Goal: Check status: Check status

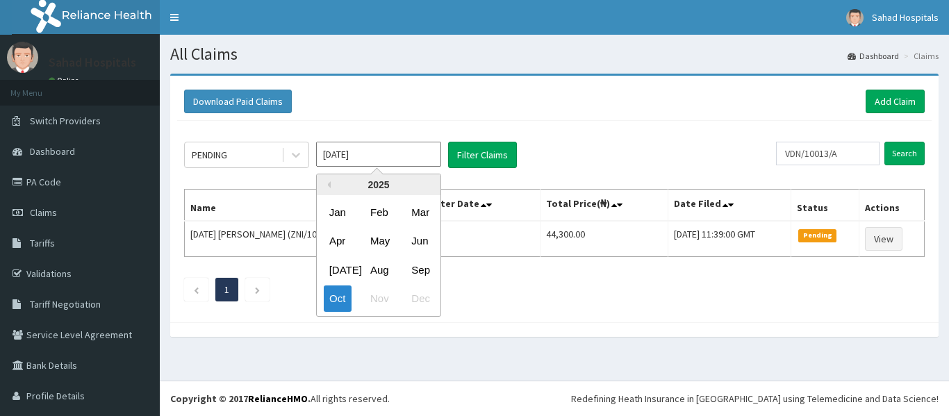
click at [397, 153] on input "Oct 2025" at bounding box center [378, 154] width 125 height 25
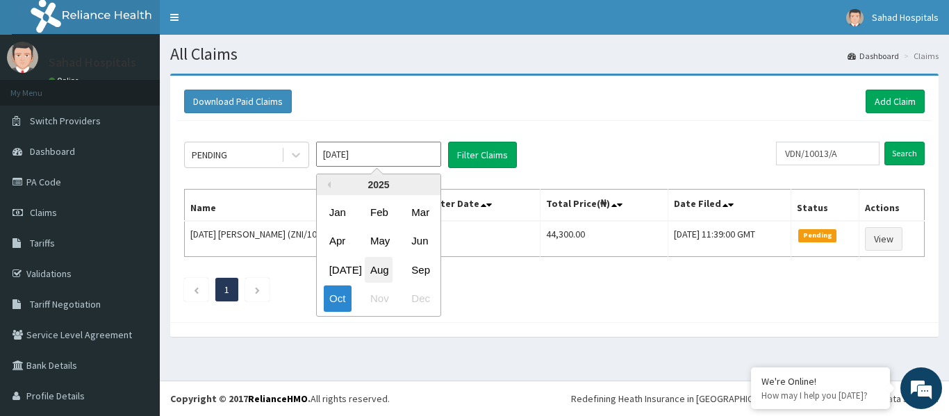
click at [385, 268] on div "Aug" at bounding box center [379, 270] width 28 height 26
type input "Aug 2025"
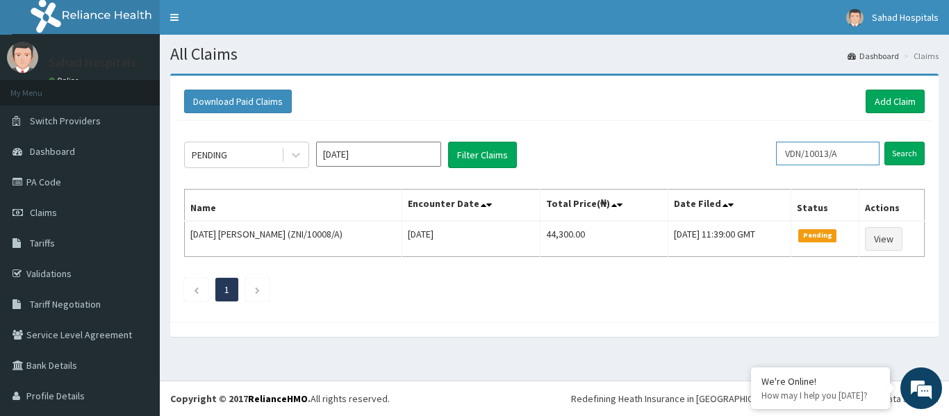
click at [857, 159] on input "VDN/10013/A" at bounding box center [827, 154] width 103 height 24
type input "V"
paste input "IBE/10217/A"
type input "IBE/10217/A"
click at [911, 151] on input "Search" at bounding box center [904, 154] width 40 height 24
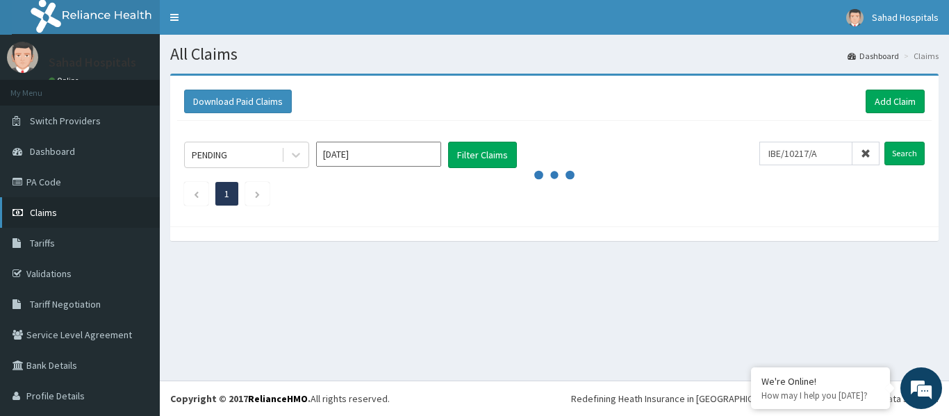
click at [44, 211] on span "Claims" at bounding box center [43, 212] width 27 height 13
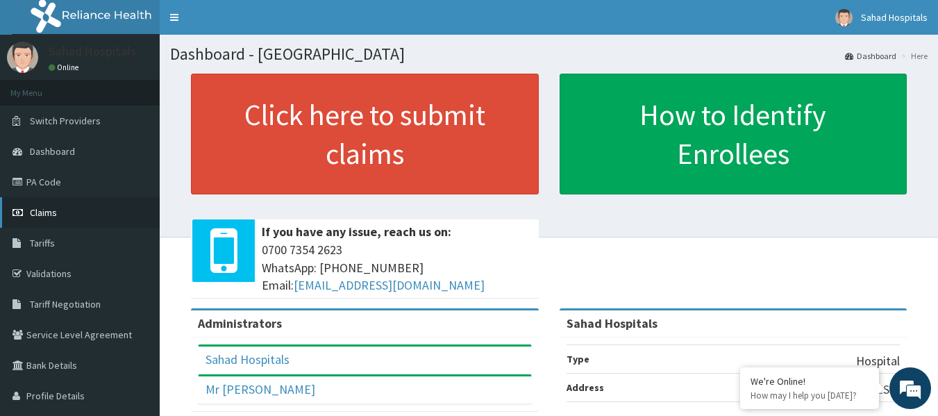
click at [76, 205] on link "Claims" at bounding box center [80, 212] width 160 height 31
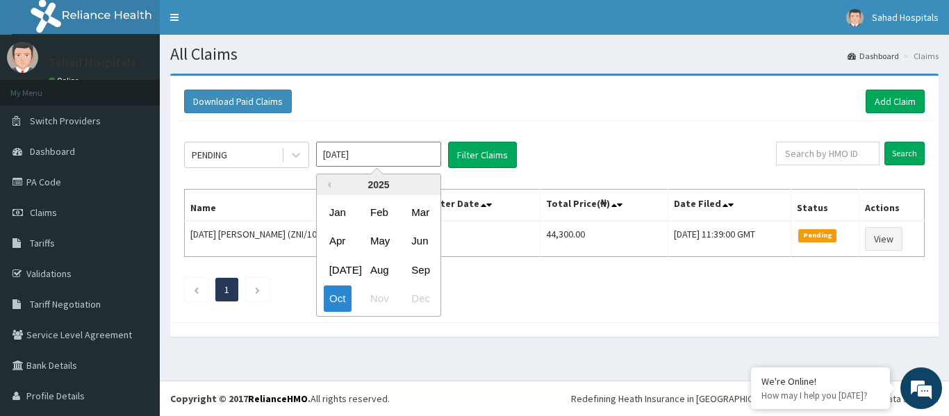
click at [382, 152] on input "[DATE]" at bounding box center [378, 154] width 125 height 25
click at [373, 271] on div "Aug" at bounding box center [379, 270] width 28 height 26
type input "Aug 2025"
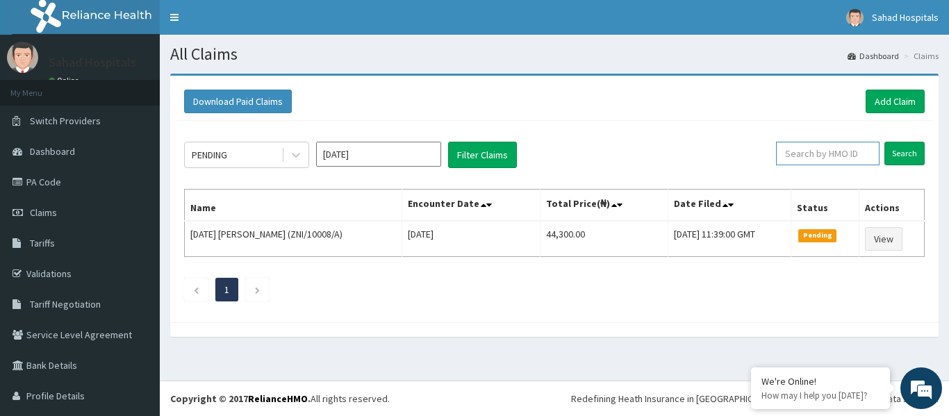
click at [821, 145] on input "text" at bounding box center [827, 154] width 103 height 24
paste input "IBE/10217/A"
type input "IBE/10217/A"
click at [893, 149] on input "Search" at bounding box center [904, 154] width 40 height 24
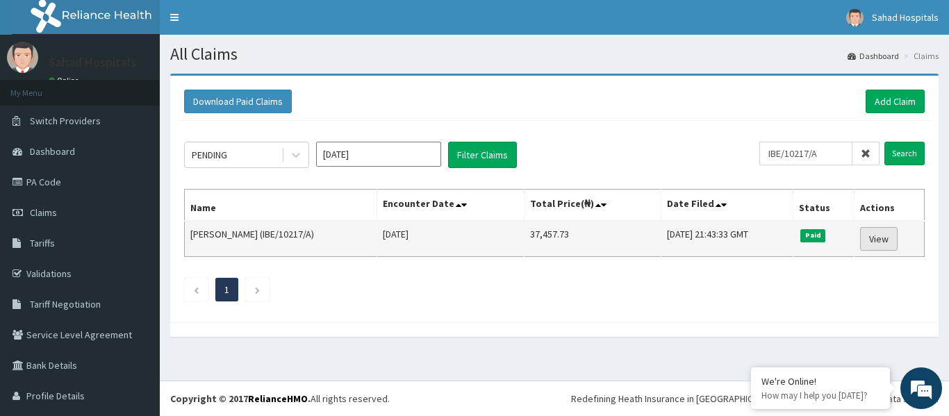
click at [861, 235] on link "View" at bounding box center [879, 239] width 38 height 24
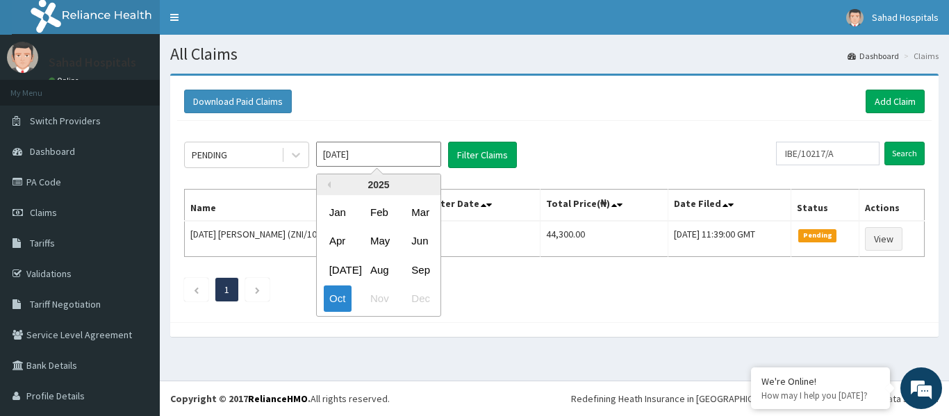
click at [392, 150] on input "[DATE]" at bounding box center [378, 154] width 125 height 25
drag, startPoint x: 378, startPoint y: 269, endPoint x: 841, endPoint y: 181, distance: 471.7
click at [841, 181] on div "PENDING [DATE] Previous Year [DATE] Feb Mar Apr May Jun [DATE] Aug Sep Oct Nov …" at bounding box center [554, 218] width 754 height 194
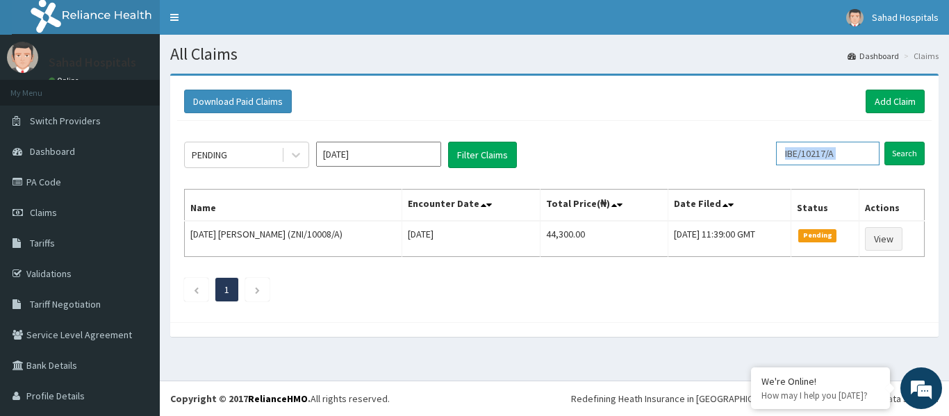
click at [845, 150] on input "IBE/10217/A" at bounding box center [827, 154] width 103 height 24
type input "I"
paste input "IBE/10195/A"
type input "IBE/10195/A"
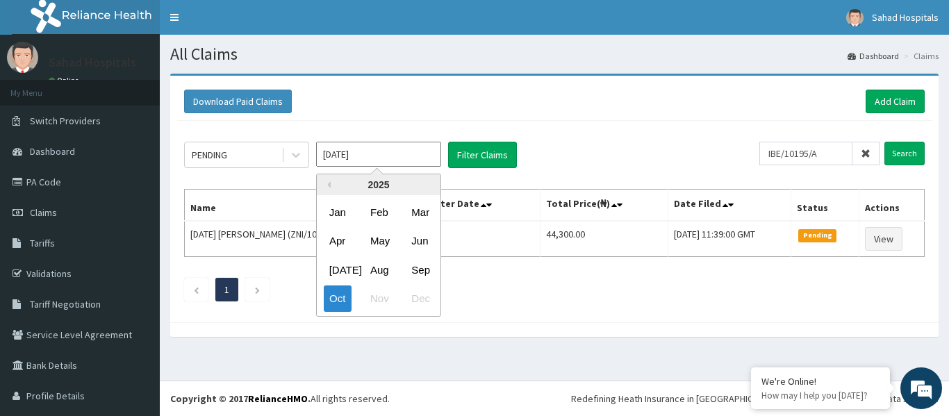
click at [410, 153] on input "[DATE]" at bounding box center [378, 154] width 125 height 25
click at [372, 270] on div "Aug" at bounding box center [379, 270] width 28 height 26
type input "[DATE]"
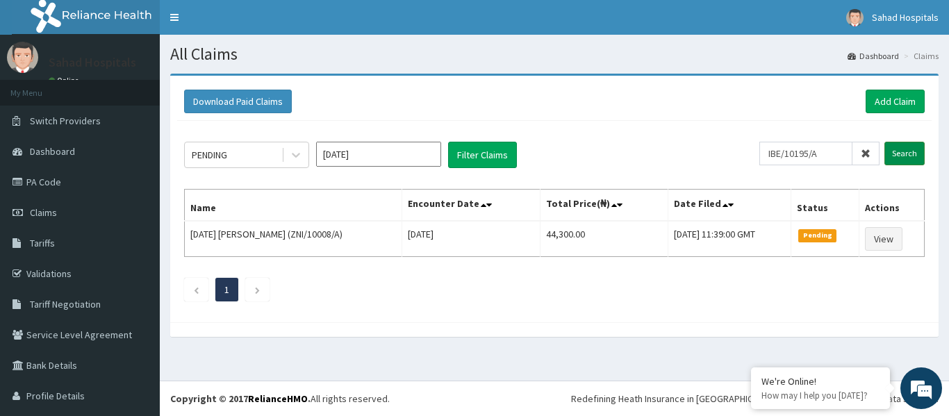
click at [890, 155] on input "Search" at bounding box center [904, 154] width 40 height 24
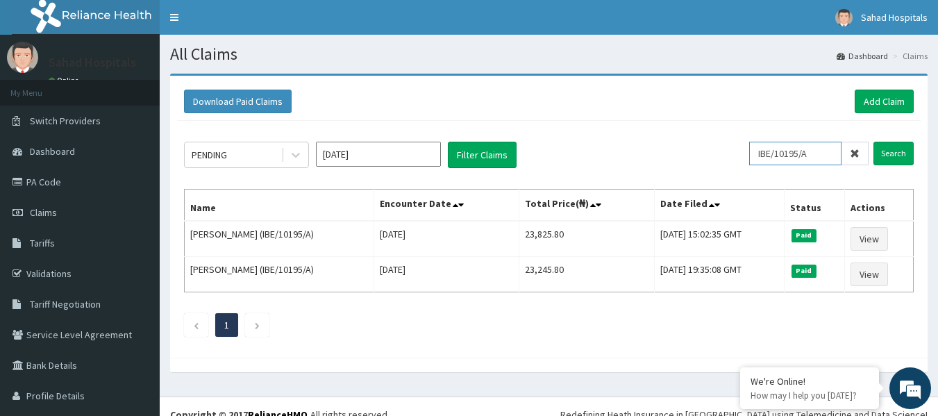
click at [813, 149] on input "IBE/10195/A" at bounding box center [795, 154] width 92 height 24
type input "I"
paste input "RTR/10002/A"
type input "RTR/10002/A"
click at [886, 157] on input "Search" at bounding box center [894, 154] width 40 height 24
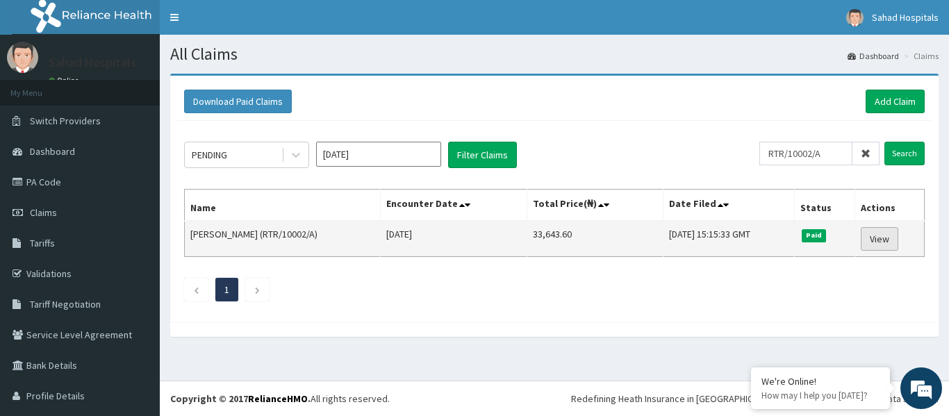
click at [872, 242] on link "View" at bounding box center [880, 239] width 38 height 24
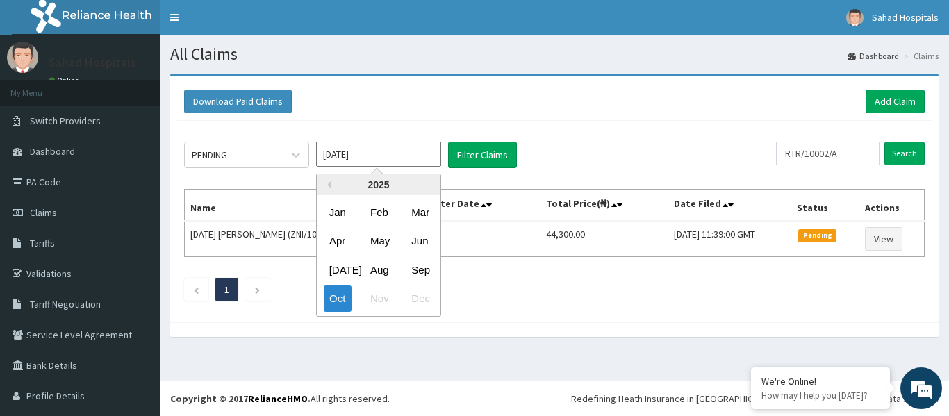
click at [403, 151] on input "[DATE]" at bounding box center [378, 154] width 125 height 25
click at [380, 267] on div "Aug" at bounding box center [379, 270] width 28 height 26
type input "Aug 2025"
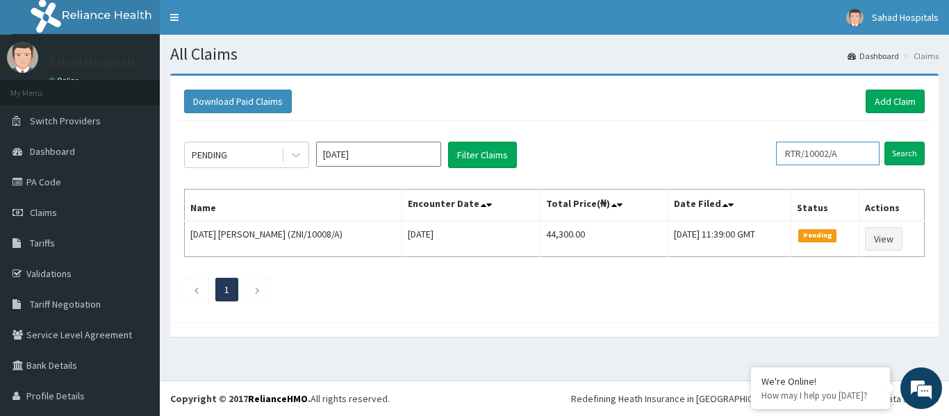
click at [849, 155] on input "RTR/10002/A" at bounding box center [827, 154] width 103 height 24
type input "R"
paste input "IBE/10082/"
type input "IBE/10082/"
click at [891, 160] on input "Search" at bounding box center [904, 154] width 40 height 24
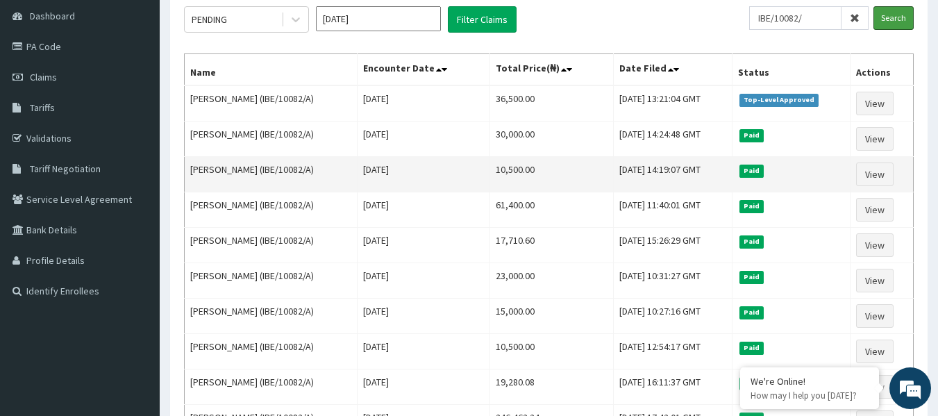
scroll to position [139, 0]
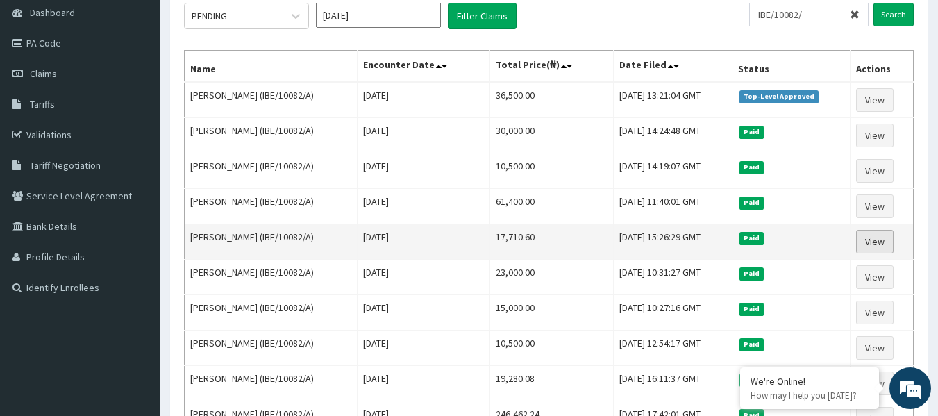
click at [877, 242] on link "View" at bounding box center [875, 242] width 38 height 24
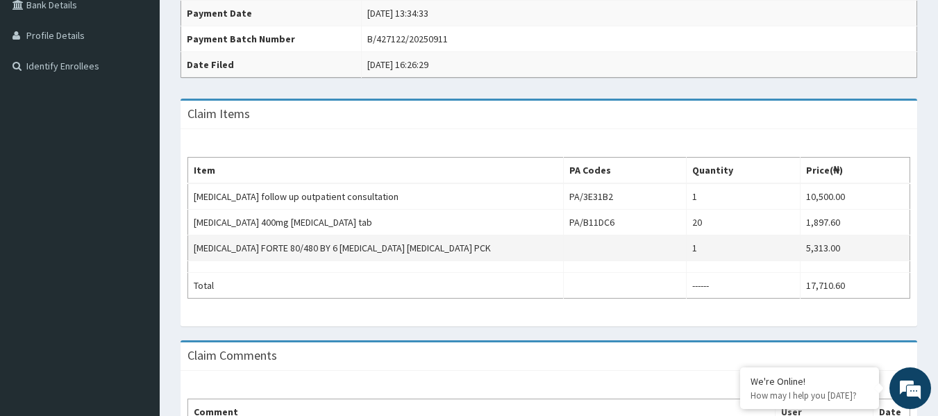
scroll to position [361, 0]
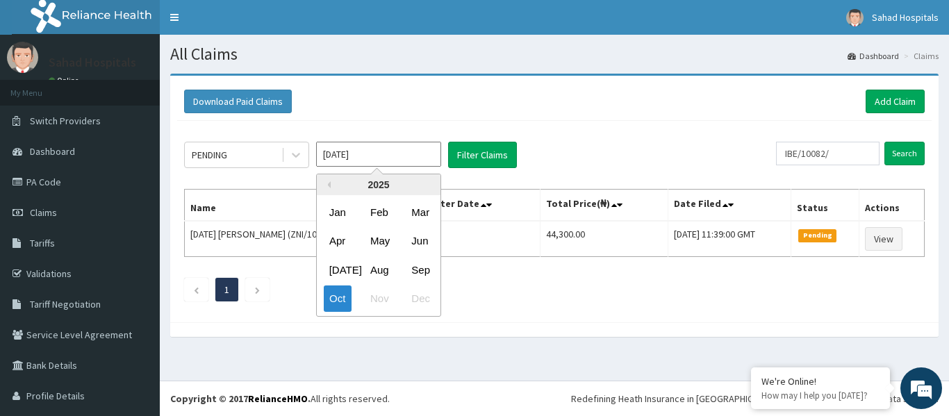
click at [371, 148] on input "Oct 2025" at bounding box center [378, 154] width 125 height 25
click at [382, 270] on div "Aug" at bounding box center [379, 270] width 28 height 26
type input "Aug 2025"
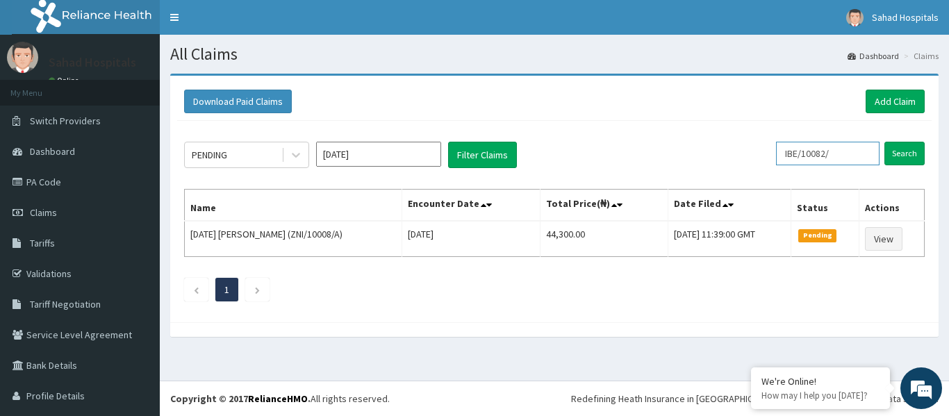
click at [837, 152] on input "IBE/10082/" at bounding box center [827, 154] width 103 height 24
type input "I"
paste input "QAO/10499/A"
click at [892, 154] on input "Search" at bounding box center [904, 154] width 40 height 24
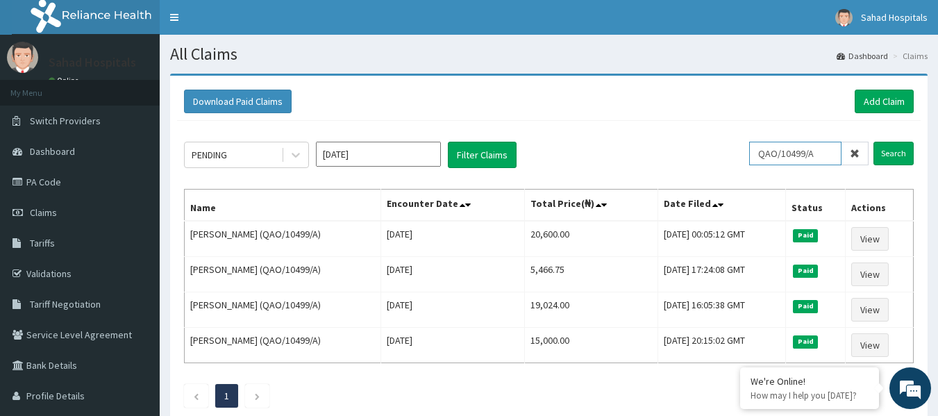
click at [829, 156] on input "QAO/10499/A" at bounding box center [795, 154] width 92 height 24
type input "Q"
paste input "XGA/10008/A"
type input "XGA/10008/A"
click at [893, 151] on input "Search" at bounding box center [894, 154] width 40 height 24
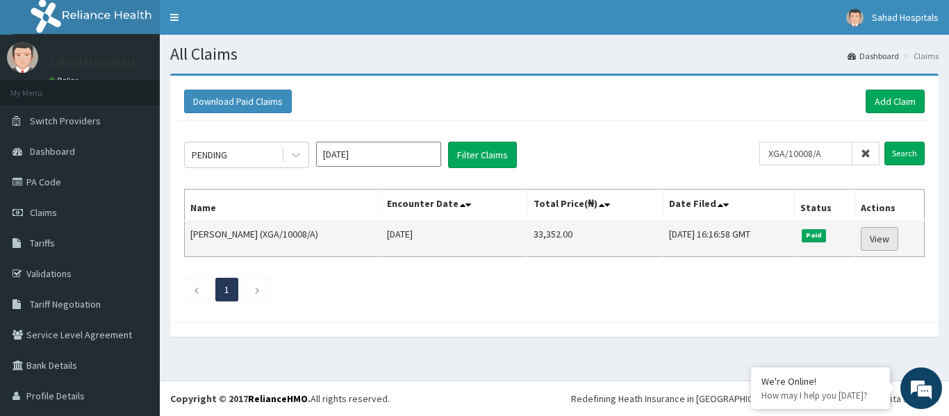
click at [872, 238] on link "View" at bounding box center [880, 239] width 38 height 24
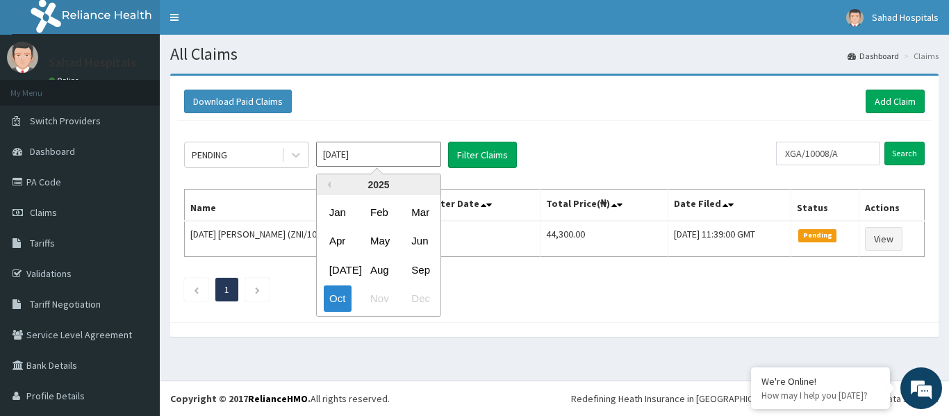
click at [376, 149] on input "[DATE]" at bounding box center [378, 154] width 125 height 25
click at [380, 265] on div "Aug" at bounding box center [379, 270] width 28 height 26
type input "[DATE]"
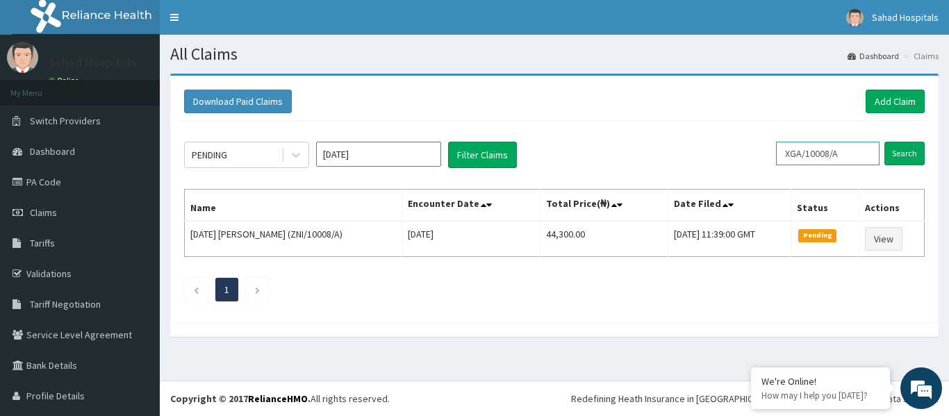
click at [846, 154] on input "XGA/10008/A" at bounding box center [827, 154] width 103 height 24
type input "X"
paste input "NIT/10027/D"
type input "NIT/10027/D"
click at [895, 151] on input "Search" at bounding box center [904, 154] width 40 height 24
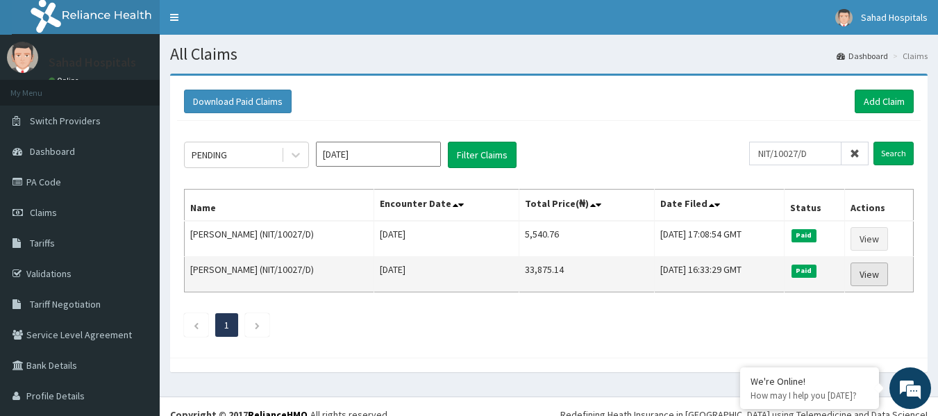
click at [863, 273] on link "View" at bounding box center [870, 275] width 38 height 24
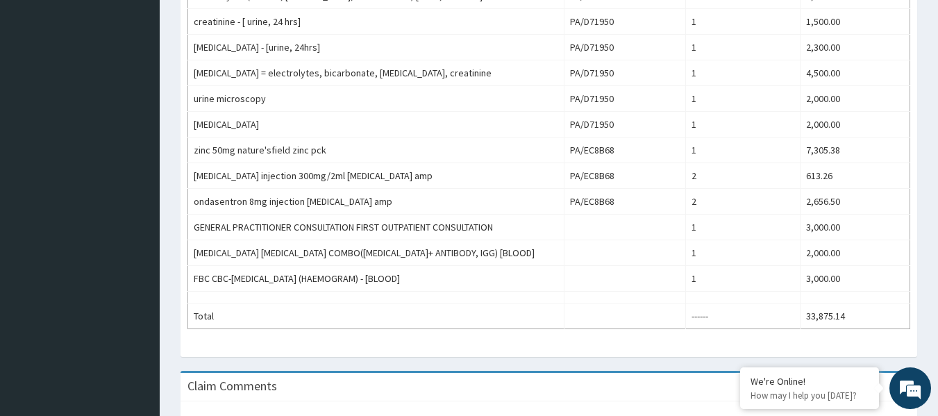
scroll to position [583, 0]
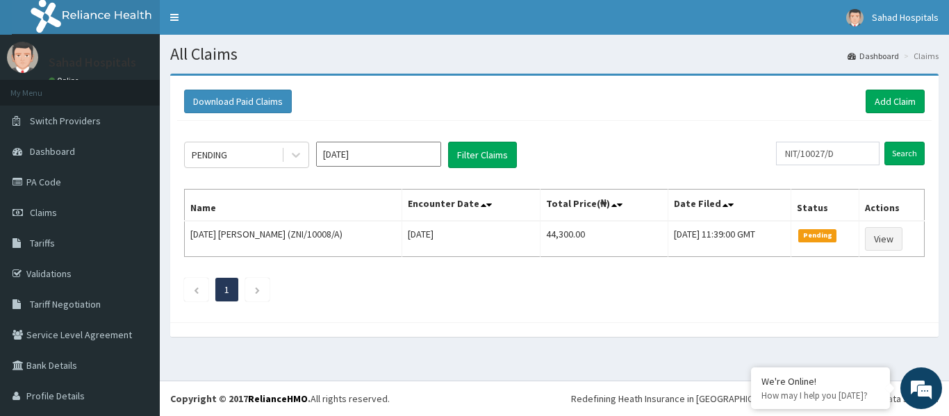
click at [380, 154] on input "[DATE]" at bounding box center [378, 154] width 125 height 25
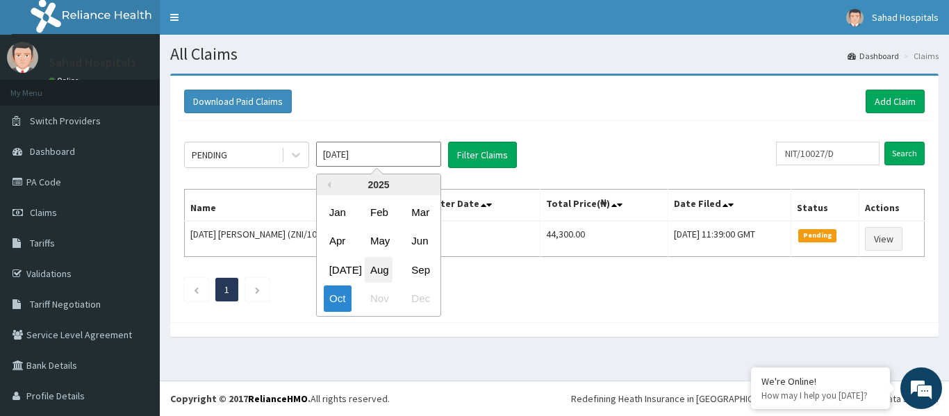
click at [379, 274] on div "Aug" at bounding box center [379, 270] width 28 height 26
type input "[DATE]"
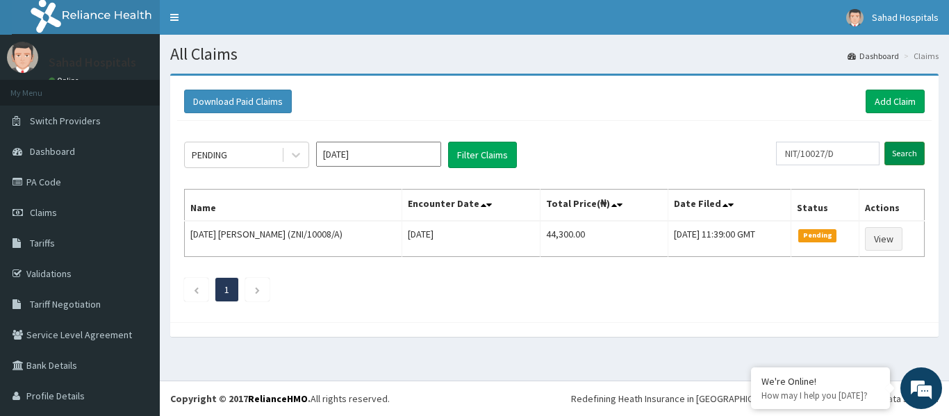
click at [893, 160] on input "Search" at bounding box center [904, 154] width 40 height 24
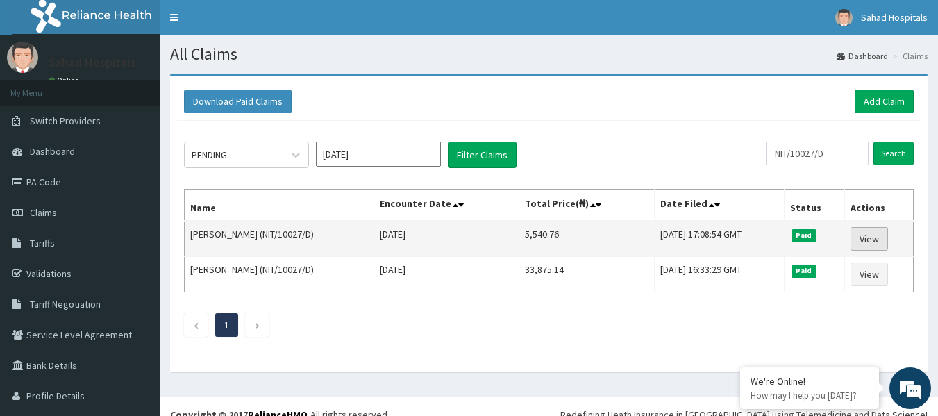
click at [852, 237] on link "View" at bounding box center [870, 239] width 38 height 24
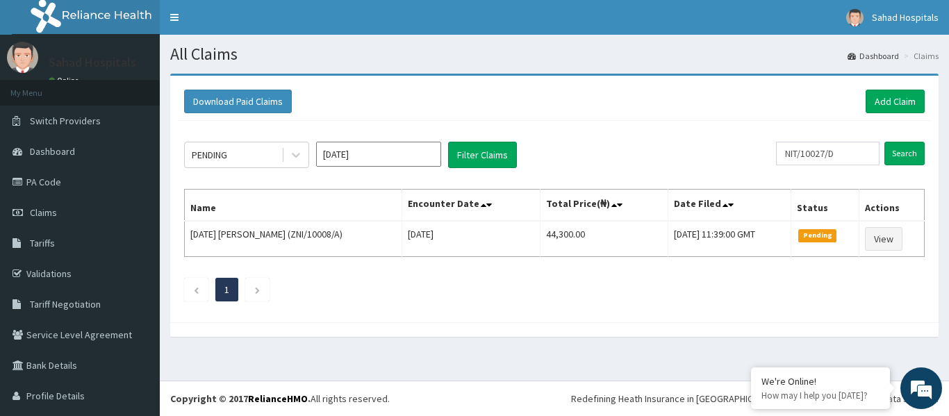
click at [407, 151] on input "Oct 2025" at bounding box center [378, 154] width 125 height 25
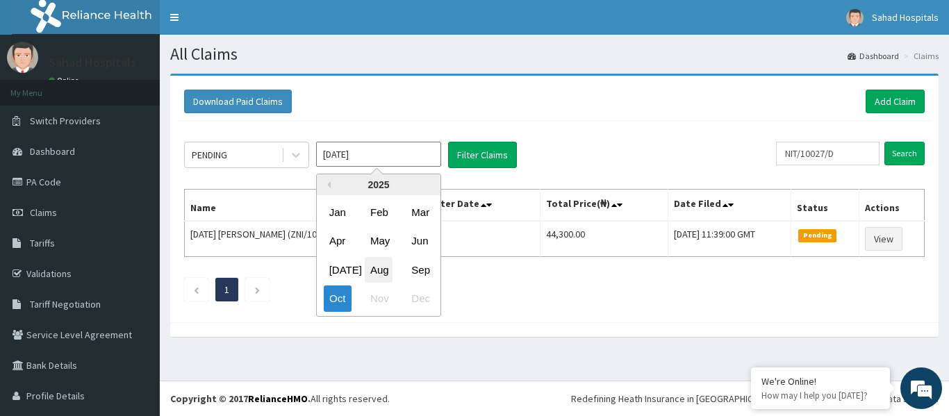
click at [374, 269] on div "Aug" at bounding box center [379, 270] width 28 height 26
type input "[DATE]"
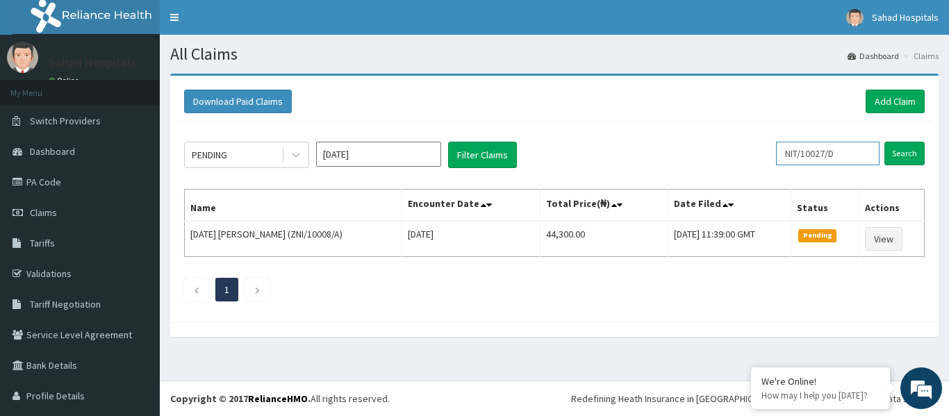
click at [845, 156] on input "NIT/10027/D" at bounding box center [827, 154] width 103 height 24
type input "N"
paste input "TDN/10042/D"
type input "TDN/10042/D"
click at [889, 151] on input "Search" at bounding box center [904, 154] width 40 height 24
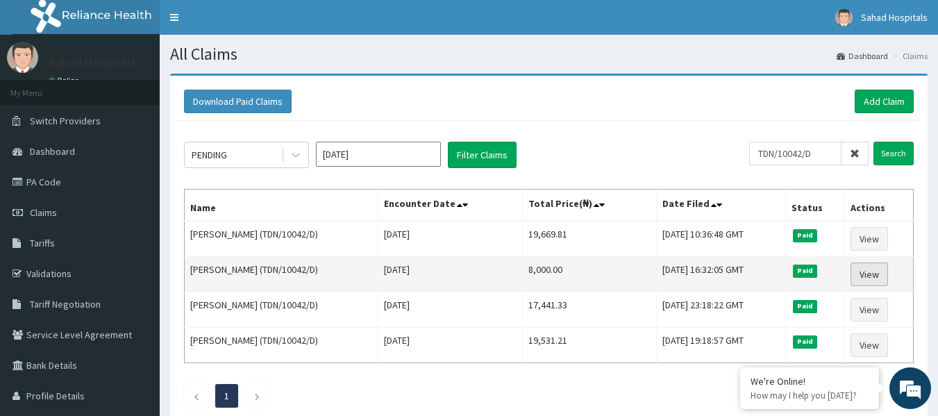
click at [867, 273] on link "View" at bounding box center [870, 275] width 38 height 24
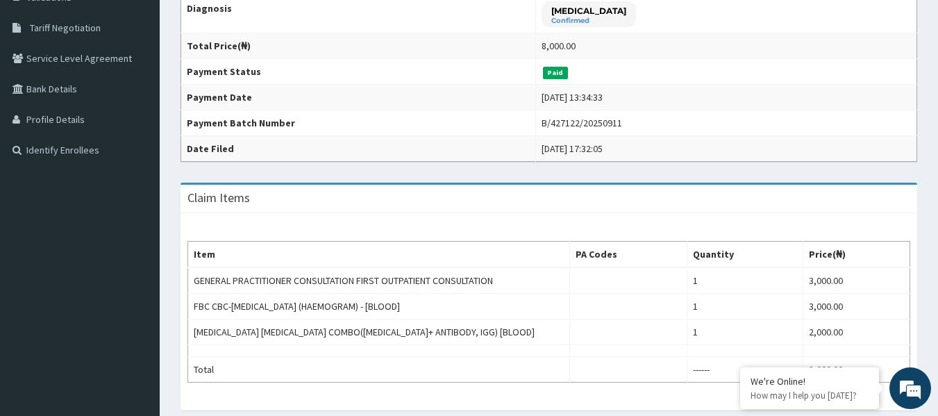
scroll to position [278, 0]
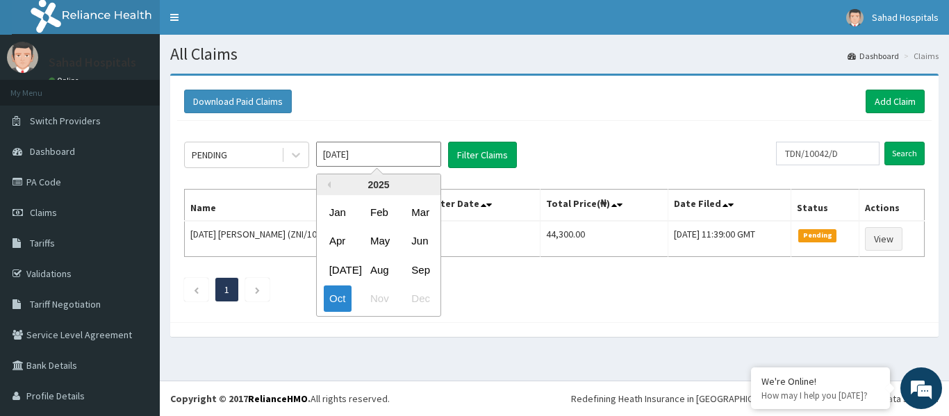
click at [386, 153] on input "[DATE]" at bounding box center [378, 154] width 125 height 25
click at [378, 272] on div "Aug" at bounding box center [379, 270] width 28 height 26
type input "[DATE]"
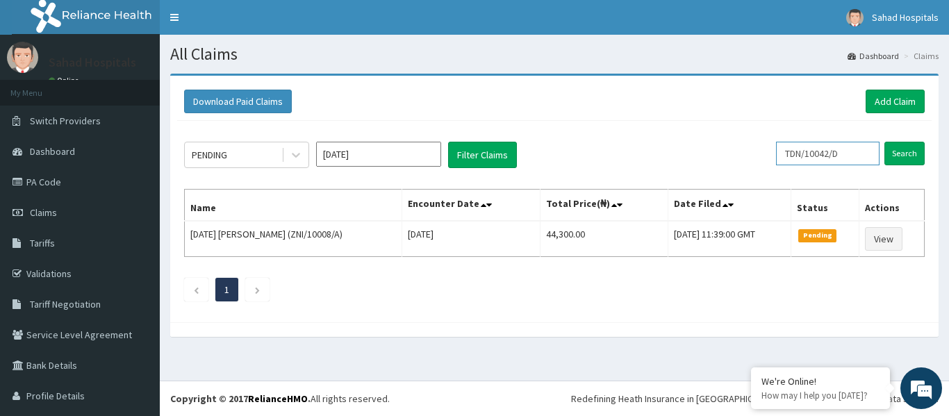
click at [852, 154] on input "TDN/10042/D" at bounding box center [827, 154] width 103 height 24
type input "T"
paste input "BLD/10028/D"
type input "BLD/10028/D"
click at [888, 153] on input "Search" at bounding box center [904, 154] width 40 height 24
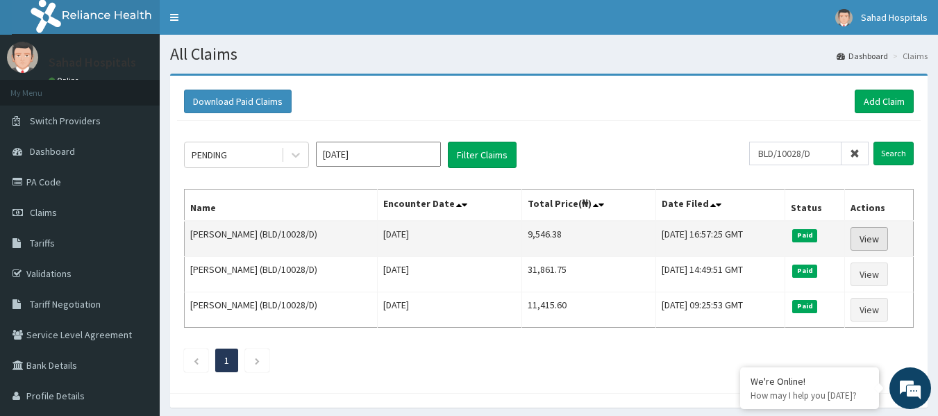
click at [882, 236] on link "View" at bounding box center [870, 239] width 38 height 24
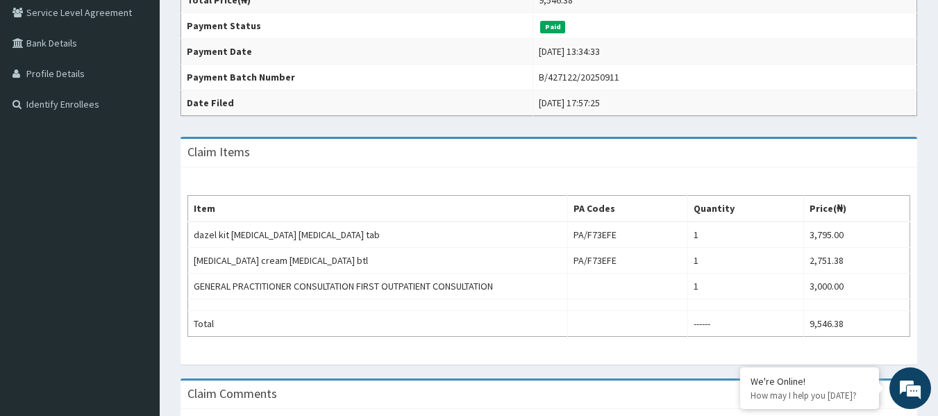
scroll to position [333, 0]
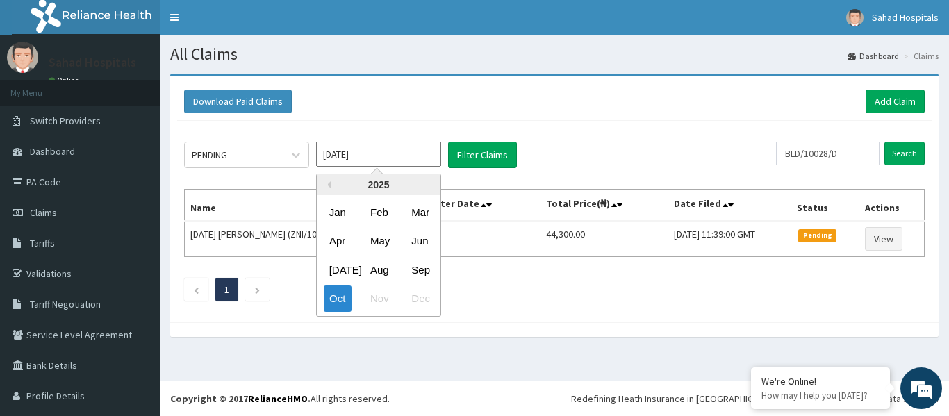
click at [413, 158] on input "[DATE]" at bounding box center [378, 154] width 125 height 25
click at [375, 269] on div "Aug" at bounding box center [379, 270] width 28 height 26
type input "[DATE]"
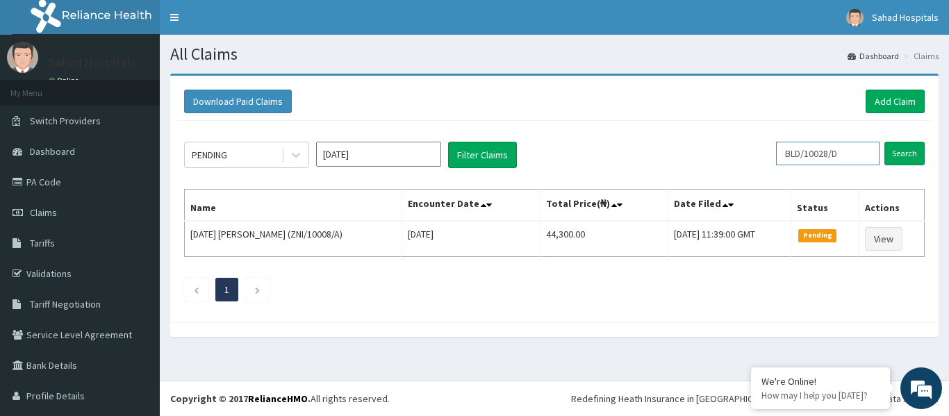
click at [847, 149] on input "BLD/10028/D" at bounding box center [827, 154] width 103 height 24
type input "B"
paste input "CDI/10009/B"
type input "CDI/10009/B"
click at [885, 149] on input "Search" at bounding box center [904, 154] width 40 height 24
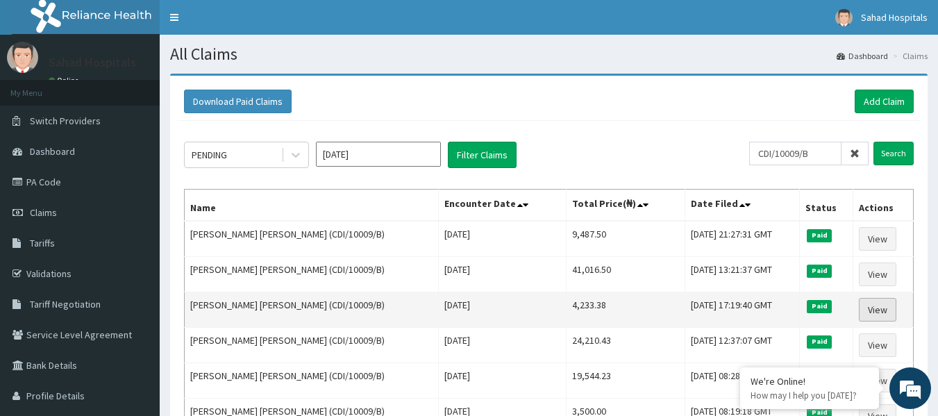
click at [877, 306] on link "View" at bounding box center [878, 310] width 38 height 24
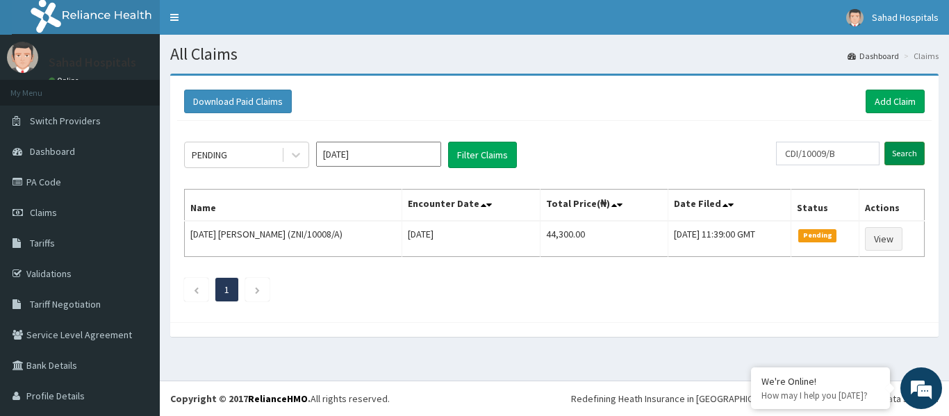
click at [897, 150] on input "Search" at bounding box center [904, 154] width 40 height 24
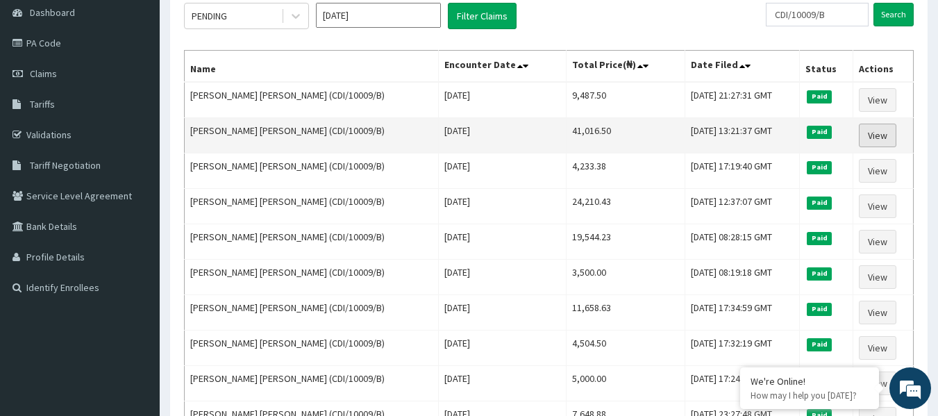
click at [874, 135] on link "View" at bounding box center [878, 136] width 38 height 24
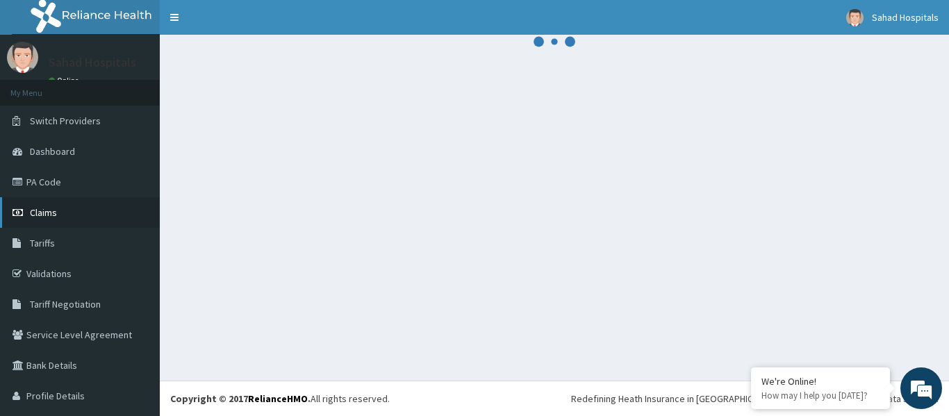
click at [49, 226] on link "Claims" at bounding box center [80, 212] width 160 height 31
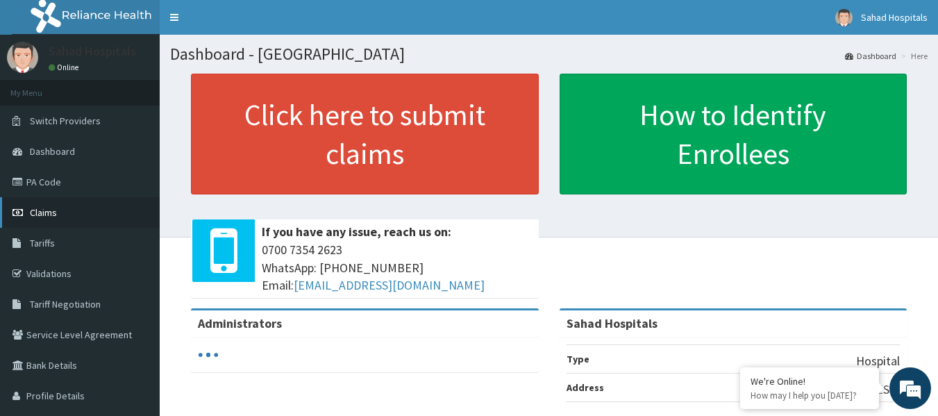
click at [58, 210] on link "Claims" at bounding box center [80, 212] width 160 height 31
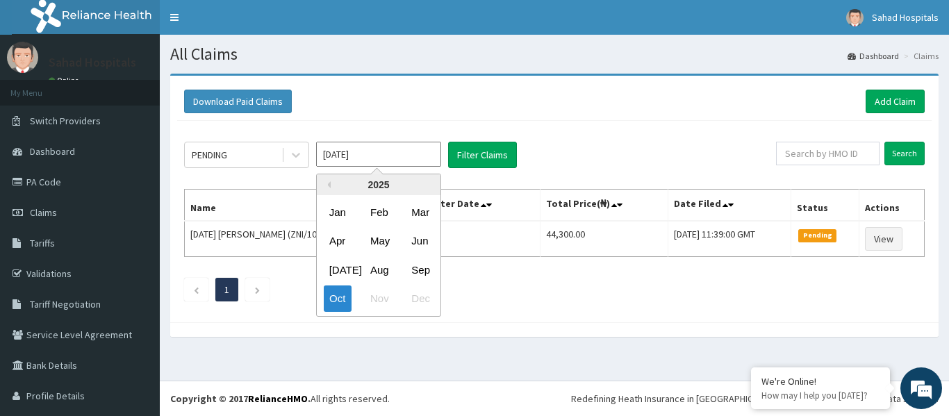
click at [376, 160] on input "Oct 2025" at bounding box center [378, 154] width 125 height 25
click at [385, 266] on div "Aug" at bounding box center [379, 270] width 28 height 26
type input "Aug 2025"
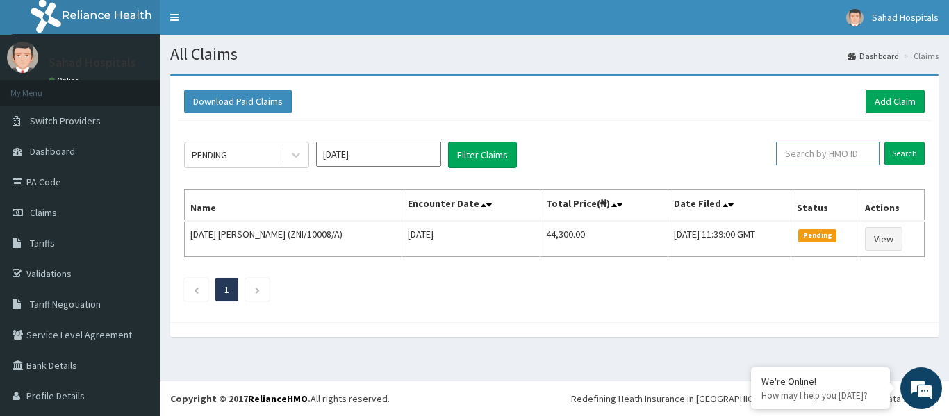
click at [804, 153] on input "text" at bounding box center [827, 154] width 103 height 24
paste input "CDI/10009/B"
type input "CDI/10009/B"
click at [892, 150] on input "Search" at bounding box center [904, 154] width 40 height 24
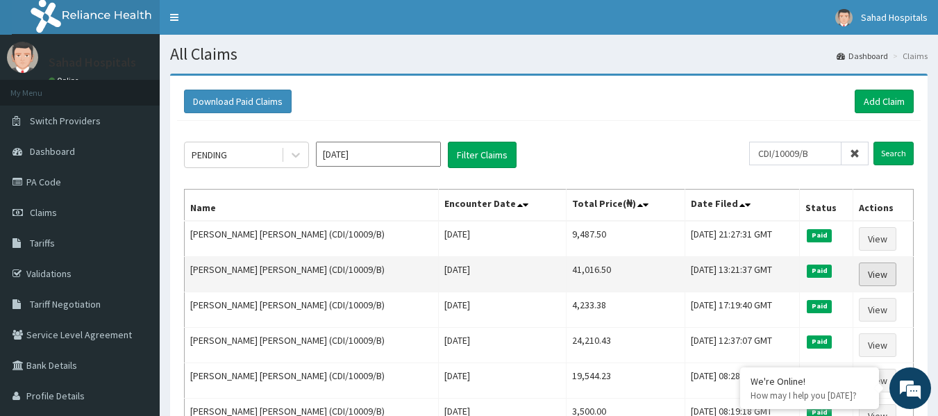
click at [872, 272] on link "View" at bounding box center [878, 275] width 38 height 24
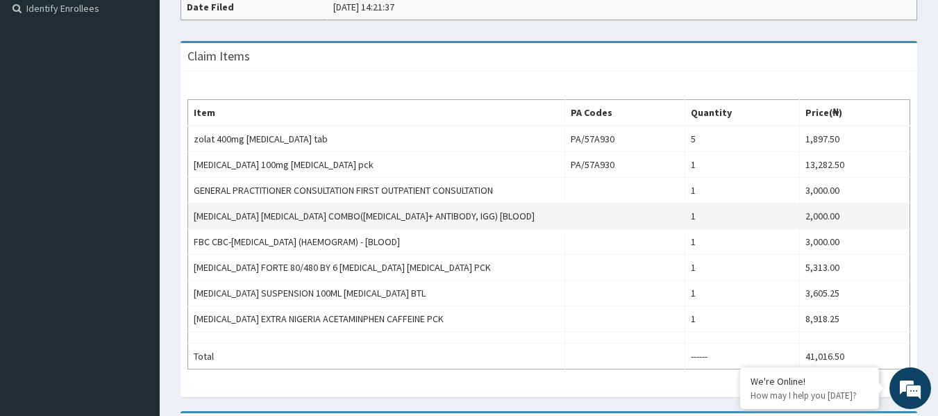
scroll to position [417, 0]
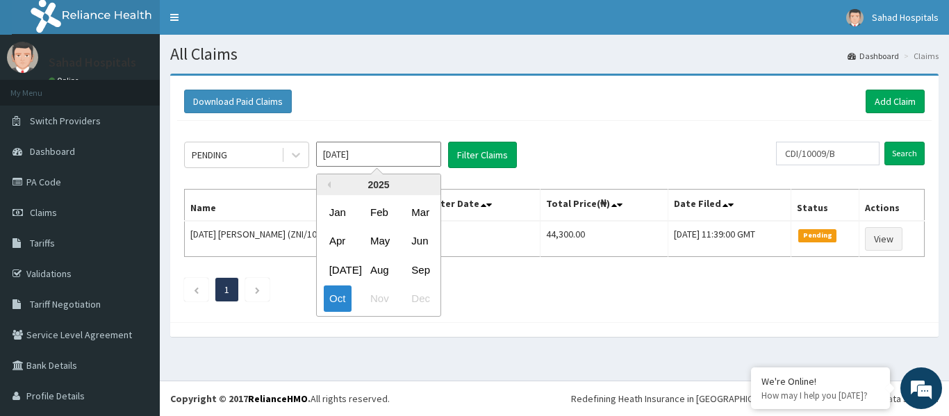
click at [374, 151] on input "[DATE]" at bounding box center [378, 154] width 125 height 25
click at [381, 270] on div "Aug" at bounding box center [379, 270] width 28 height 26
type input "[DATE]"
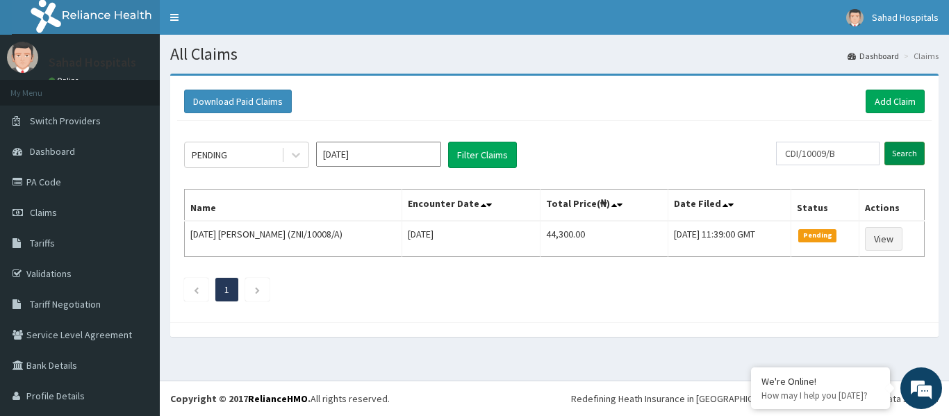
click at [898, 149] on input "Search" at bounding box center [904, 154] width 40 height 24
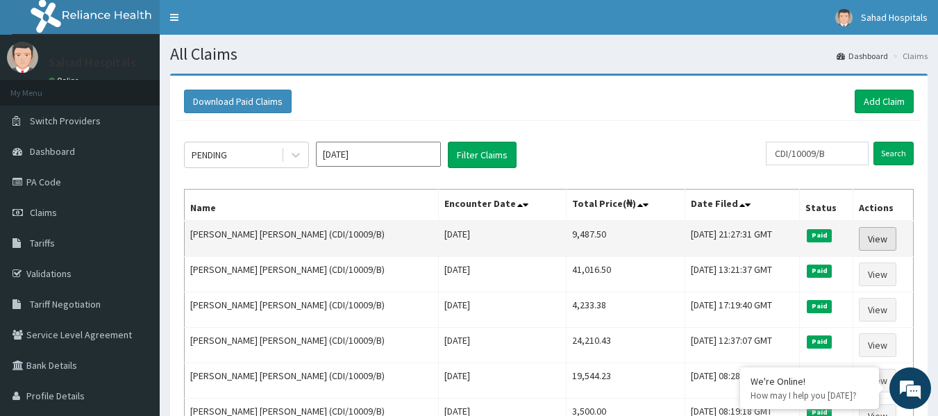
click at [867, 234] on link "View" at bounding box center [878, 239] width 38 height 24
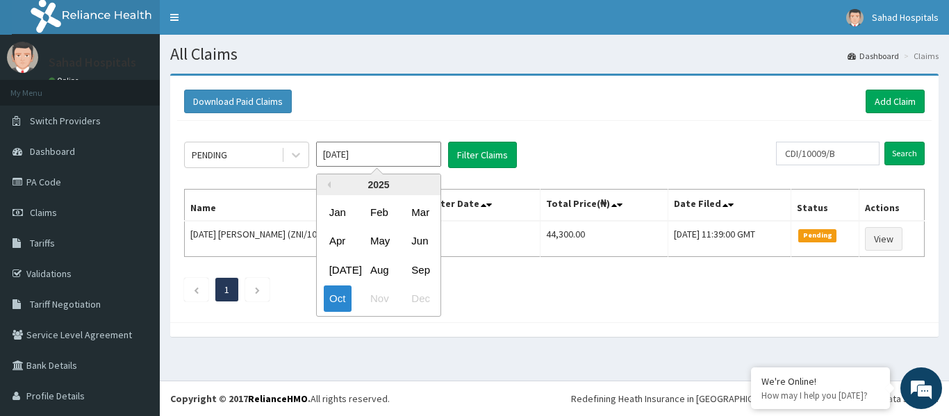
click at [365, 160] on input "[DATE]" at bounding box center [378, 154] width 125 height 25
click at [383, 268] on div "Aug" at bounding box center [379, 270] width 28 height 26
type input "[DATE]"
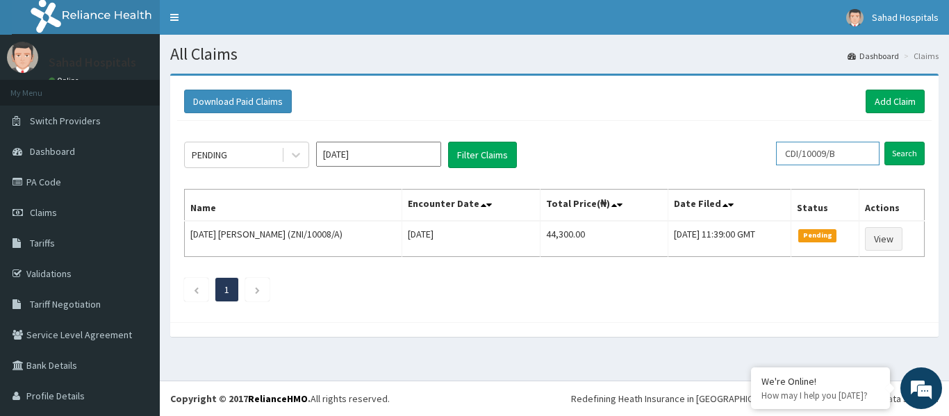
click at [844, 154] on input "CDI/10009/B" at bounding box center [827, 154] width 103 height 24
type input "C"
paste input "SBG/11042/A"
type input "SBG/11042/A"
click at [890, 149] on input "Search" at bounding box center [904, 154] width 40 height 24
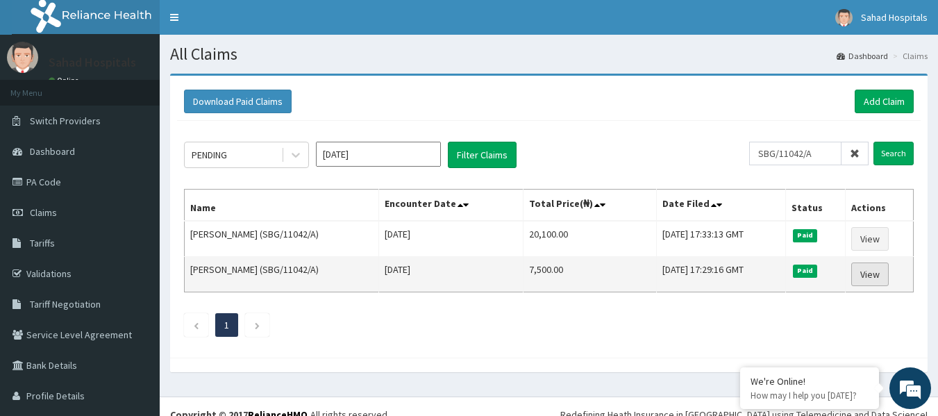
click at [861, 272] on link "View" at bounding box center [870, 275] width 38 height 24
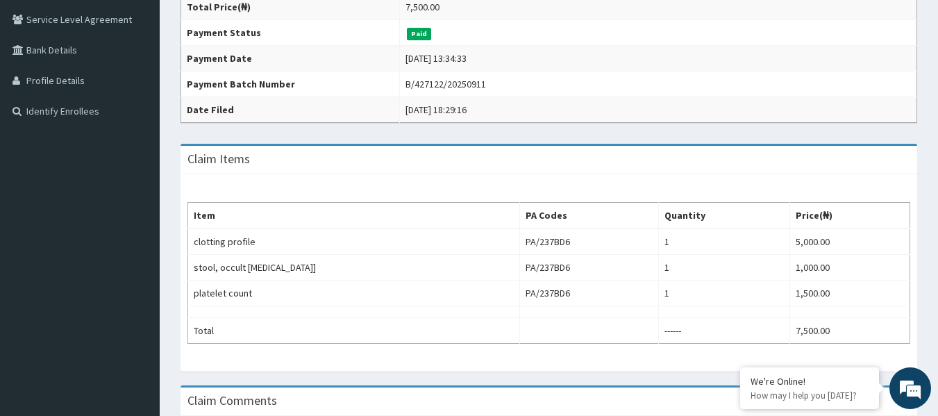
scroll to position [333, 0]
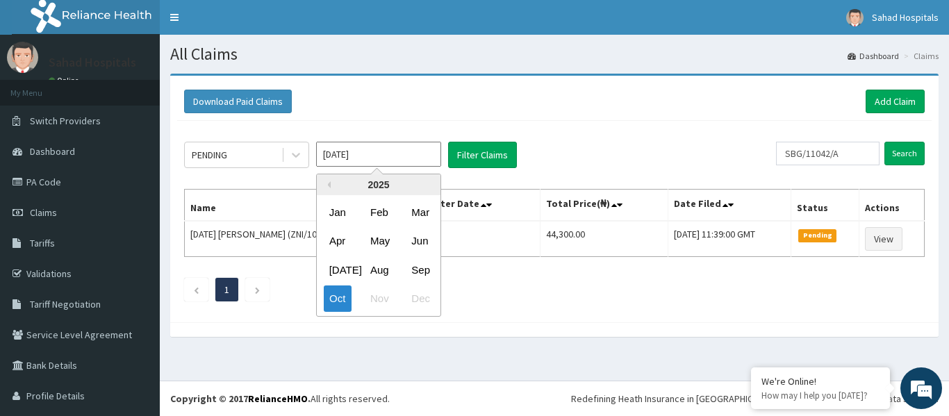
click at [382, 149] on input "Oct 2025" at bounding box center [378, 154] width 125 height 25
click at [383, 267] on div "Aug" at bounding box center [379, 270] width 28 height 26
type input "Aug 2025"
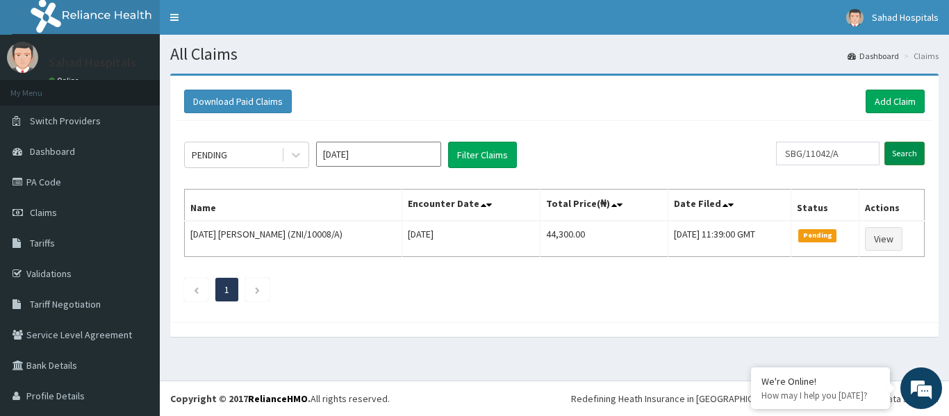
click at [888, 152] on input "Search" at bounding box center [904, 154] width 40 height 24
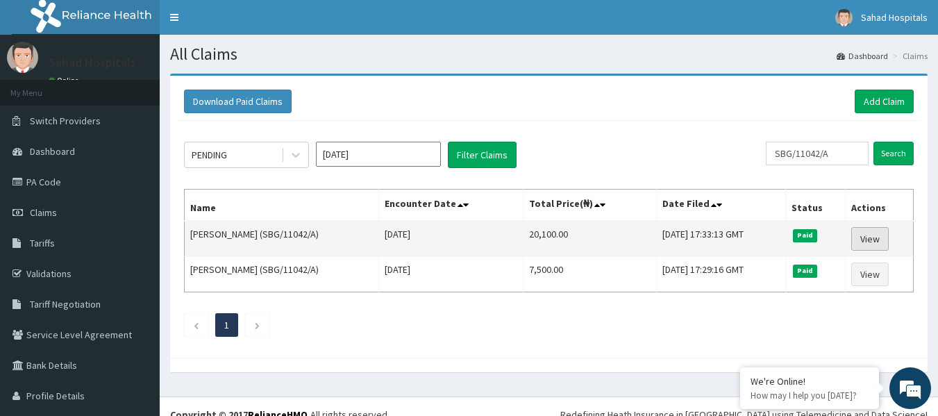
click at [869, 233] on link "View" at bounding box center [870, 239] width 38 height 24
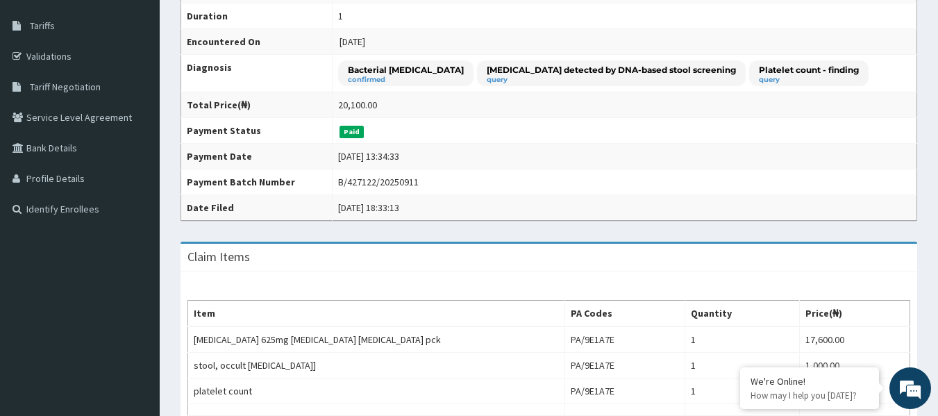
scroll to position [389, 0]
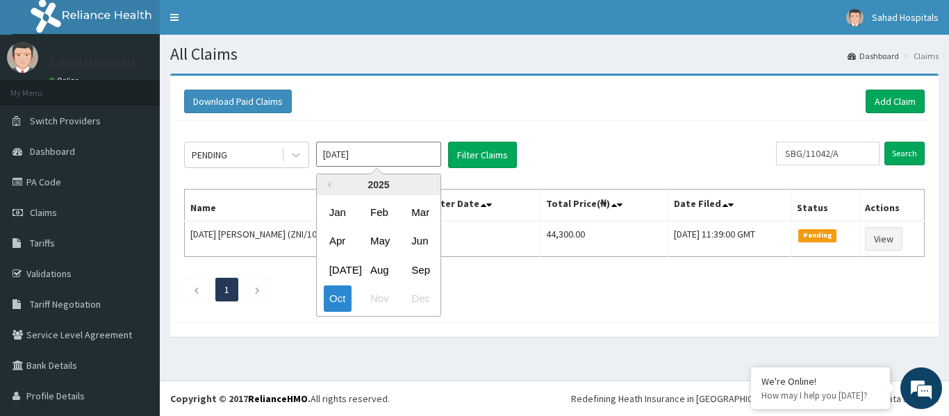
click at [377, 157] on input "[DATE]" at bounding box center [378, 154] width 125 height 25
click at [379, 273] on div "Aug" at bounding box center [379, 270] width 28 height 26
type input "Aug 2025"
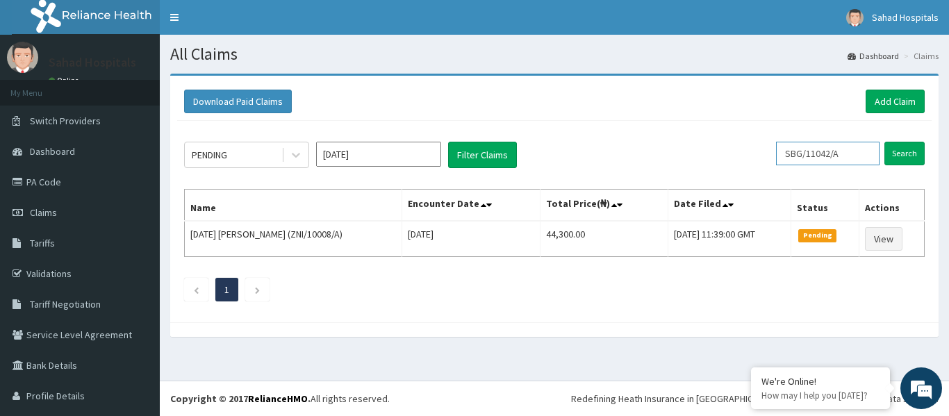
click at [842, 154] on input "SBG/11042/A" at bounding box center [827, 154] width 103 height 24
type input "S"
click at [842, 154] on input "text" at bounding box center [827, 154] width 103 height 24
paste input "NBC/10179/D"
click at [891, 156] on input "Search" at bounding box center [904, 154] width 40 height 24
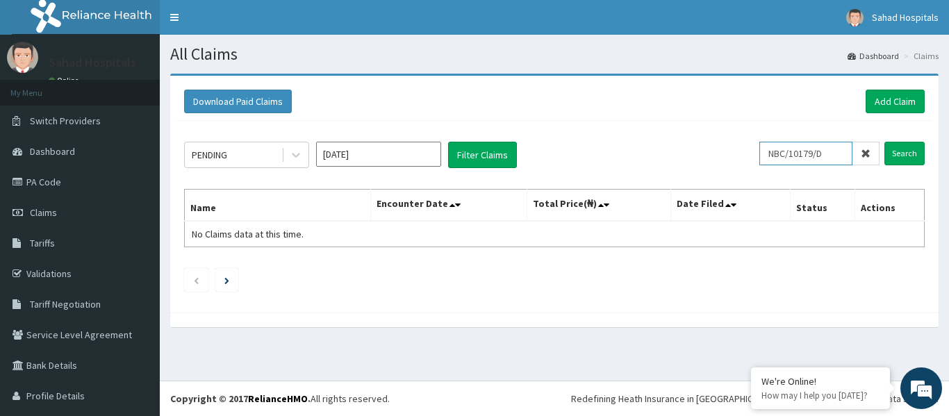
click at [832, 155] on input "NBC/10179/D" at bounding box center [805, 154] width 93 height 24
type input "N"
paste input "NBC/10179/D"
type input "NBC/10179/D"
click at [893, 156] on input "Search" at bounding box center [904, 154] width 40 height 24
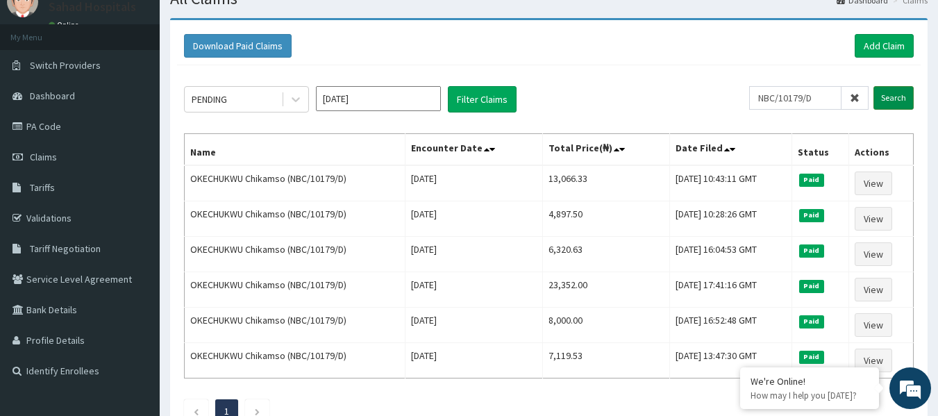
scroll to position [83, 0]
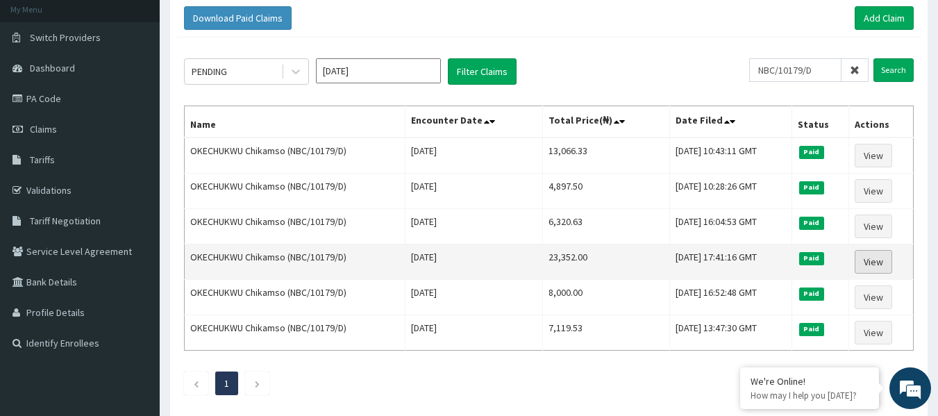
click at [861, 257] on link "View" at bounding box center [874, 262] width 38 height 24
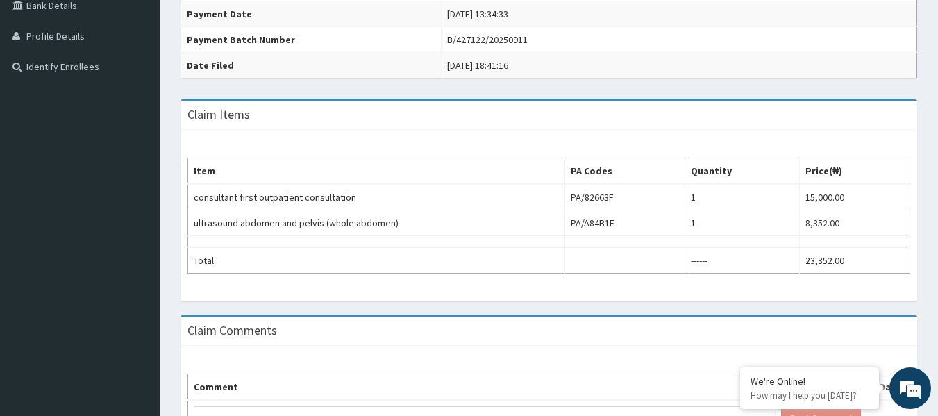
scroll to position [361, 0]
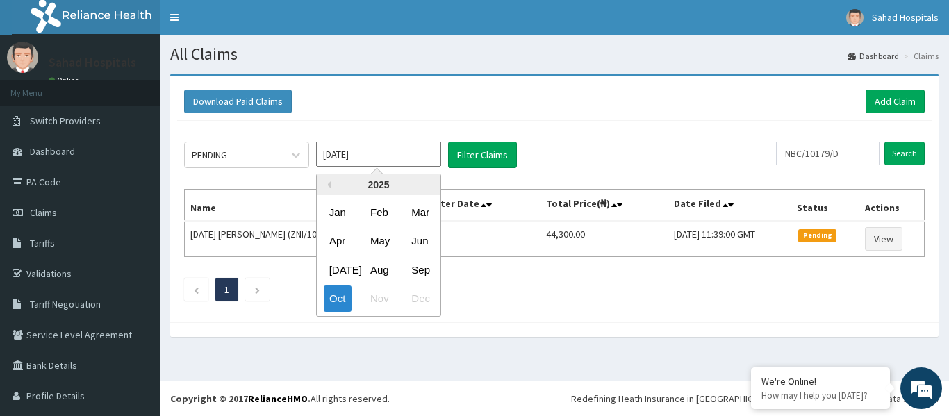
click at [377, 155] on input "Oct 2025" at bounding box center [378, 154] width 125 height 25
click at [381, 270] on div "Aug" at bounding box center [379, 270] width 28 height 26
type input "[DATE]"
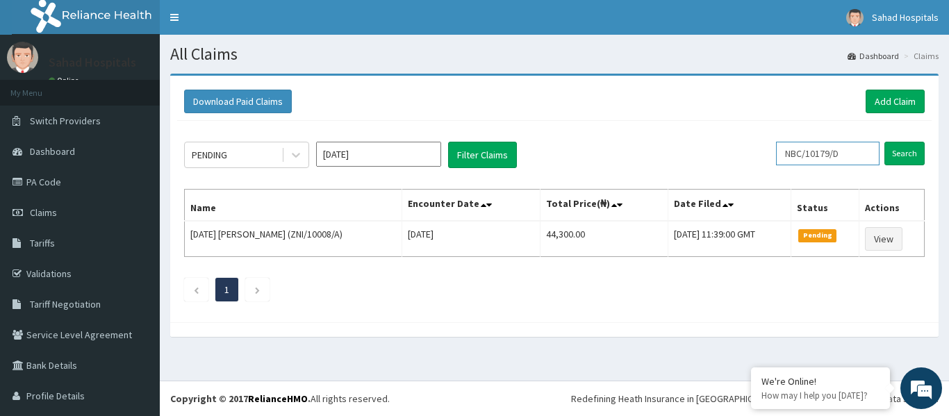
click at [842, 146] on input "NBC/10179/D" at bounding box center [827, 154] width 103 height 24
type input "N"
paste input "PPG/10280/A"
click at [895, 160] on input "Search" at bounding box center [904, 154] width 40 height 24
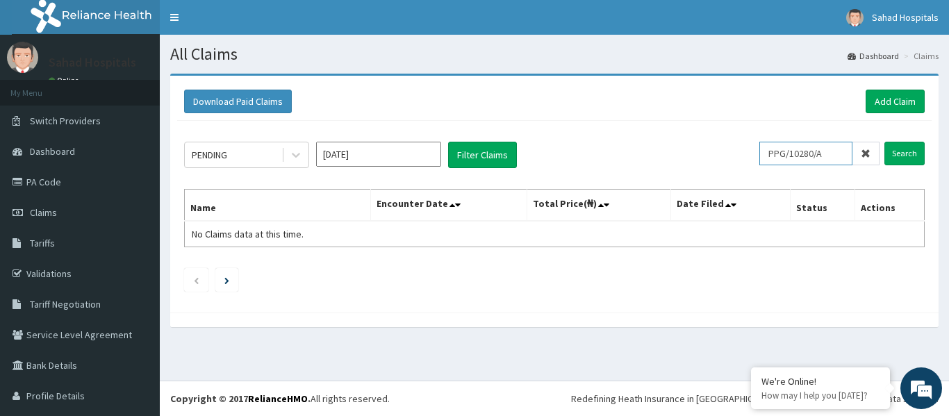
click at [838, 149] on input "PPG/10280/A" at bounding box center [805, 154] width 93 height 24
type input "P"
click at [838, 149] on input "text" at bounding box center [805, 154] width 93 height 24
paste input "PPG/10280/A"
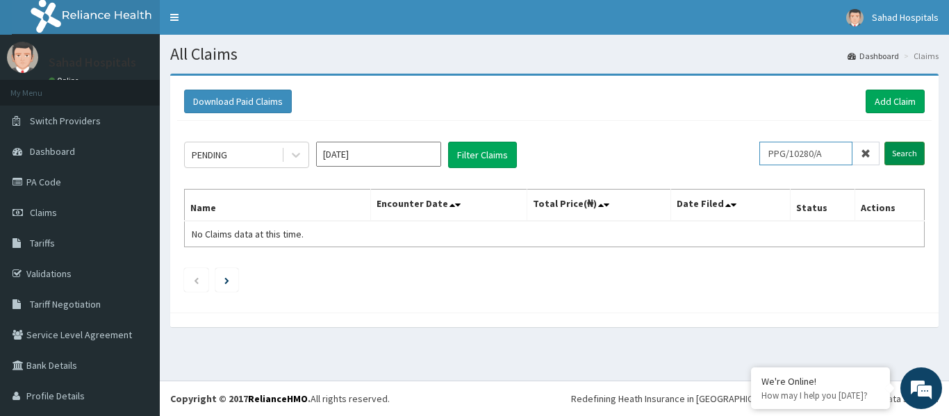
type input "PPG/10280/A"
click at [890, 150] on input "Search" at bounding box center [904, 154] width 40 height 24
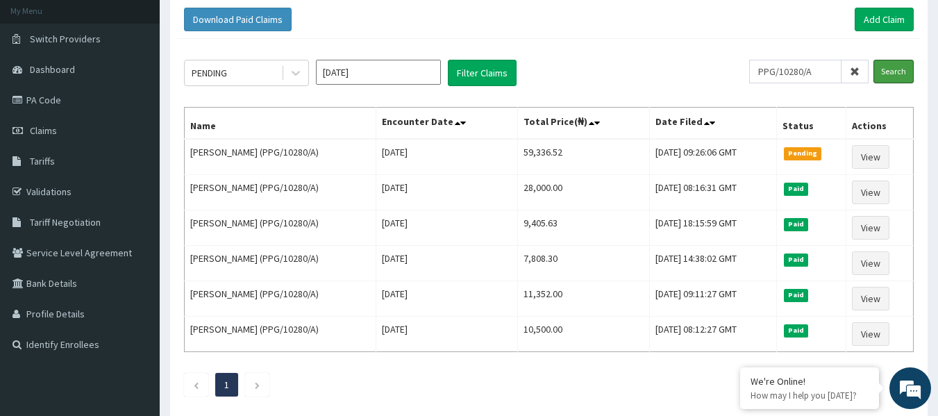
scroll to position [83, 0]
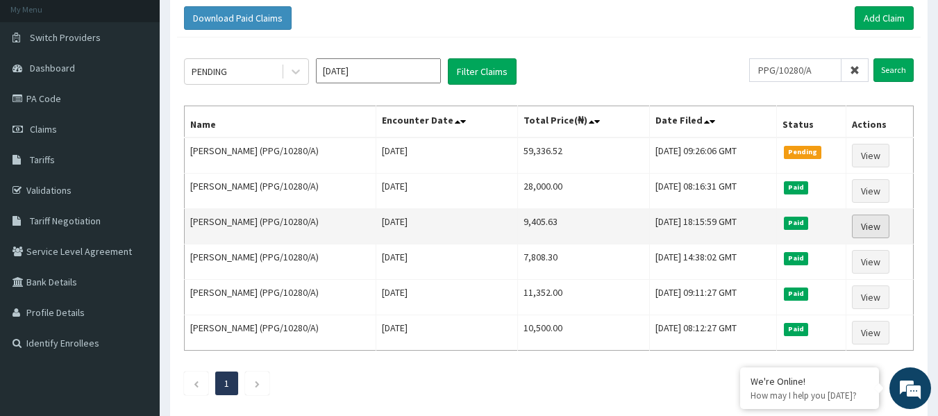
click at [872, 224] on link "View" at bounding box center [871, 227] width 38 height 24
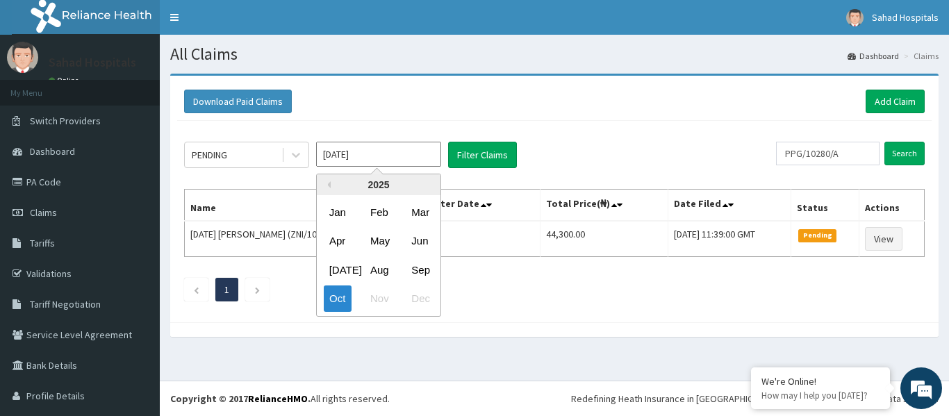
click at [384, 151] on input "[DATE]" at bounding box center [378, 154] width 125 height 25
click at [379, 277] on div "Aug" at bounding box center [379, 270] width 28 height 26
type input "[DATE]"
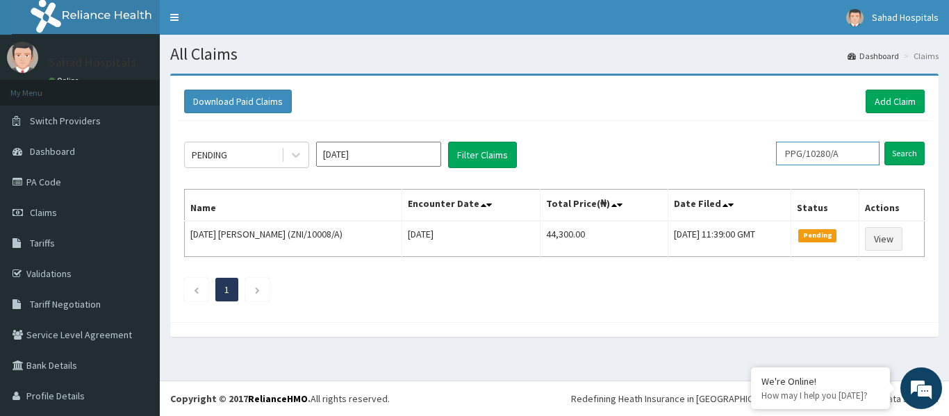
click at [842, 156] on input "PPG/10280/A" at bounding box center [827, 154] width 103 height 24
type input "P"
paste input "OET/10005/A"
type input "OET/10005/A"
click at [901, 155] on input "Search" at bounding box center [904, 154] width 40 height 24
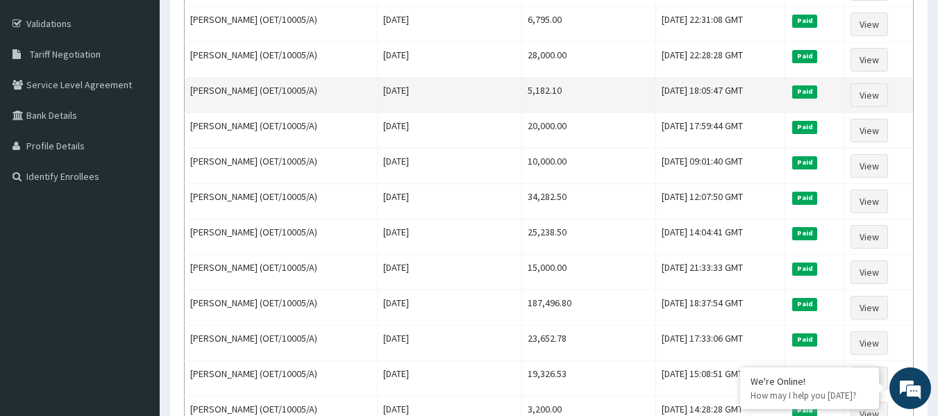
scroll to position [222, 0]
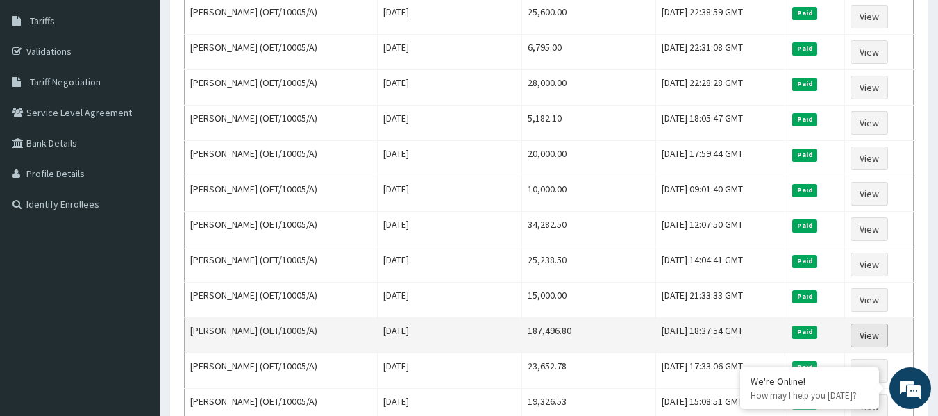
click at [861, 332] on link "View" at bounding box center [870, 336] width 38 height 24
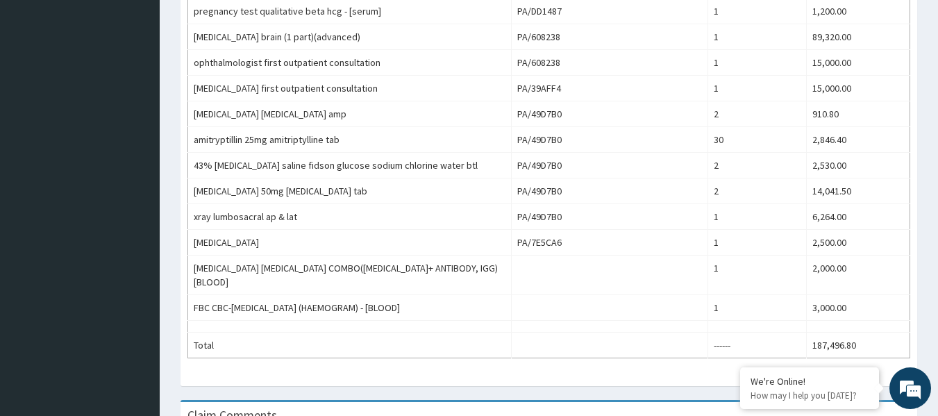
scroll to position [917, 0]
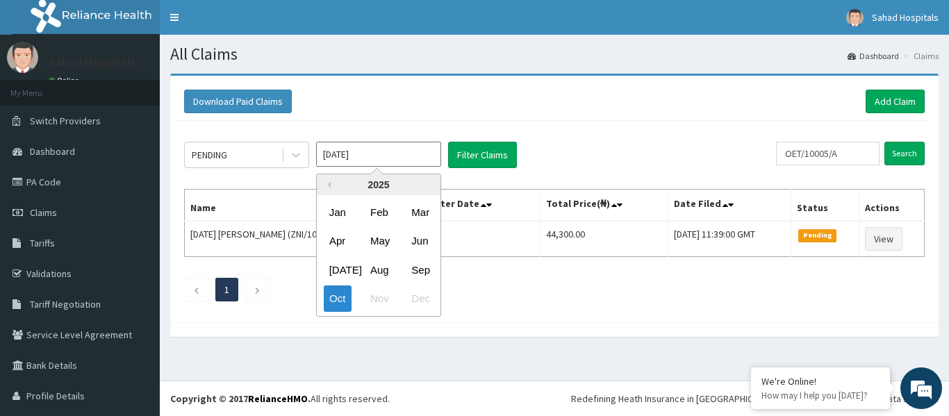
click at [376, 160] on input "[DATE]" at bounding box center [378, 154] width 125 height 25
click at [380, 266] on div "Aug" at bounding box center [379, 270] width 28 height 26
type input "Aug 2025"
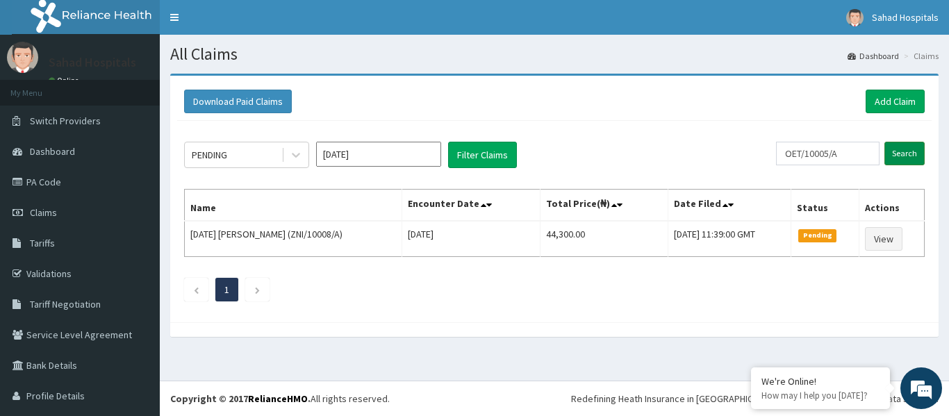
click at [892, 152] on input "Search" at bounding box center [904, 154] width 40 height 24
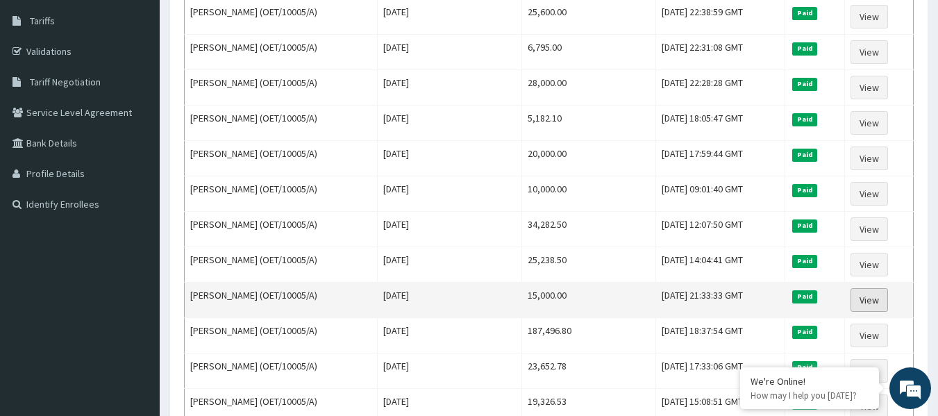
click at [873, 301] on link "View" at bounding box center [870, 300] width 38 height 24
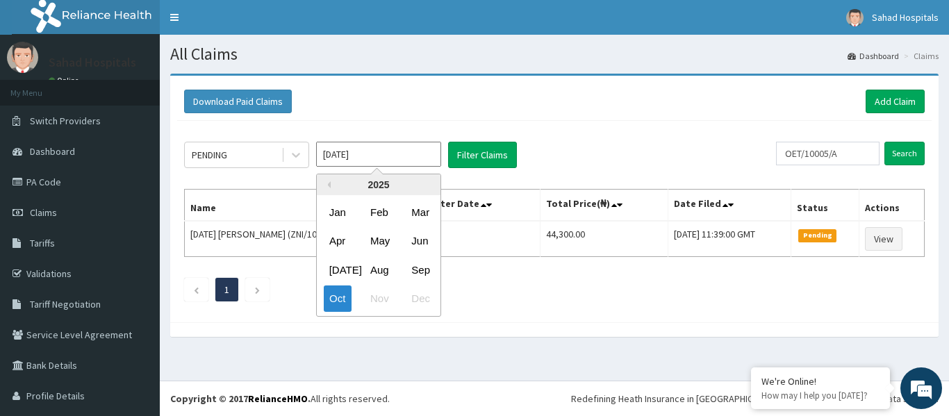
click at [385, 153] on input "[DATE]" at bounding box center [378, 154] width 125 height 25
click at [380, 275] on div "Aug" at bounding box center [379, 270] width 28 height 26
type input "[DATE]"
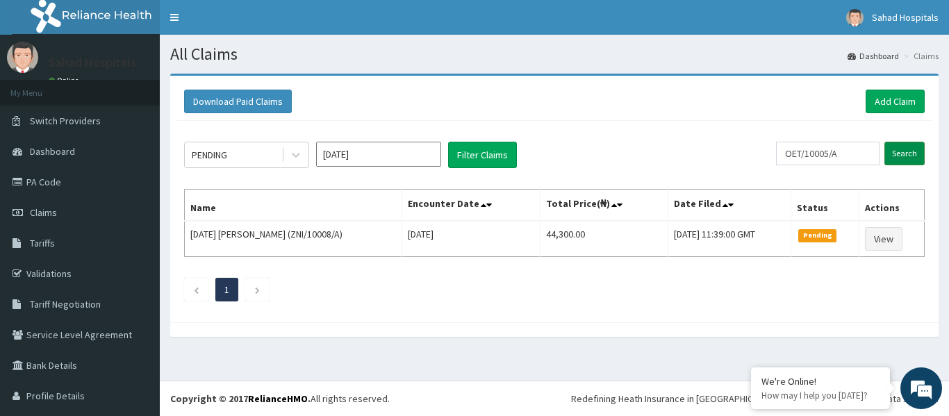
click at [886, 157] on input "Search" at bounding box center [904, 154] width 40 height 24
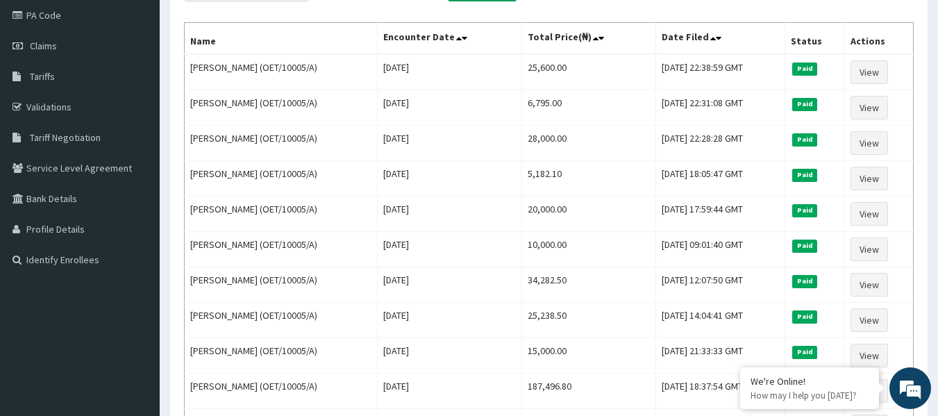
scroll to position [194, 0]
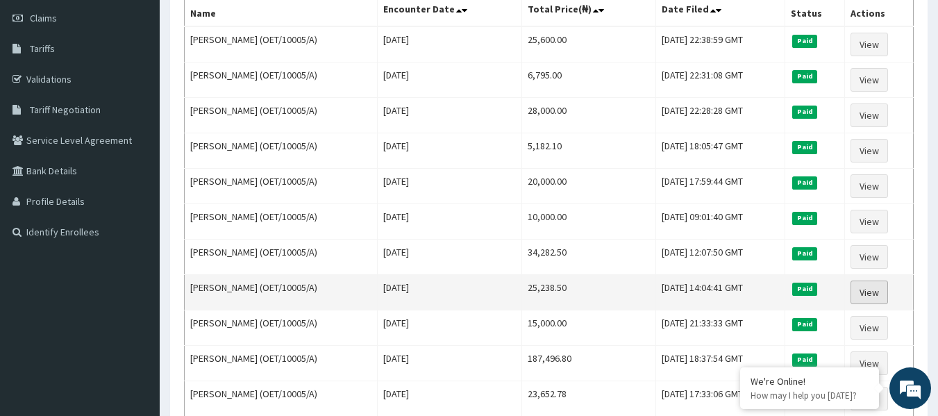
click at [876, 291] on link "View" at bounding box center [870, 293] width 38 height 24
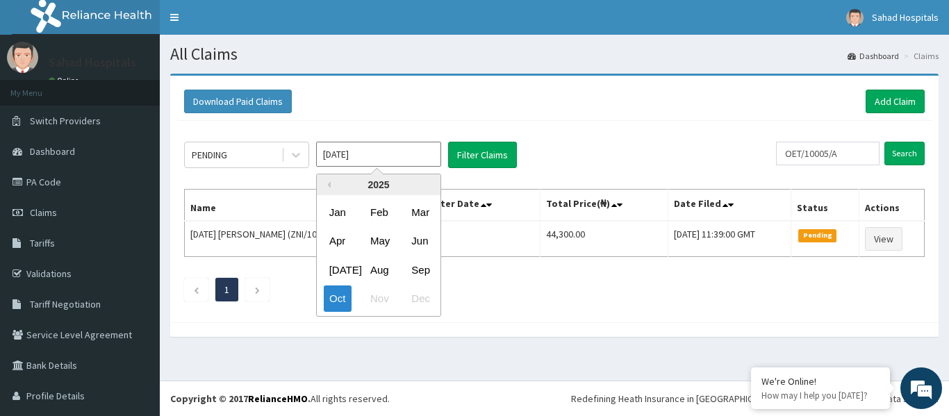
click at [399, 148] on input "[DATE]" at bounding box center [378, 154] width 125 height 25
click at [382, 268] on div "Aug" at bounding box center [379, 270] width 28 height 26
type input "[DATE]"
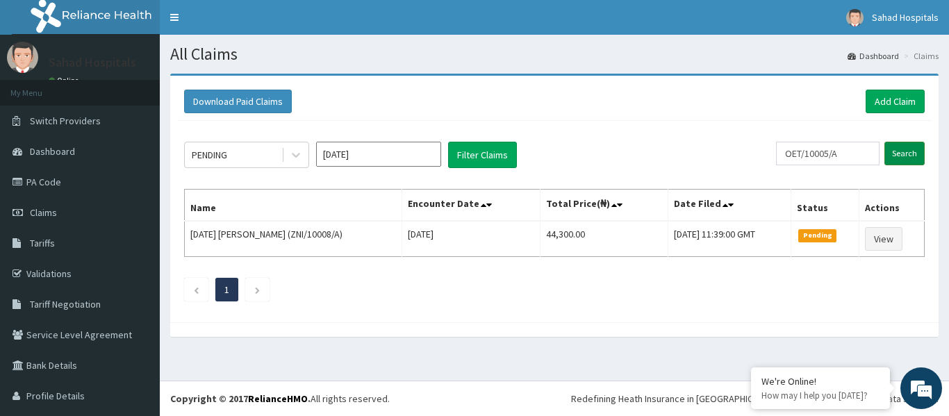
click at [890, 152] on input "Search" at bounding box center [904, 154] width 40 height 24
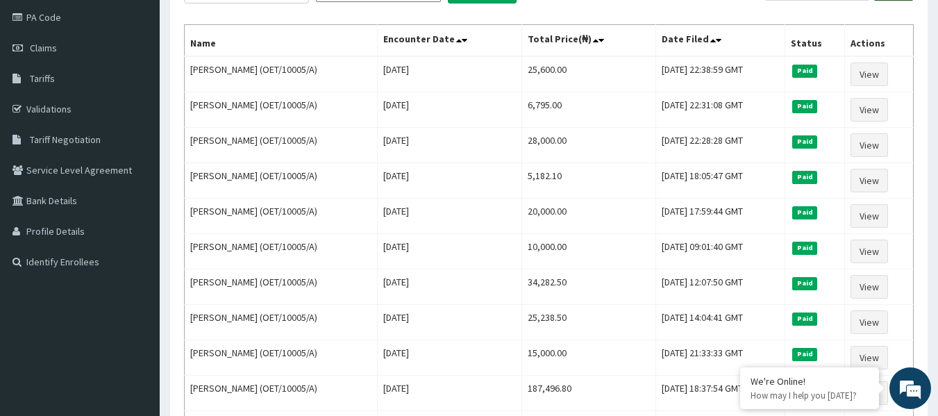
scroll to position [167, 0]
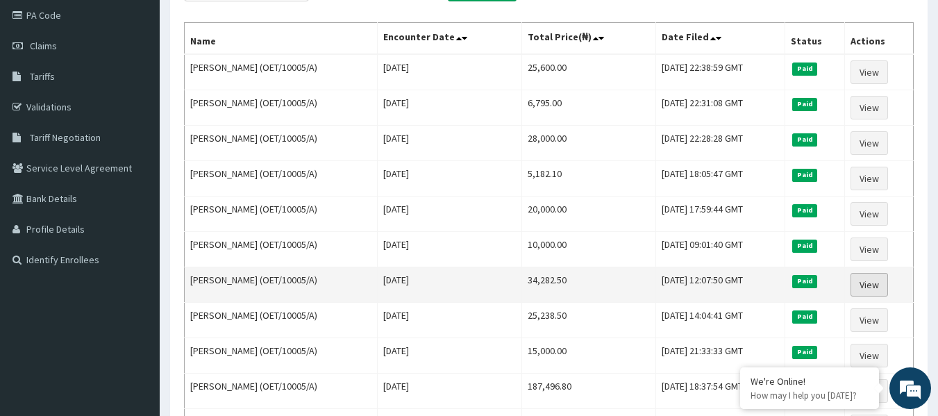
click at [877, 287] on link "View" at bounding box center [870, 285] width 38 height 24
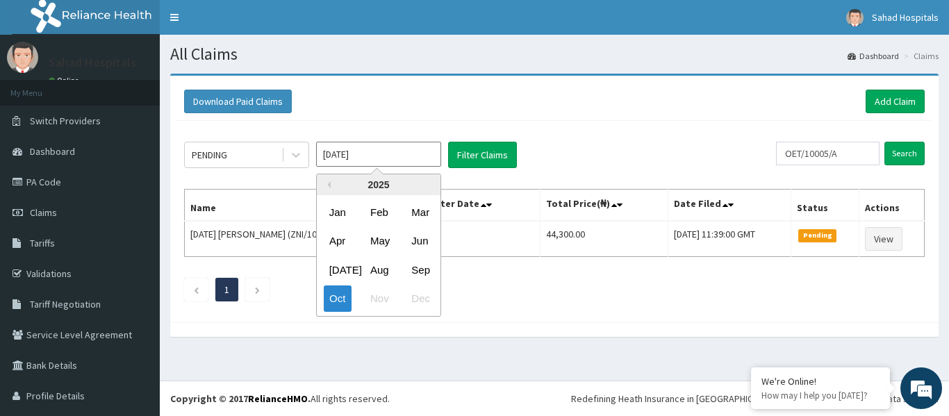
click at [413, 149] on input "[DATE]" at bounding box center [378, 154] width 125 height 25
click at [377, 272] on div "Aug" at bounding box center [379, 270] width 28 height 26
type input "[DATE]"
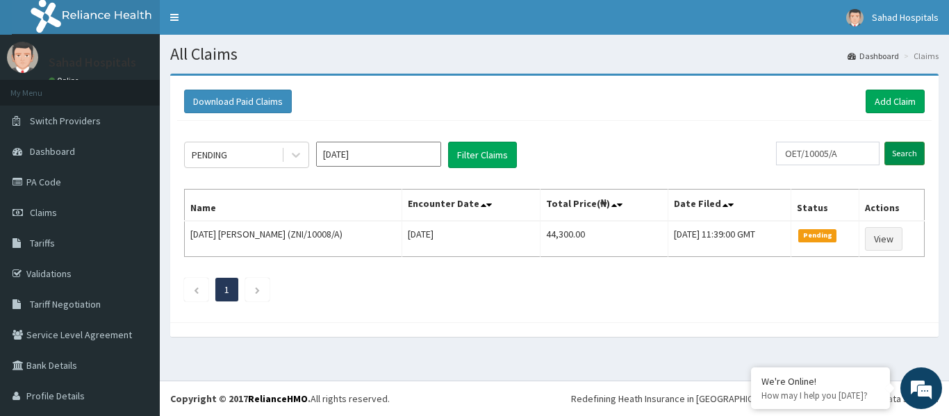
click at [890, 151] on input "Search" at bounding box center [904, 154] width 40 height 24
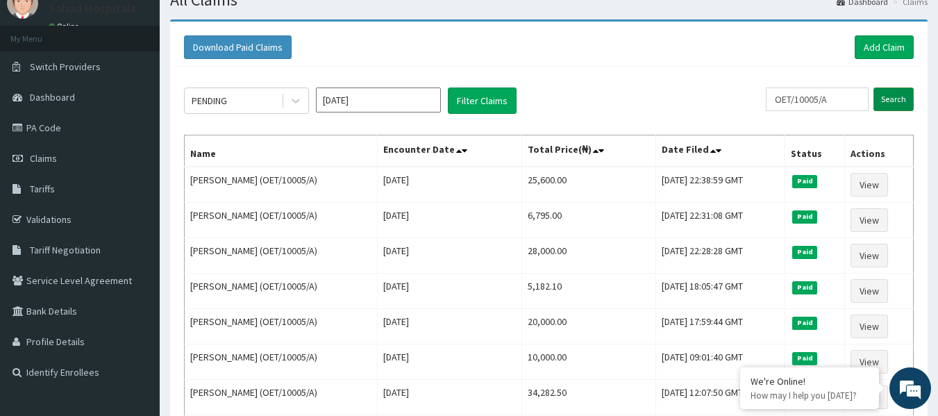
scroll to position [56, 0]
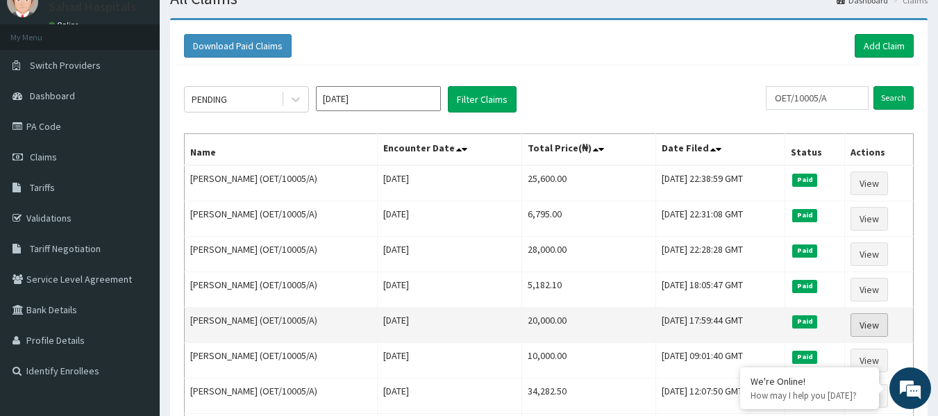
click at [882, 327] on link "View" at bounding box center [870, 325] width 38 height 24
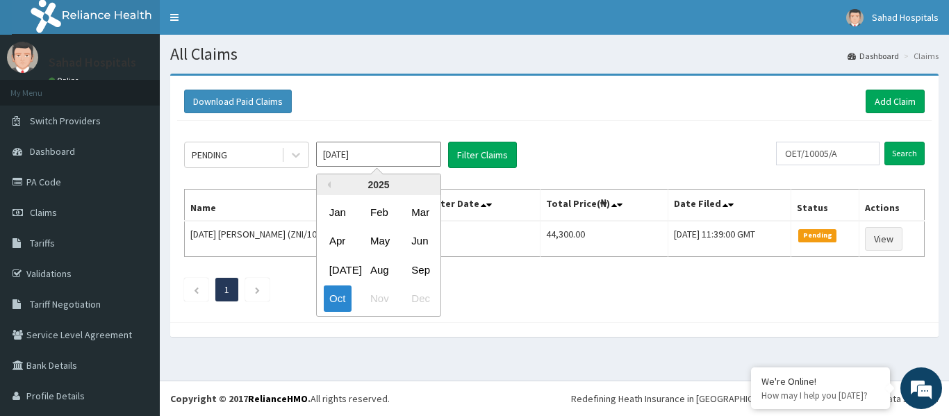
click at [385, 148] on input "[DATE]" at bounding box center [378, 154] width 125 height 25
click at [381, 267] on div "Aug" at bounding box center [379, 270] width 28 height 26
type input "[DATE]"
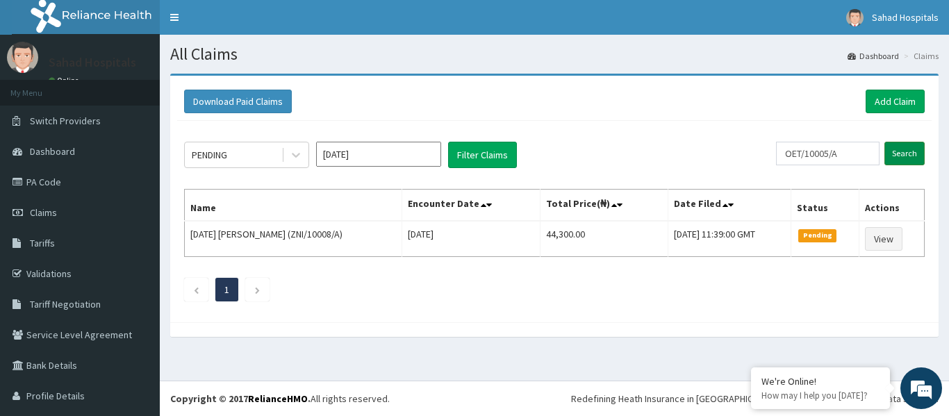
click at [886, 151] on input "Search" at bounding box center [904, 154] width 40 height 24
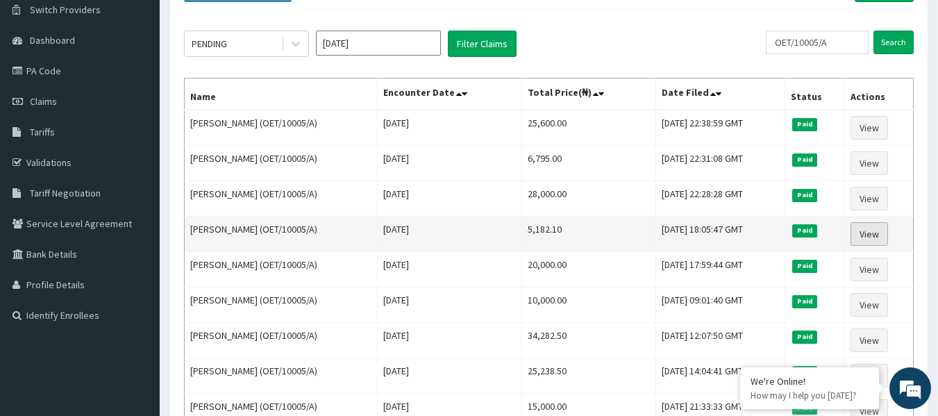
click at [870, 232] on link "View" at bounding box center [870, 234] width 38 height 24
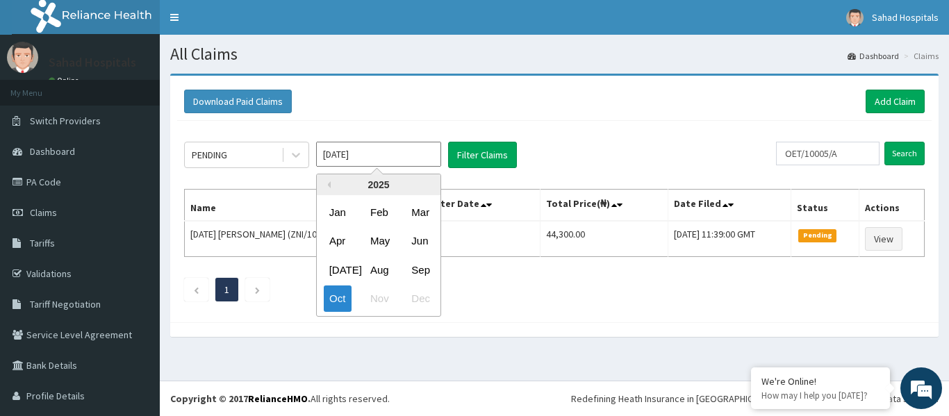
click at [391, 147] on input "[DATE]" at bounding box center [378, 154] width 125 height 25
click at [383, 272] on div "Aug" at bounding box center [379, 270] width 28 height 26
type input "[DATE]"
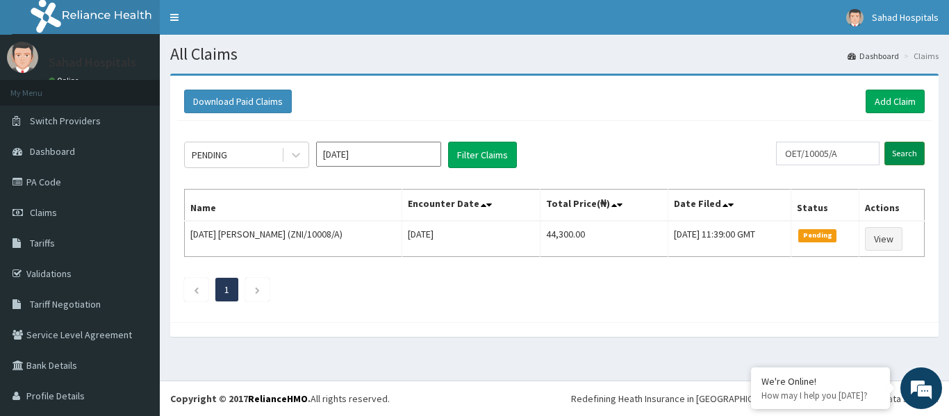
click at [890, 147] on input "Search" at bounding box center [904, 154] width 40 height 24
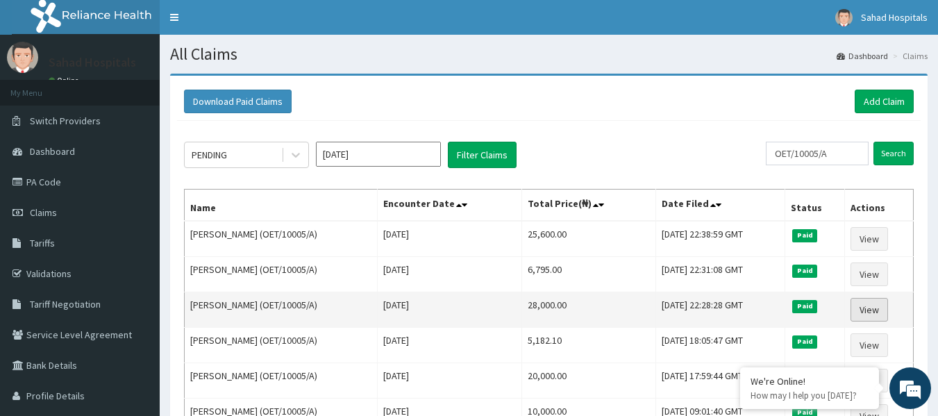
click at [867, 303] on link "View" at bounding box center [870, 310] width 38 height 24
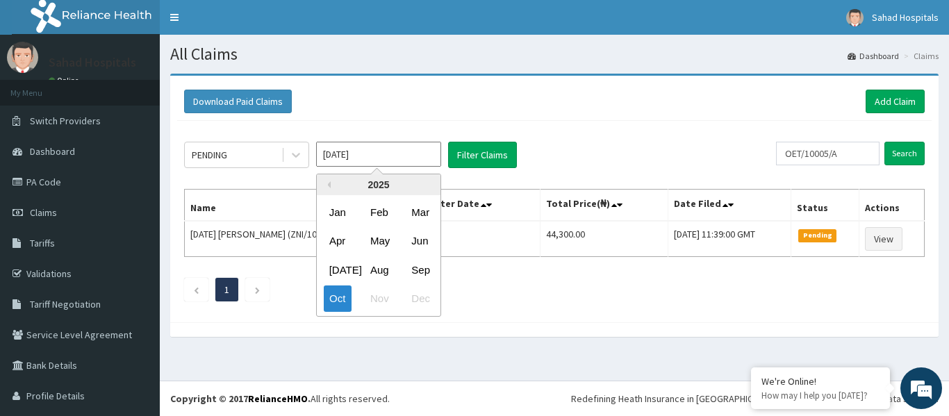
click at [376, 153] on input "Oct 2025" at bounding box center [378, 154] width 125 height 25
click at [379, 267] on div "Aug" at bounding box center [379, 270] width 28 height 26
type input "Aug 2025"
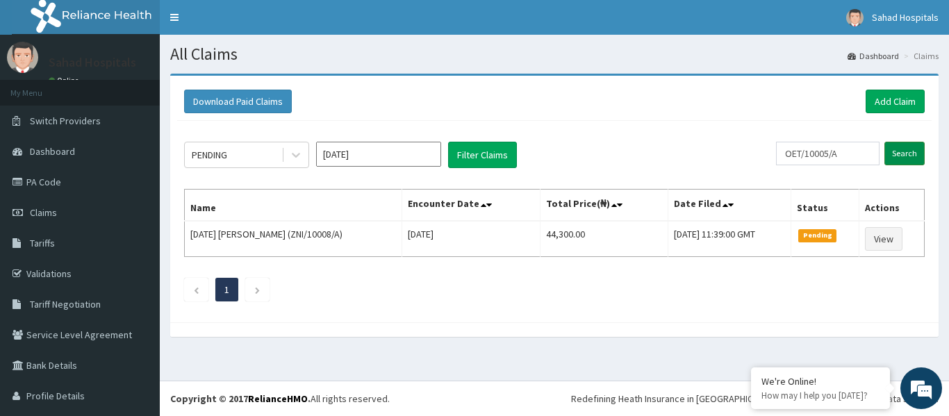
click at [896, 151] on input "Search" at bounding box center [904, 154] width 40 height 24
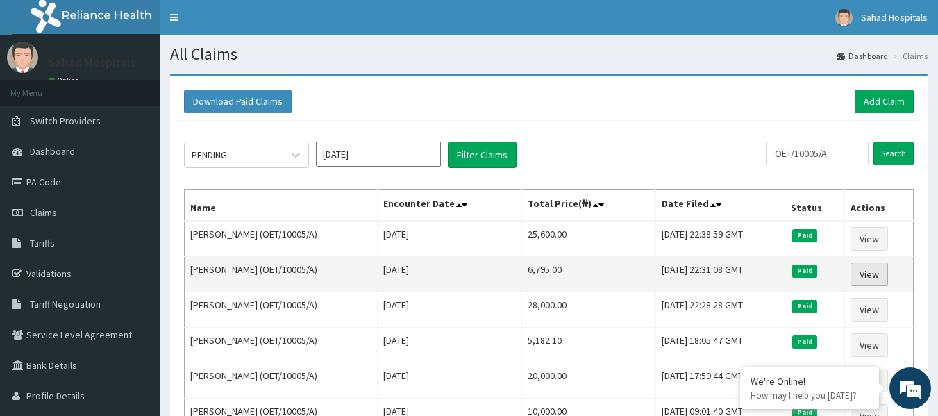
click at [867, 277] on link "View" at bounding box center [870, 275] width 38 height 24
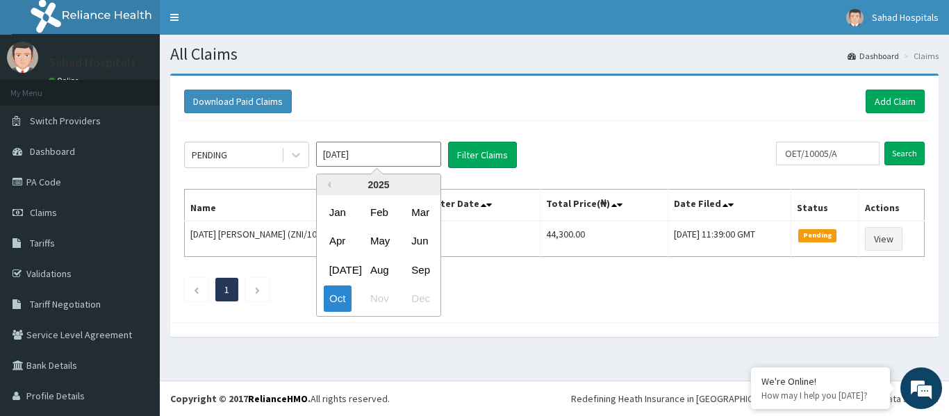
click at [387, 152] on input "[DATE]" at bounding box center [378, 154] width 125 height 25
click at [380, 268] on div "Aug" at bounding box center [379, 270] width 28 height 26
type input "Aug 2025"
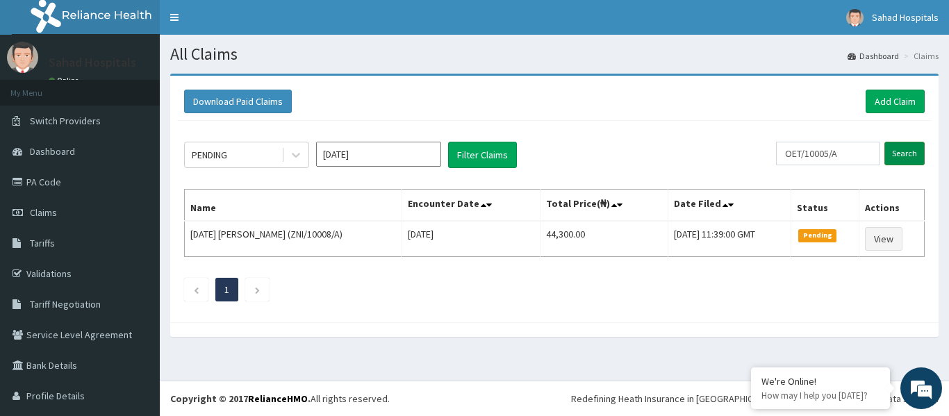
click at [895, 147] on input "Search" at bounding box center [904, 154] width 40 height 24
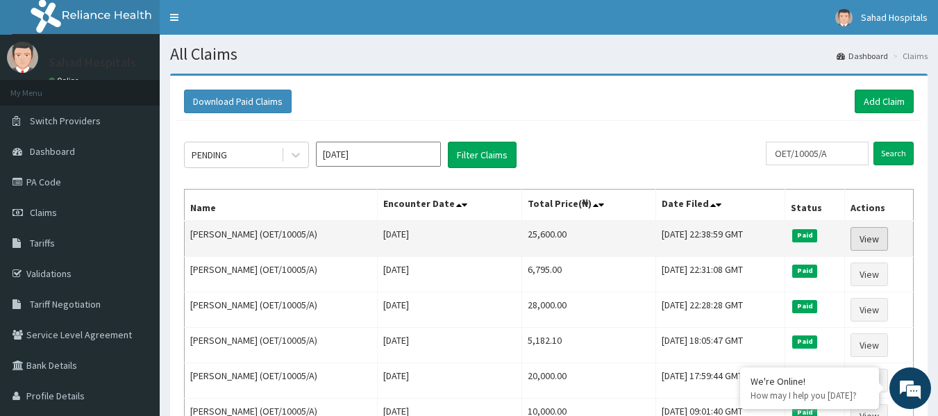
click at [881, 236] on link "View" at bounding box center [870, 239] width 38 height 24
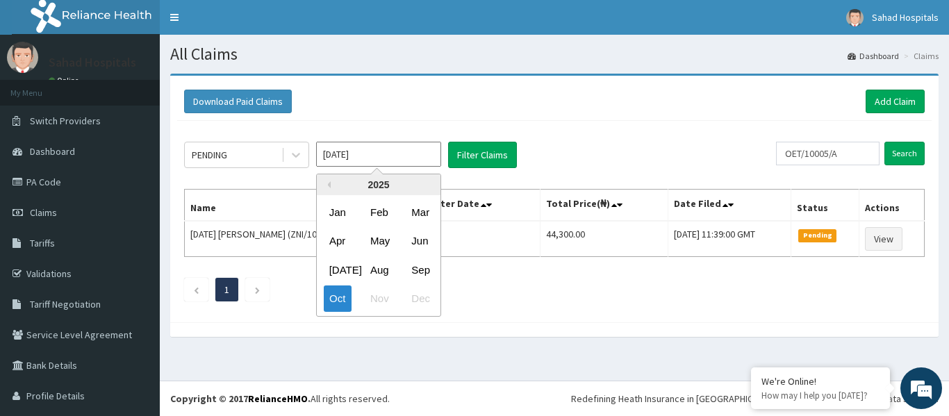
click at [424, 154] on input "Oct 2025" at bounding box center [378, 154] width 125 height 25
click at [381, 261] on div "Aug" at bounding box center [379, 270] width 28 height 26
type input "Aug 2025"
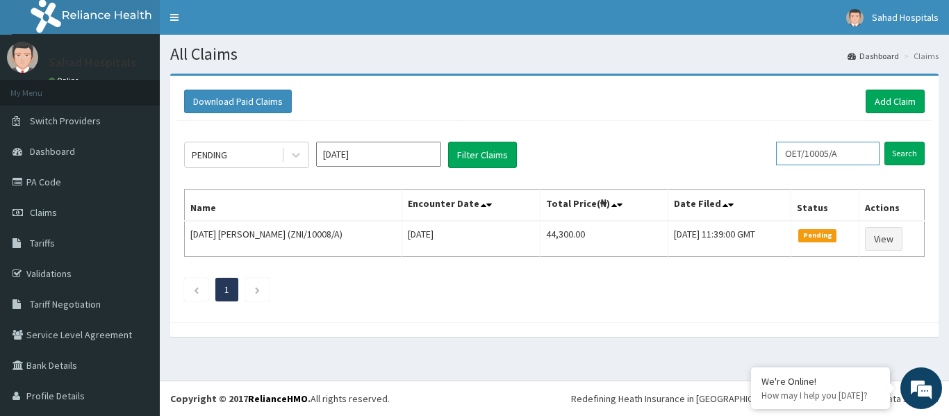
click at [845, 153] on input "OET/10005/A" at bounding box center [827, 154] width 103 height 24
type input "O"
paste input "QAO/10610/A"
type input "QAO/10610/A"
click at [891, 154] on input "Search" at bounding box center [904, 154] width 40 height 24
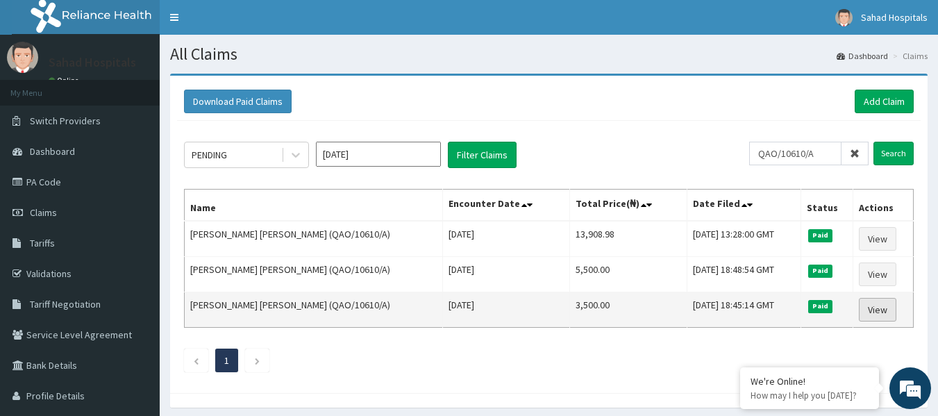
click at [870, 306] on link "View" at bounding box center [878, 310] width 38 height 24
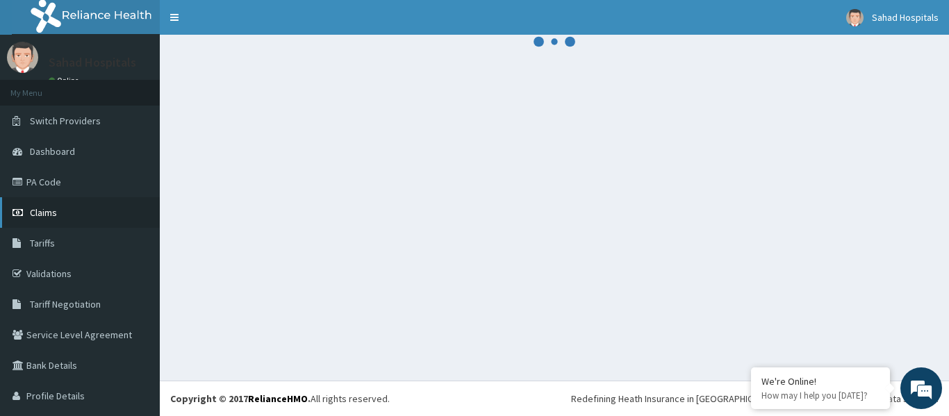
click at [76, 217] on link "Claims" at bounding box center [80, 212] width 160 height 31
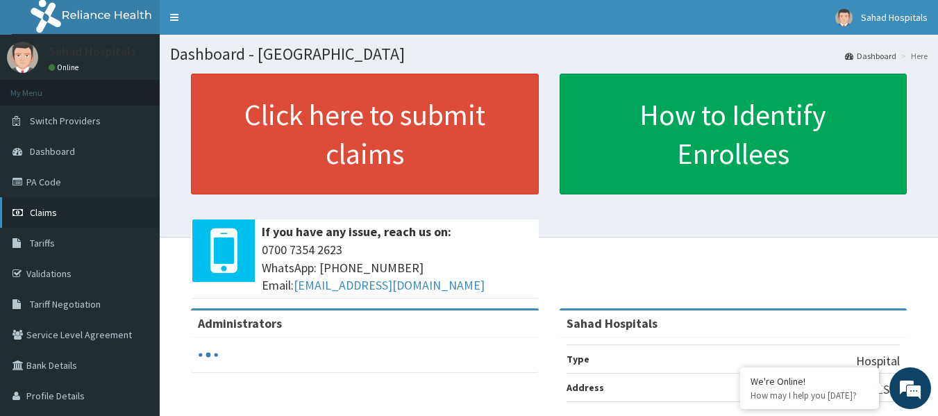
click at [67, 210] on link "Claims" at bounding box center [80, 212] width 160 height 31
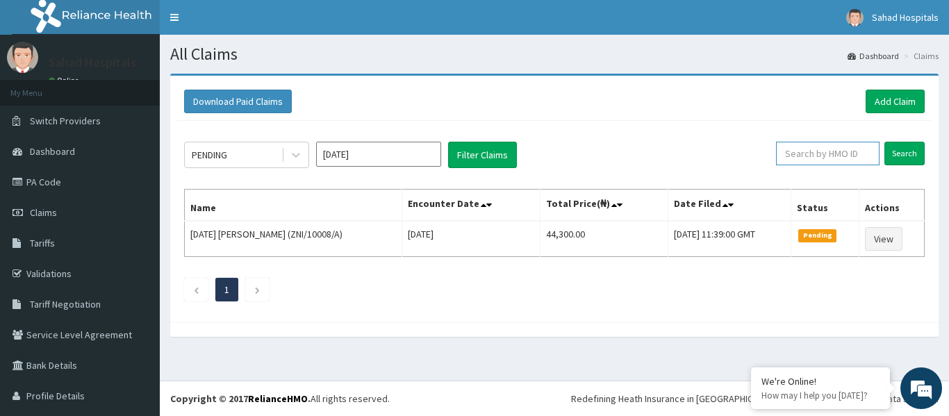
paste input "QAO/10610/A"
type input "QAO/10610/A"
click at [897, 155] on input "Search" at bounding box center [904, 154] width 40 height 24
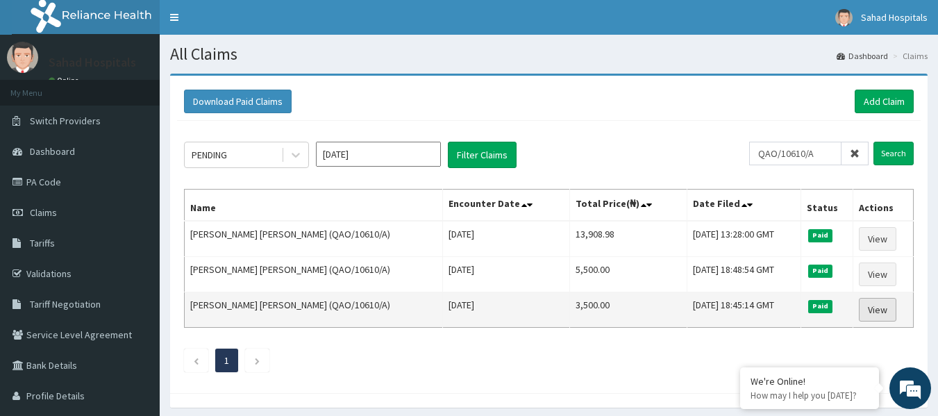
click at [878, 315] on link "View" at bounding box center [878, 310] width 38 height 24
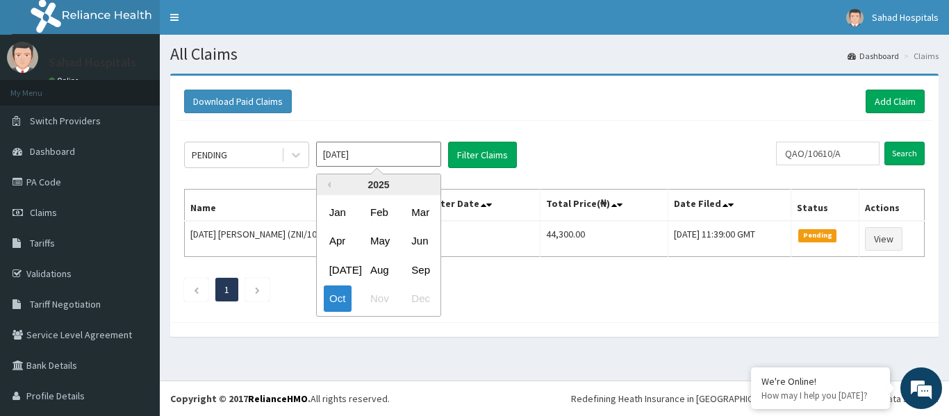
click at [395, 153] on input "[DATE]" at bounding box center [378, 154] width 125 height 25
click at [375, 268] on div "Aug" at bounding box center [379, 270] width 28 height 26
type input "Aug 2025"
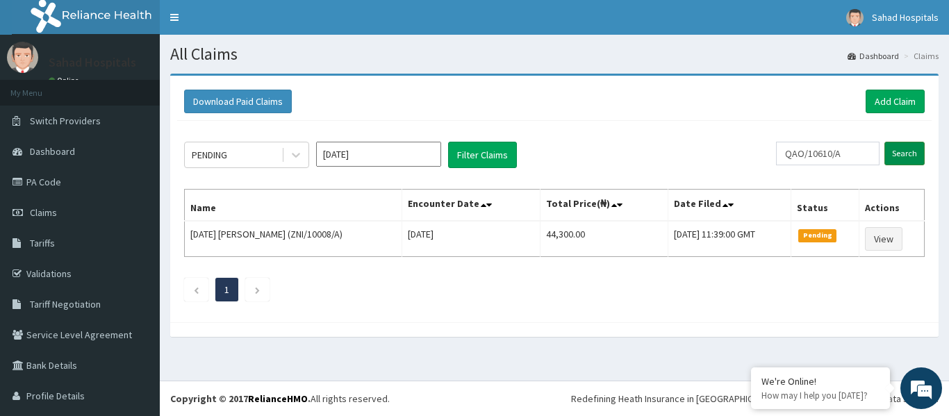
click at [896, 153] on input "Search" at bounding box center [904, 154] width 40 height 24
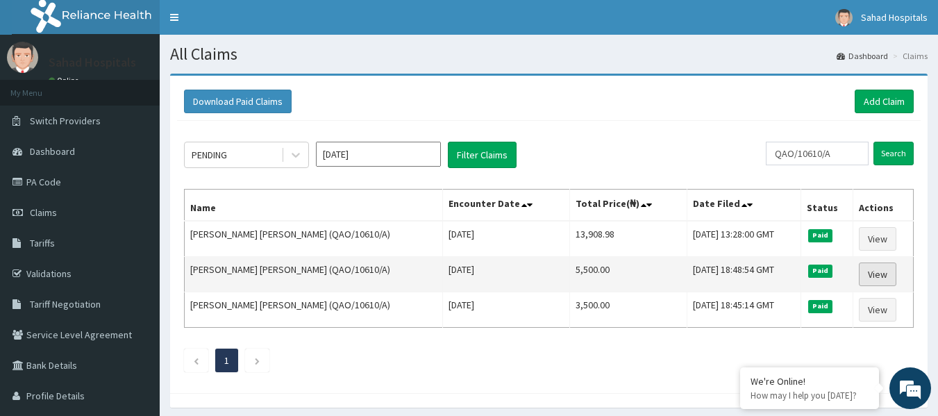
click at [873, 271] on link "View" at bounding box center [878, 275] width 38 height 24
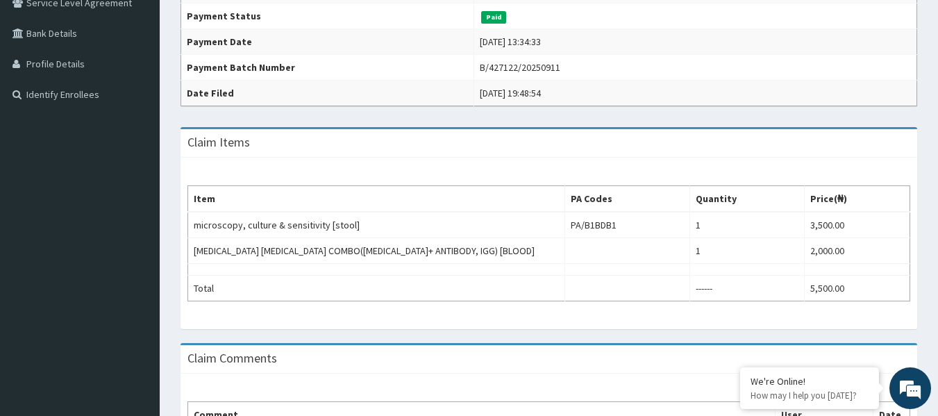
scroll to position [333, 0]
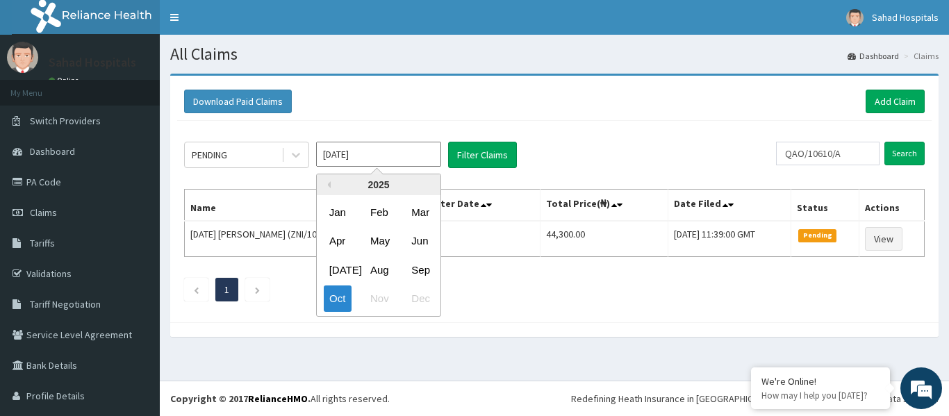
click at [374, 155] on input "[DATE]" at bounding box center [378, 154] width 125 height 25
click at [380, 269] on div "Aug" at bounding box center [379, 270] width 28 height 26
type input "Aug 2025"
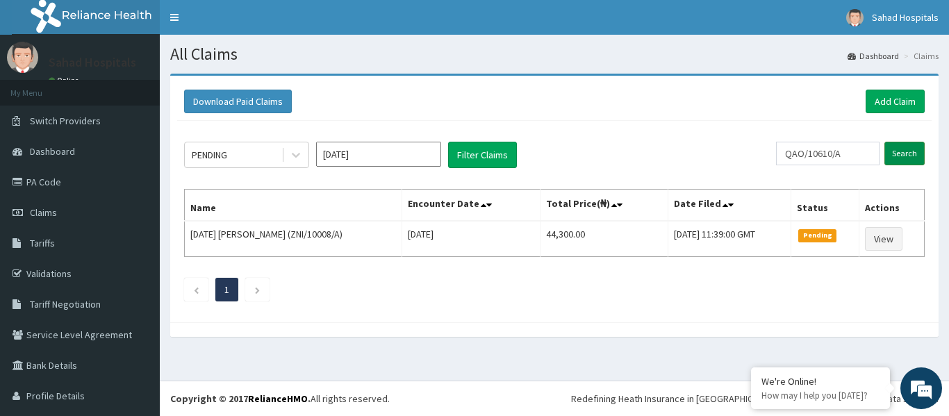
click at [905, 156] on input "Search" at bounding box center [904, 154] width 40 height 24
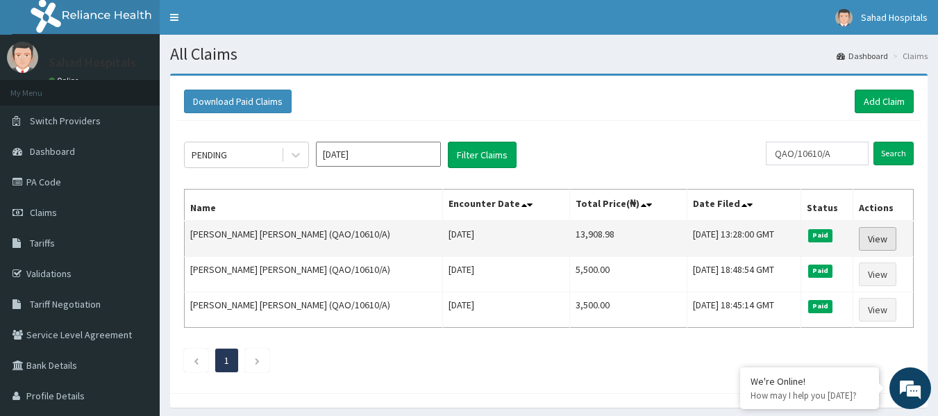
click at [876, 238] on link "View" at bounding box center [878, 239] width 38 height 24
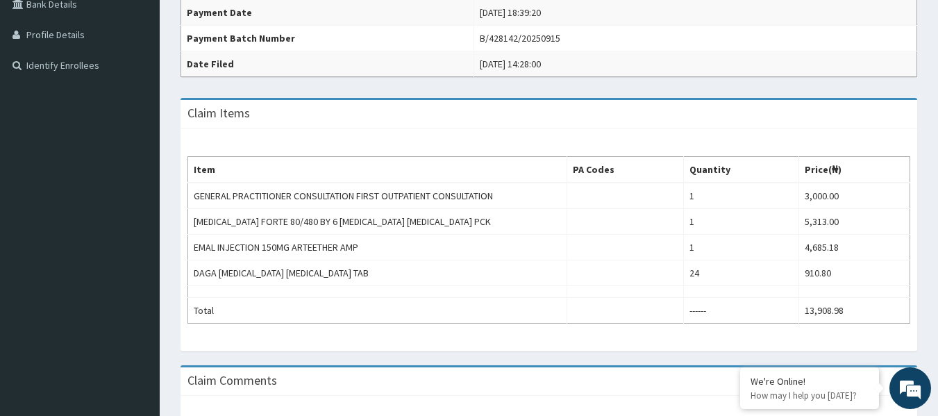
scroll to position [389, 0]
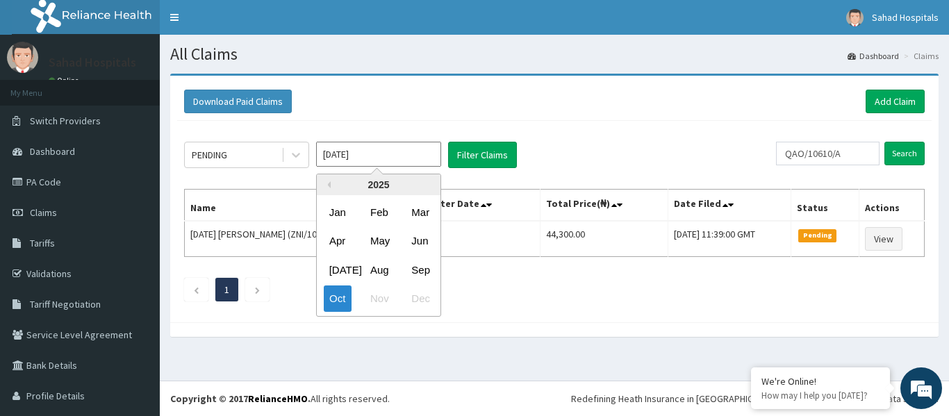
click at [394, 156] on input "[DATE]" at bounding box center [378, 154] width 125 height 25
click at [382, 267] on div "Aug" at bounding box center [379, 270] width 28 height 26
type input "Aug 2025"
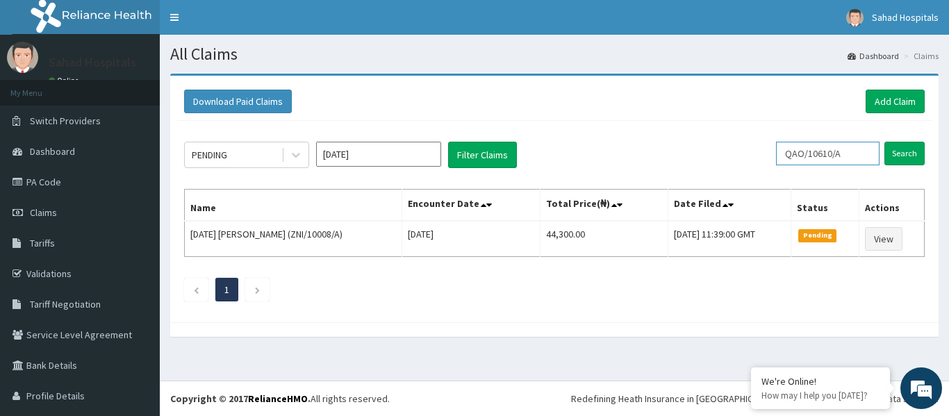
click at [842, 157] on input "QAO/10610/A" at bounding box center [827, 154] width 103 height 24
type input "Q"
paste input "IBE/10203/A"
type input "IBE/10203/A"
click at [885, 151] on input "Search" at bounding box center [904, 154] width 40 height 24
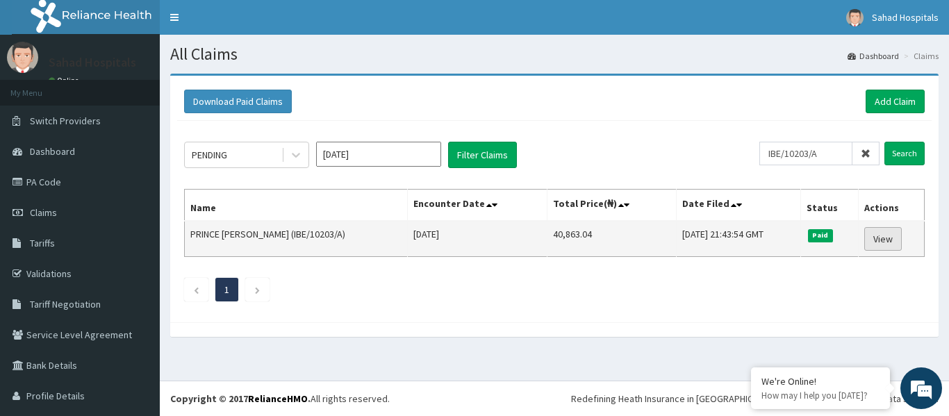
click at [872, 236] on link "View" at bounding box center [883, 239] width 38 height 24
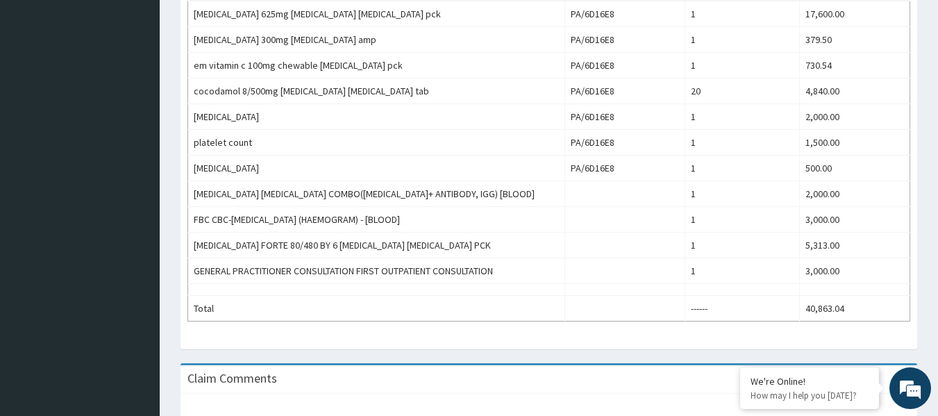
scroll to position [611, 0]
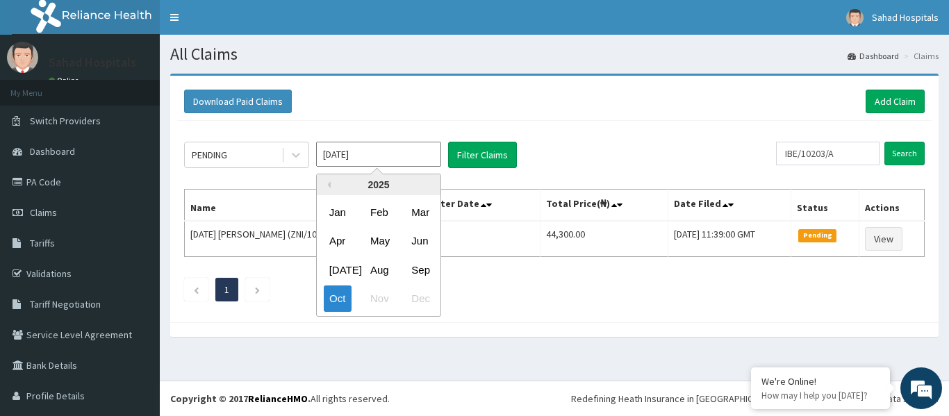
click at [368, 151] on input "Oct 2025" at bounding box center [378, 154] width 125 height 25
click at [379, 265] on div "Aug" at bounding box center [379, 270] width 28 height 26
type input "Aug 2025"
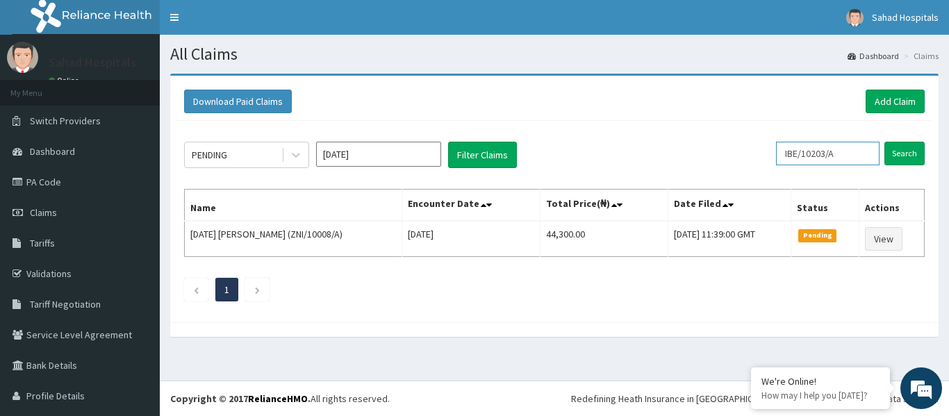
click at [840, 155] on input "IBE/10203/A" at bounding box center [827, 154] width 103 height 24
type input "I"
paste input "IBE/10226/A"
type input "IBE/10226/A"
click at [893, 153] on input "Search" at bounding box center [904, 154] width 40 height 24
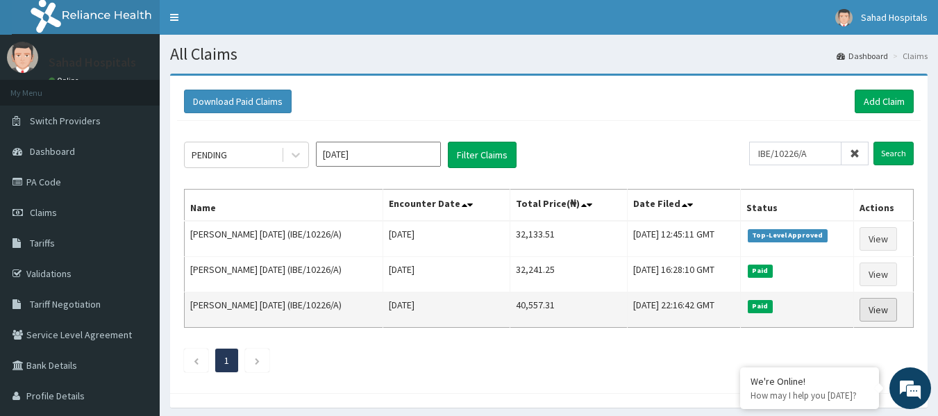
click at [890, 307] on link "View" at bounding box center [879, 310] width 38 height 24
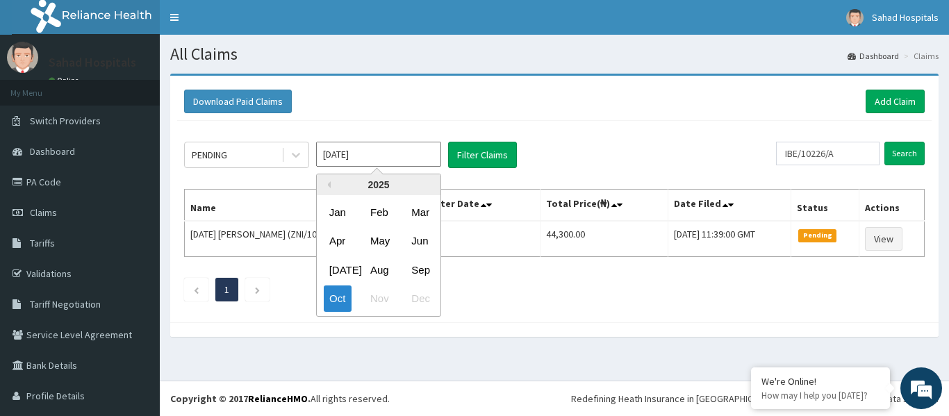
click at [378, 150] on input "Oct 2025" at bounding box center [378, 154] width 125 height 25
click at [379, 270] on div "Aug" at bounding box center [379, 270] width 28 height 26
type input "[DATE]"
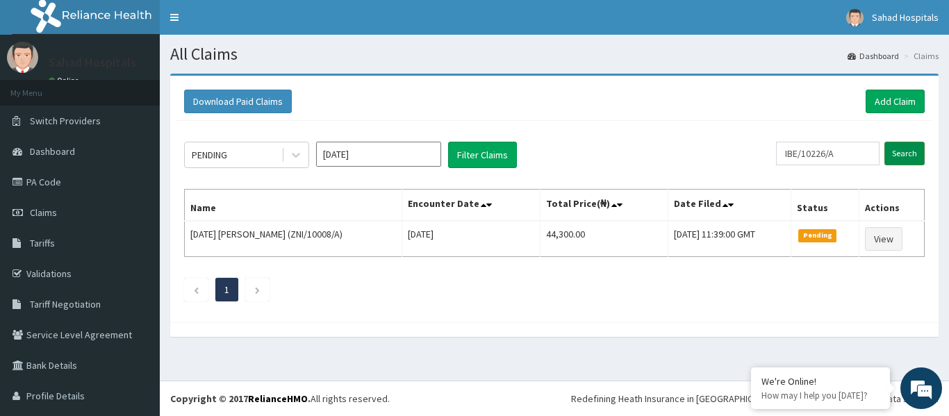
click at [888, 156] on input "Search" at bounding box center [904, 154] width 40 height 24
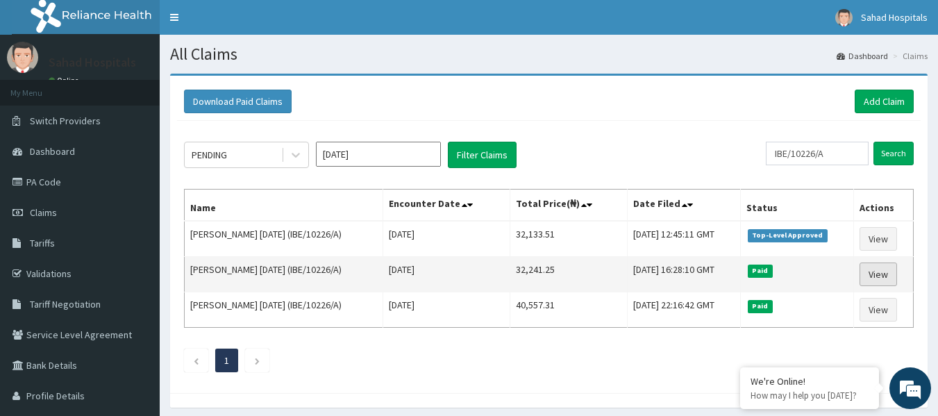
click at [881, 272] on link "View" at bounding box center [879, 275] width 38 height 24
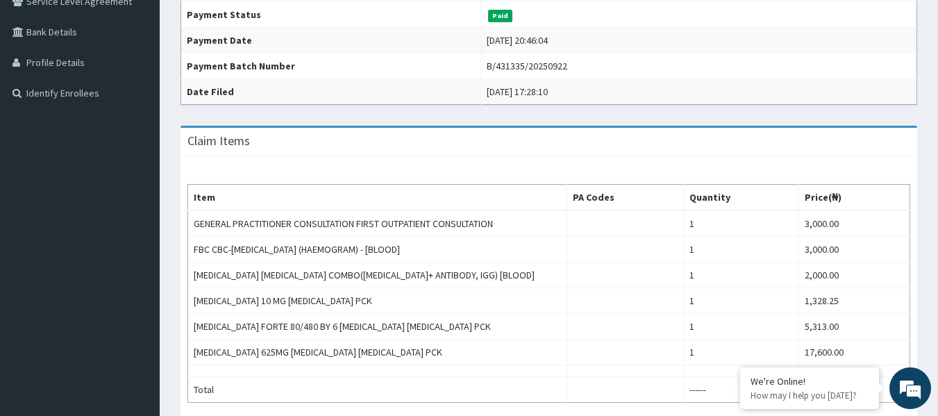
scroll to position [389, 0]
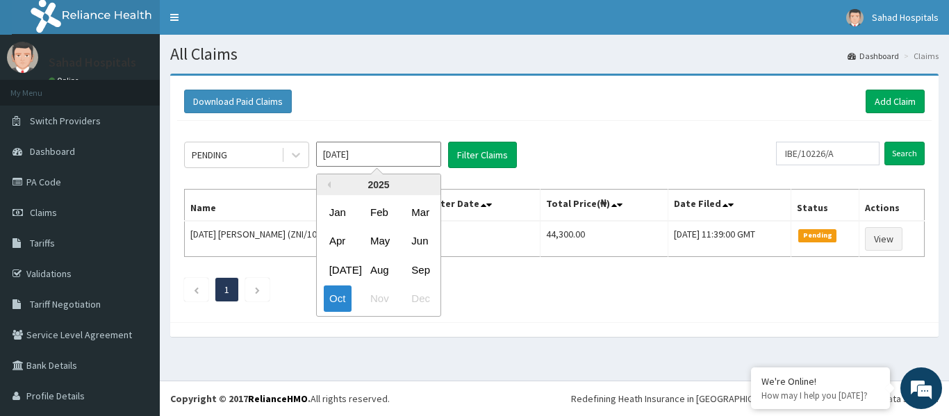
click at [377, 151] on input "[DATE]" at bounding box center [378, 154] width 125 height 25
click at [376, 267] on div "Aug" at bounding box center [379, 270] width 28 height 26
type input "Aug 2025"
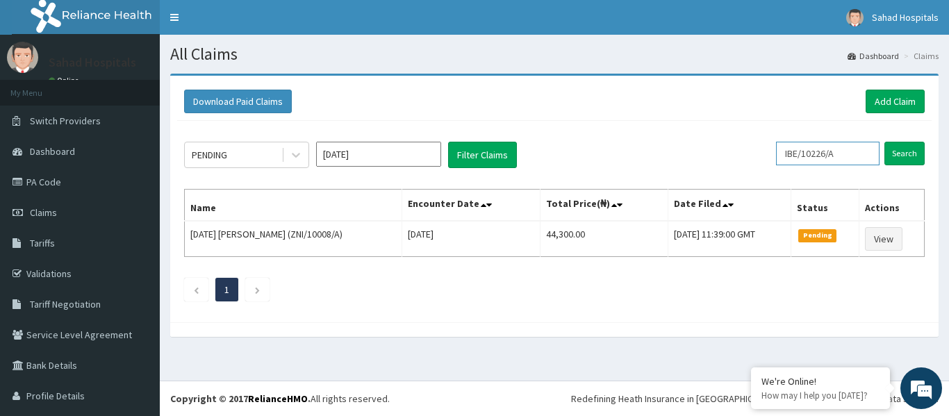
click at [845, 153] on input "IBE/10226/A" at bounding box center [827, 154] width 103 height 24
type input "I"
paste input "NIT/10027/B"
type input "NIT/10027/B"
click at [893, 152] on input "Search" at bounding box center [904, 154] width 40 height 24
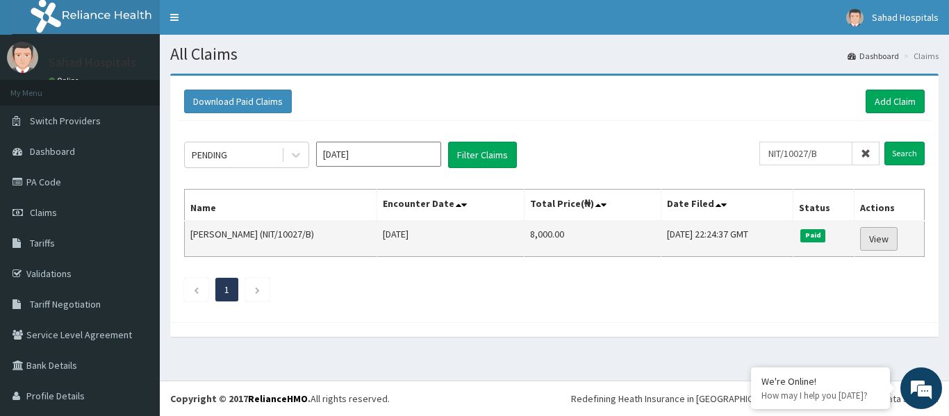
click at [867, 235] on link "View" at bounding box center [879, 239] width 38 height 24
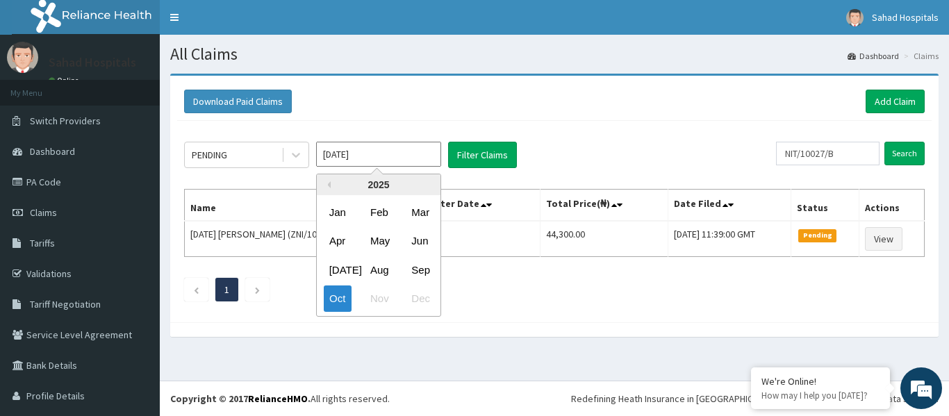
click at [361, 147] on input "[DATE]" at bounding box center [378, 154] width 125 height 25
click at [379, 266] on div "Aug" at bounding box center [379, 270] width 28 height 26
type input "Aug 2025"
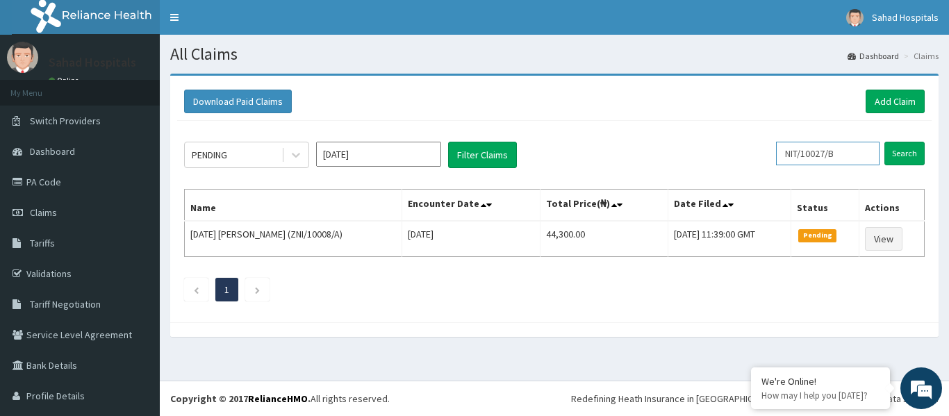
click at [847, 150] on input "NIT/10027/B" at bounding box center [827, 154] width 103 height 24
type input "N"
paste input "TLA/10007/A"
type input "TLA/10007/A"
click at [887, 151] on input "Search" at bounding box center [904, 154] width 40 height 24
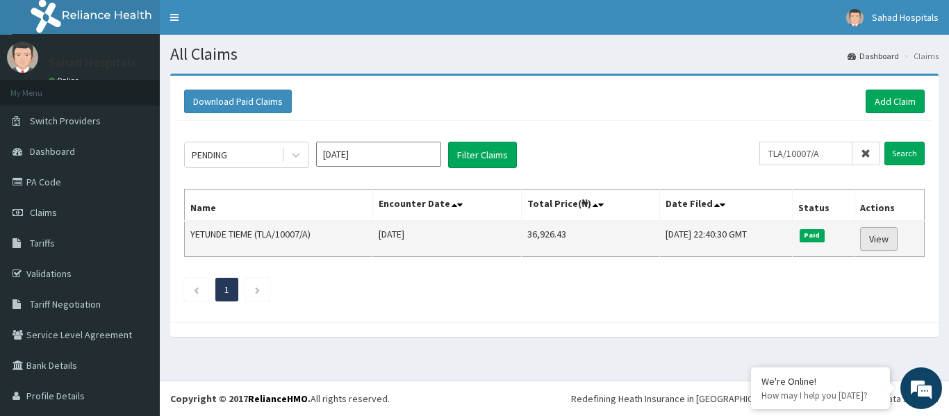
click at [864, 241] on link "View" at bounding box center [879, 239] width 38 height 24
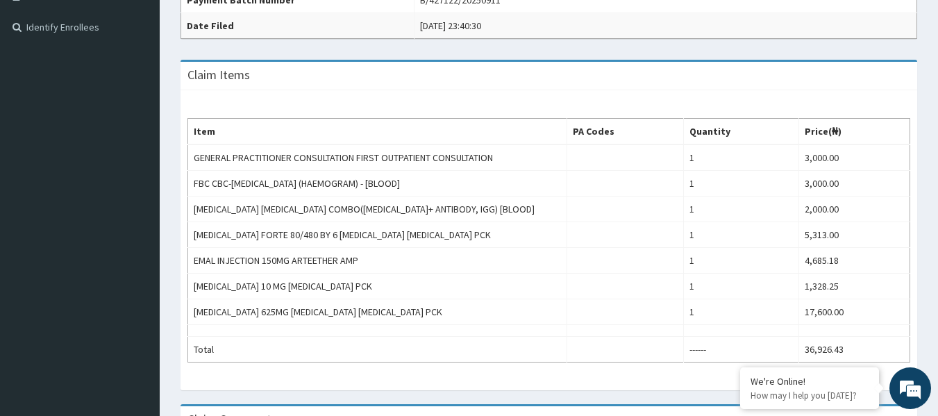
scroll to position [500, 0]
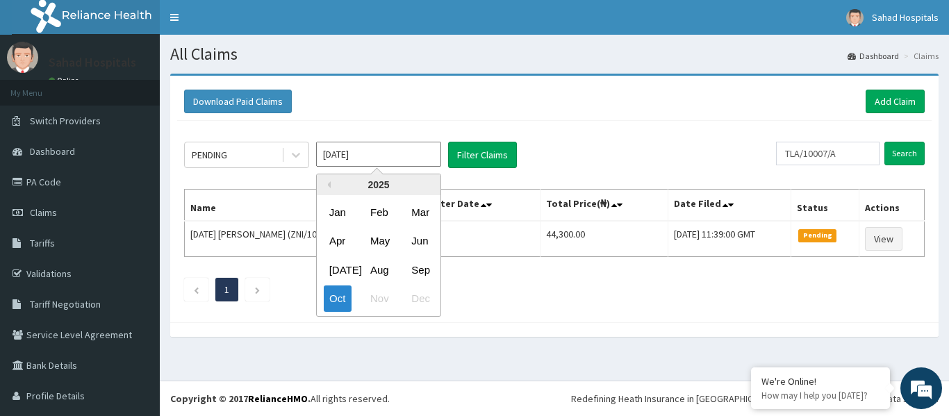
click at [390, 150] on input "[DATE]" at bounding box center [378, 154] width 125 height 25
click at [375, 272] on div "Aug" at bounding box center [379, 270] width 28 height 26
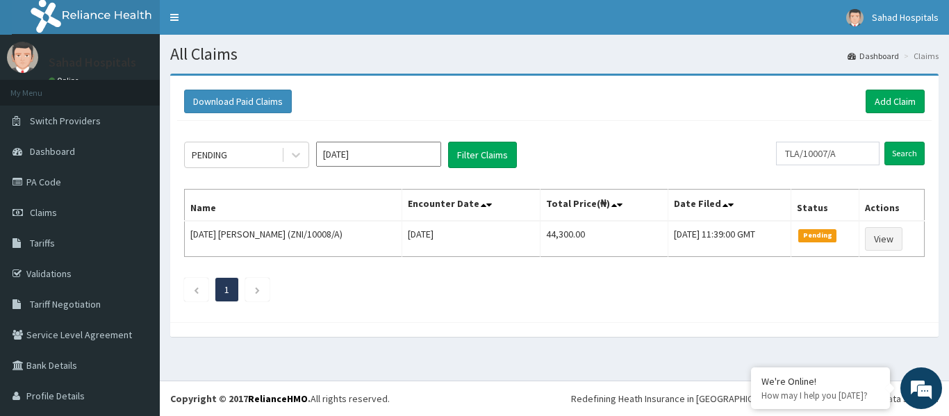
type input "[DATE]"
click at [839, 153] on input "TLA/10007/A" at bounding box center [827, 154] width 103 height 24
type input "T"
paste input "HUB/10018/A"
type input "HUB/10018/A"
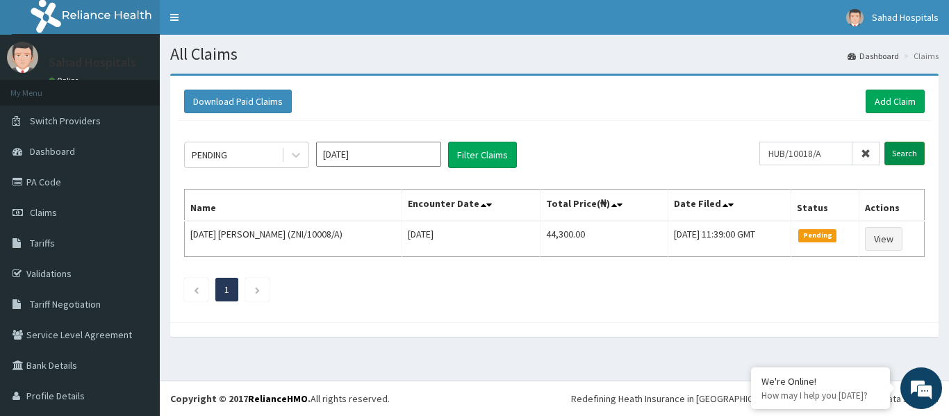
click at [888, 147] on input "Search" at bounding box center [904, 154] width 40 height 24
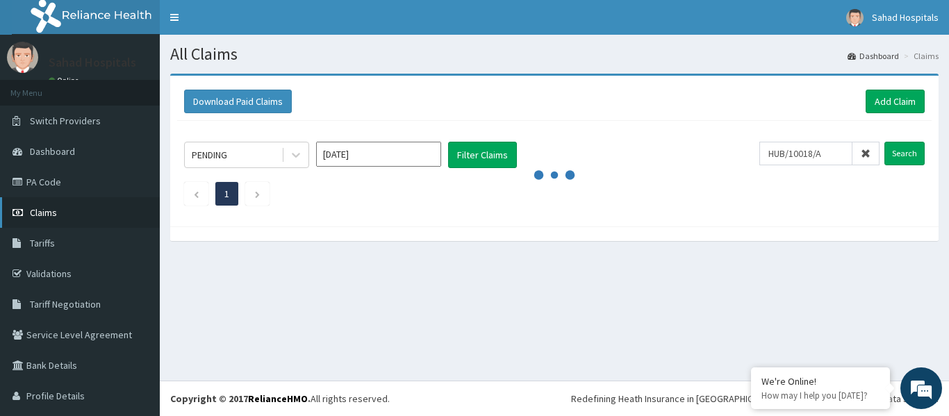
click at [77, 209] on link "Claims" at bounding box center [80, 212] width 160 height 31
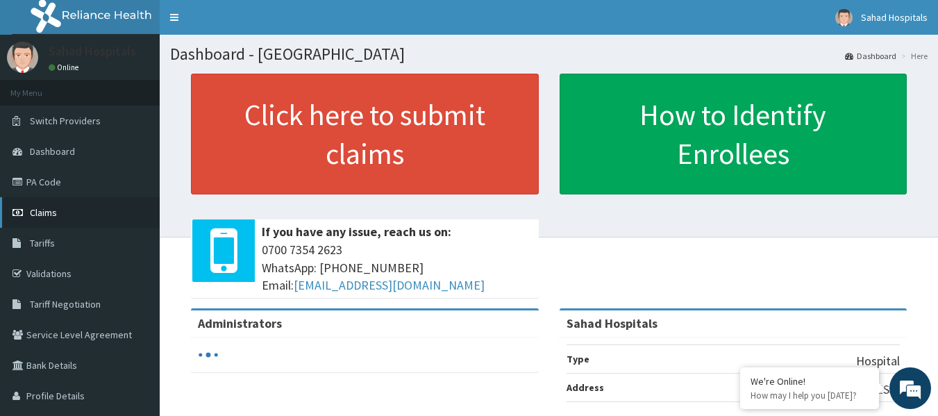
click at [60, 221] on link "Claims" at bounding box center [80, 212] width 160 height 31
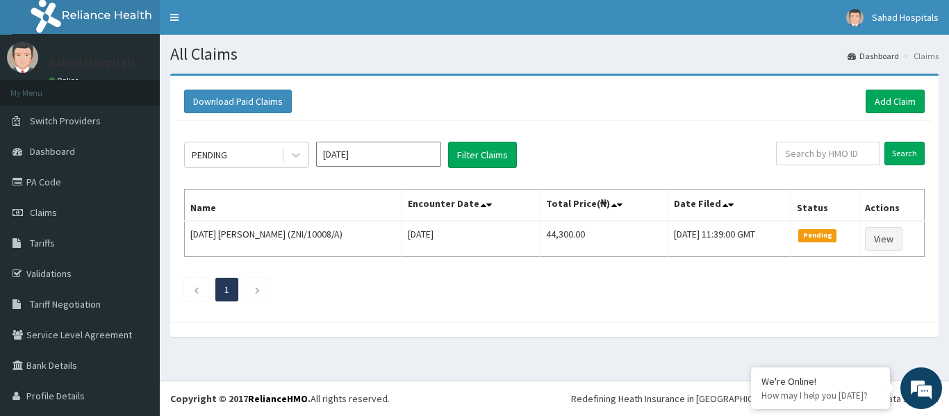
click at [396, 159] on input "[DATE]" at bounding box center [378, 154] width 125 height 25
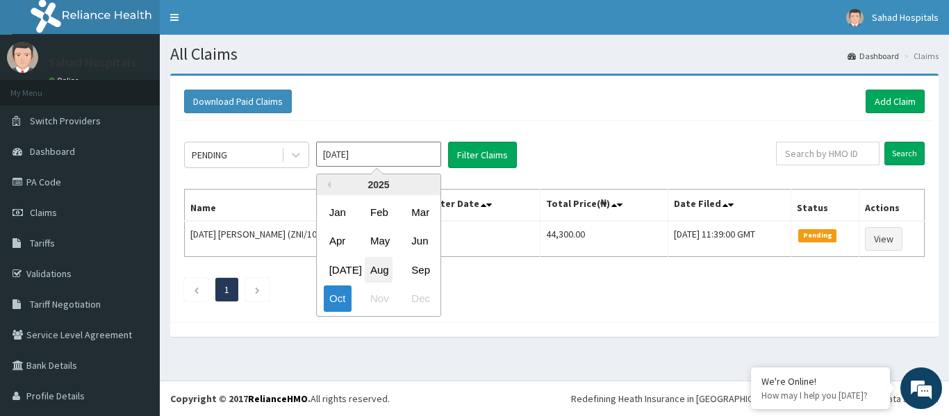
click at [384, 269] on div "Aug" at bounding box center [379, 270] width 28 height 26
type input "[DATE]"
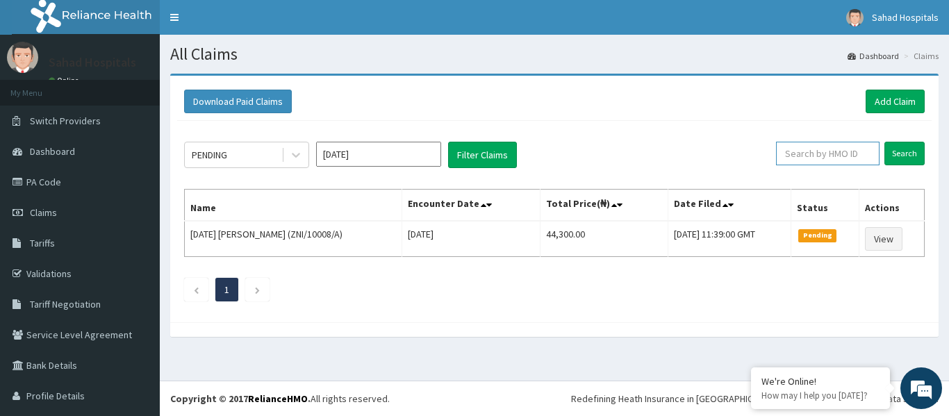
paste input "HUB/10018/A"
click at [892, 153] on input "Search" at bounding box center [904, 154] width 40 height 24
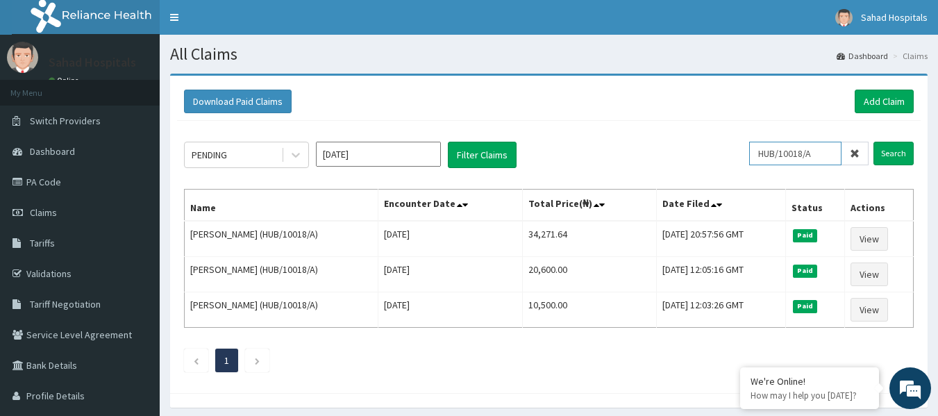
click at [832, 153] on input "HUB/10018/A" at bounding box center [795, 154] width 92 height 24
type input "H"
paste input "MCE/10098/A"
type input "MCE/10098/A"
click at [889, 151] on input "Search" at bounding box center [894, 154] width 40 height 24
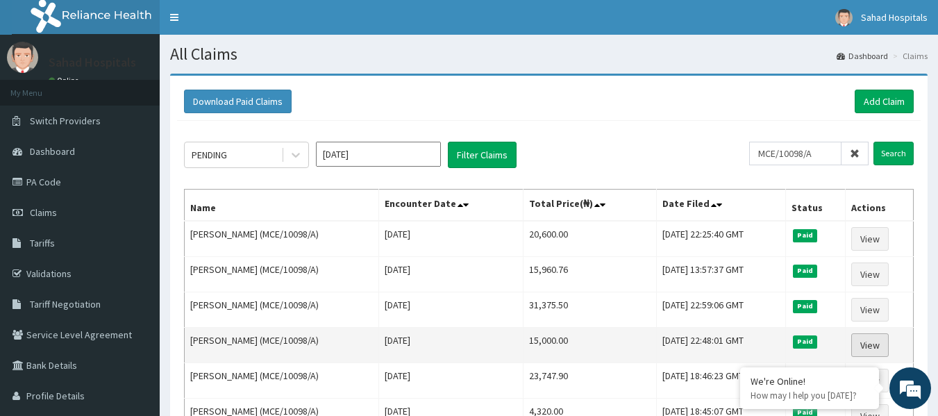
click at [865, 340] on link "View" at bounding box center [870, 345] width 38 height 24
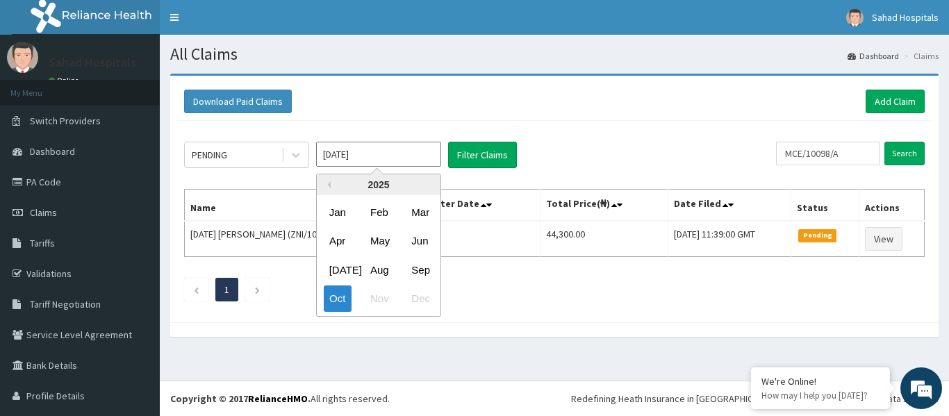
click at [379, 152] on input "Oct 2025" at bounding box center [378, 154] width 125 height 25
click at [387, 273] on div "Aug" at bounding box center [379, 270] width 28 height 26
type input "Aug 2025"
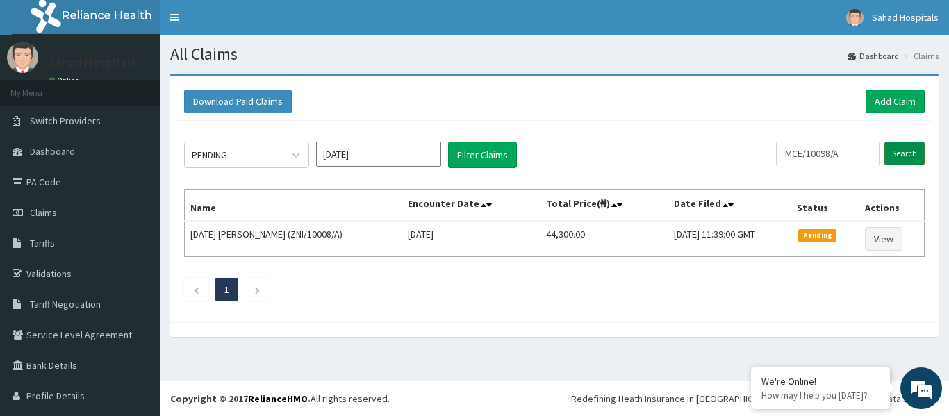
click at [884, 158] on input "Search" at bounding box center [904, 154] width 40 height 24
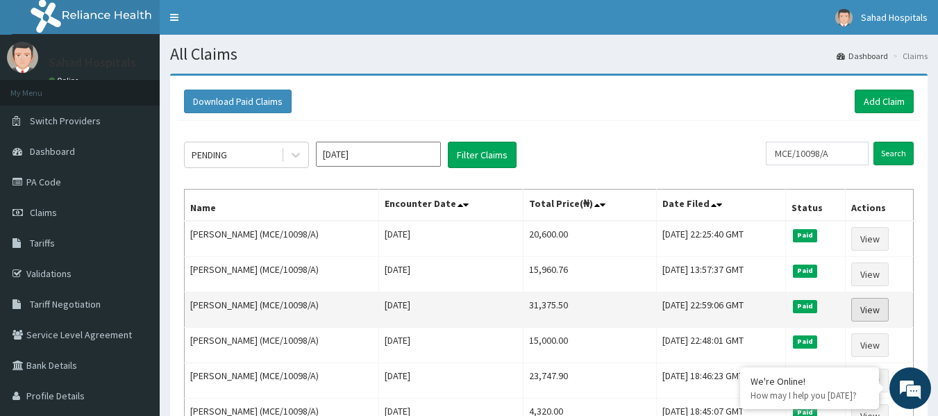
click at [872, 312] on link "View" at bounding box center [870, 310] width 38 height 24
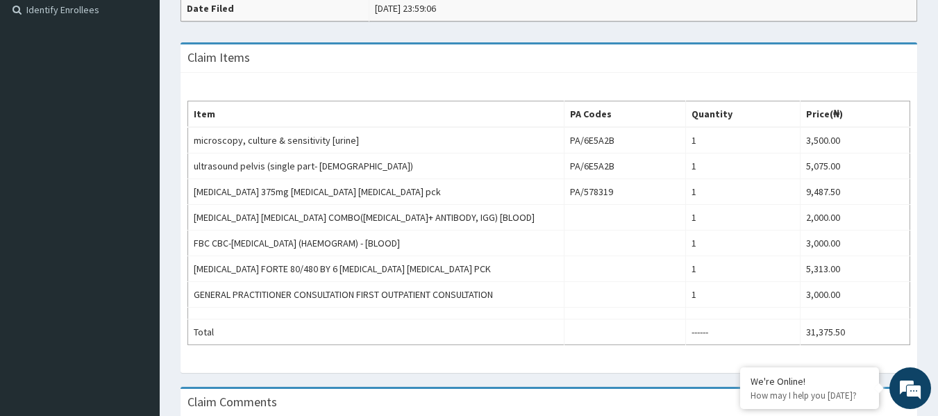
scroll to position [444, 0]
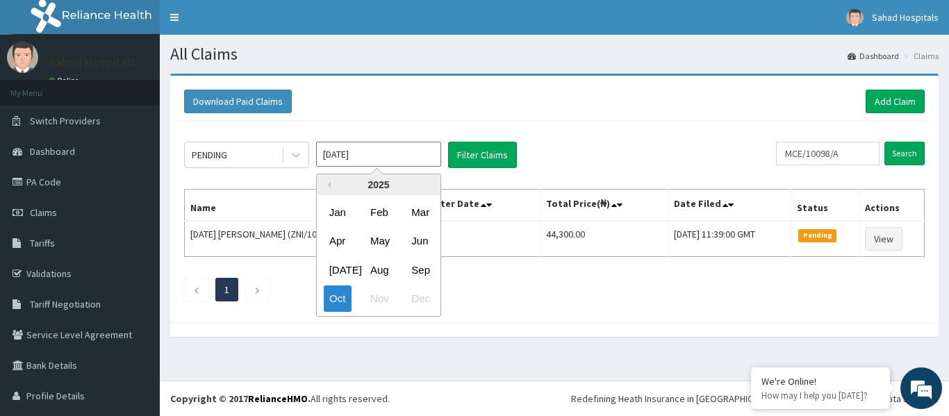
click at [374, 159] on input "Oct 2025" at bounding box center [378, 154] width 125 height 25
click at [375, 269] on div "Aug" at bounding box center [379, 270] width 28 height 26
type input "[DATE]"
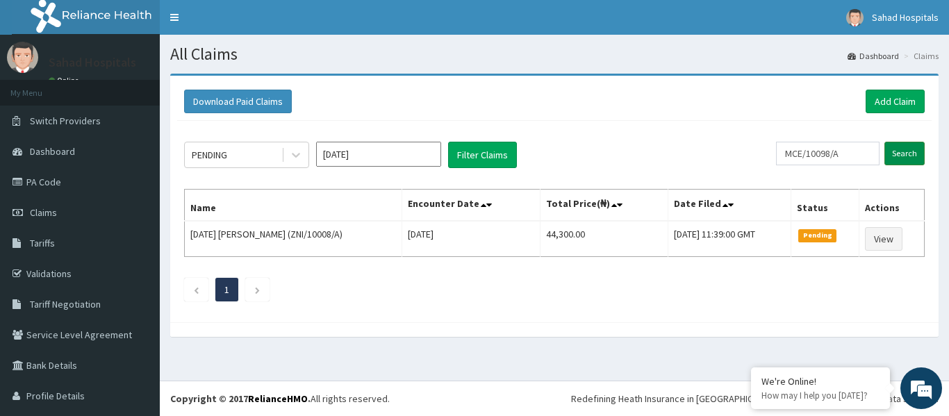
click at [897, 155] on input "Search" at bounding box center [904, 154] width 40 height 24
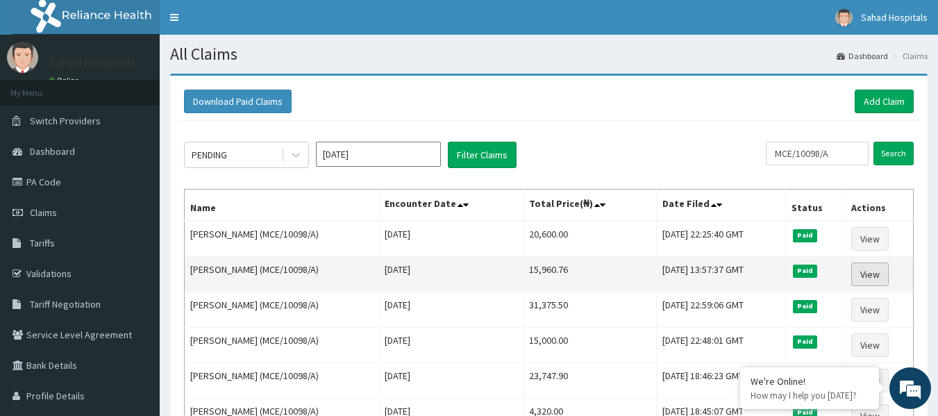
click at [868, 274] on link "View" at bounding box center [870, 275] width 38 height 24
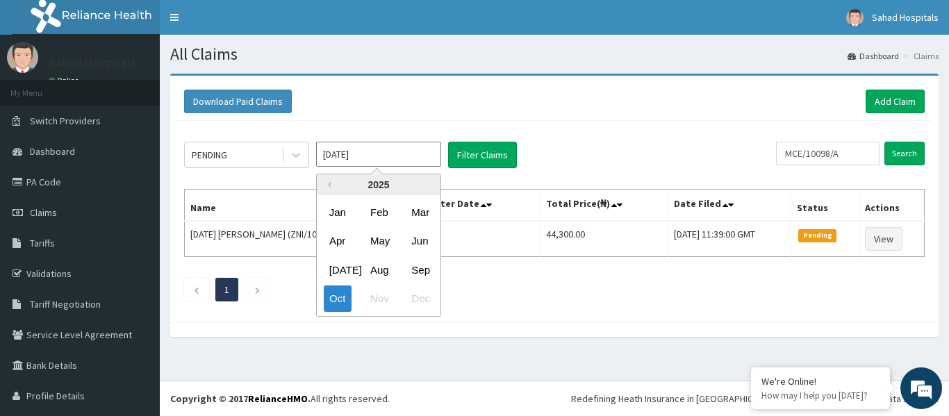
click at [370, 156] on input "Oct 2025" at bounding box center [378, 154] width 125 height 25
click at [369, 270] on div "Aug" at bounding box center [379, 270] width 28 height 26
type input "Aug 2025"
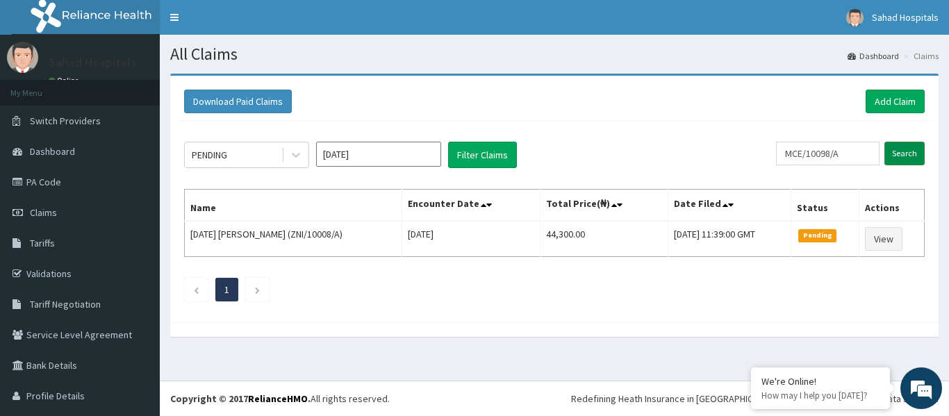
click at [890, 151] on input "Search" at bounding box center [904, 154] width 40 height 24
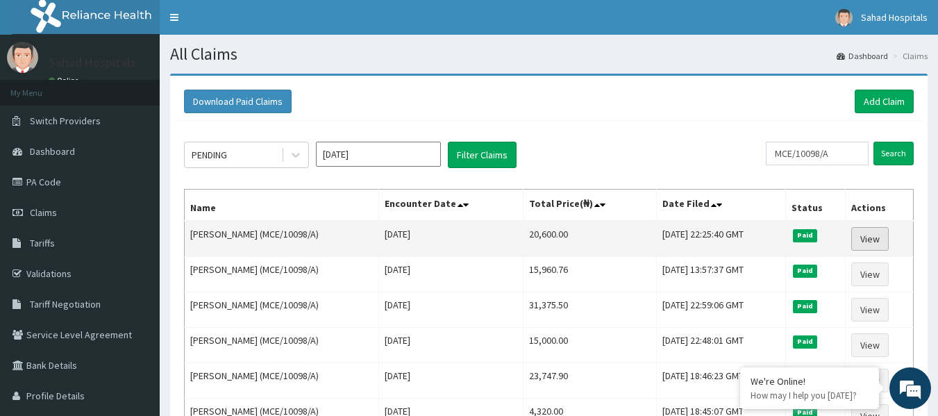
click at [867, 238] on link "View" at bounding box center [870, 239] width 38 height 24
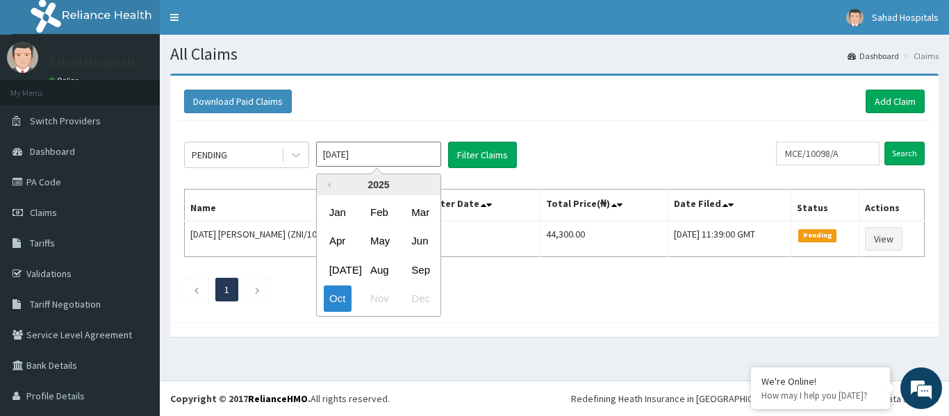
click at [379, 166] on input "[DATE]" at bounding box center [378, 154] width 125 height 25
drag, startPoint x: 372, startPoint y: 269, endPoint x: 849, endPoint y: 157, distance: 489.4
click at [849, 157] on div "PENDING [DATE] Previous Year [DATE] Feb Mar Apr May Jun [DATE] Aug Sep Oct Nov …" at bounding box center [554, 155] width 740 height 26
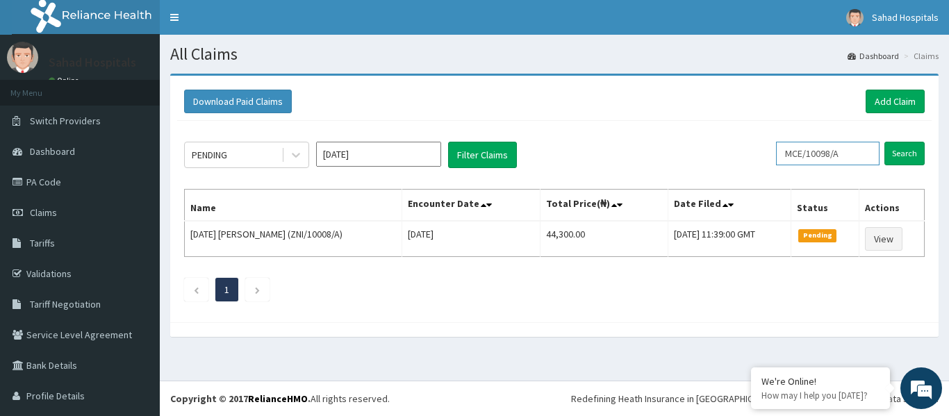
click at [849, 157] on input "MCE/10098/A" at bounding box center [827, 154] width 103 height 24
type input "M"
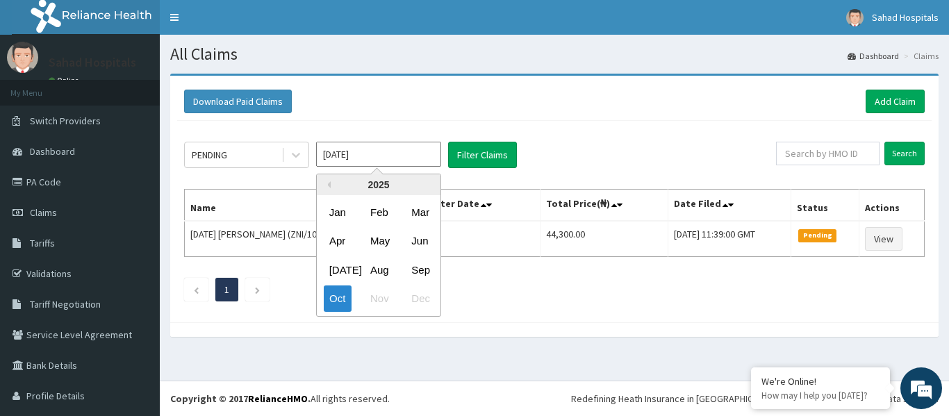
click at [399, 153] on input "[DATE]" at bounding box center [378, 154] width 125 height 25
click at [380, 265] on div "Aug" at bounding box center [379, 270] width 28 height 26
type input "[DATE]"
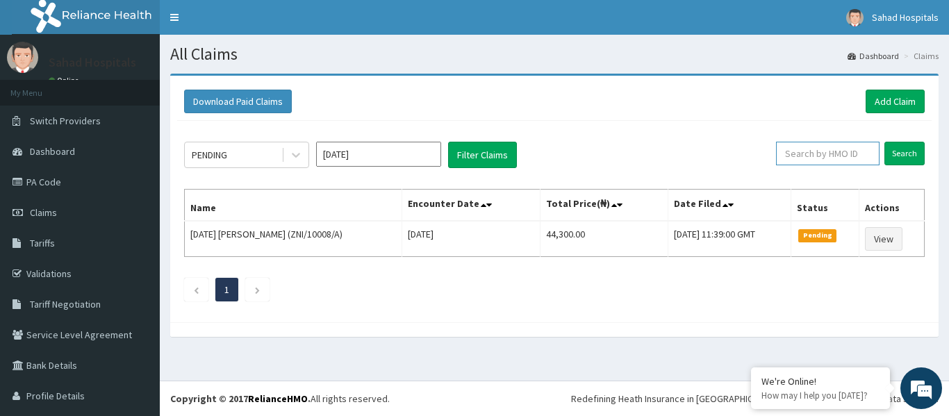
paste input "XGA/10009/A"
type input "XGA/10009/A"
click at [892, 152] on input "Search" at bounding box center [904, 154] width 40 height 24
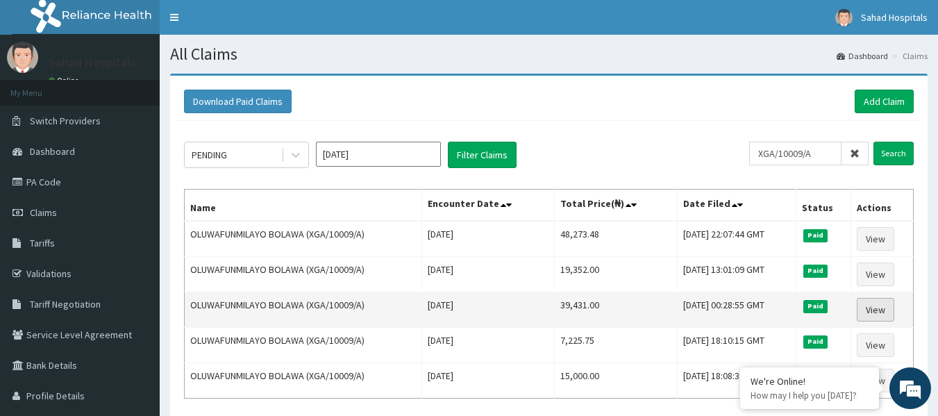
click at [877, 304] on link "View" at bounding box center [876, 310] width 38 height 24
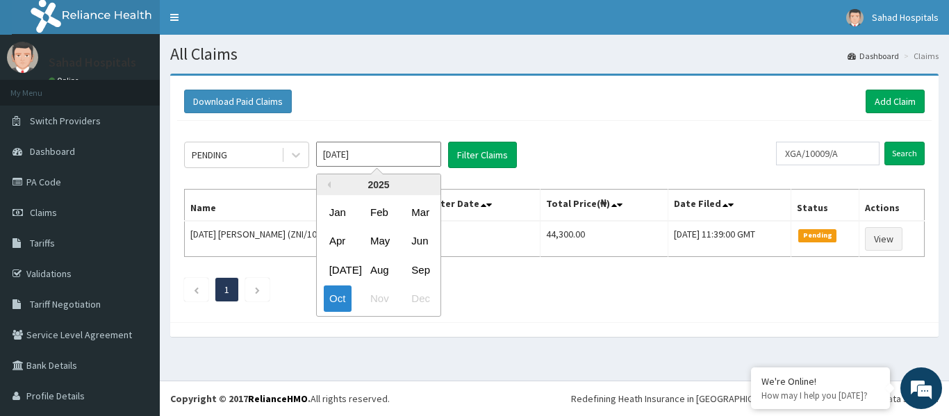
click at [386, 148] on input "Oct 2025" at bounding box center [378, 154] width 125 height 25
click at [381, 272] on div "Aug" at bounding box center [379, 270] width 28 height 26
type input "Aug 2025"
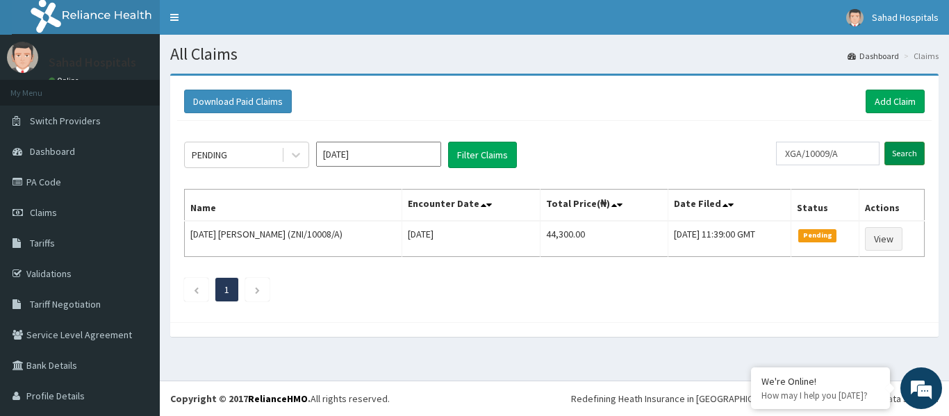
click at [911, 151] on input "Search" at bounding box center [904, 154] width 40 height 24
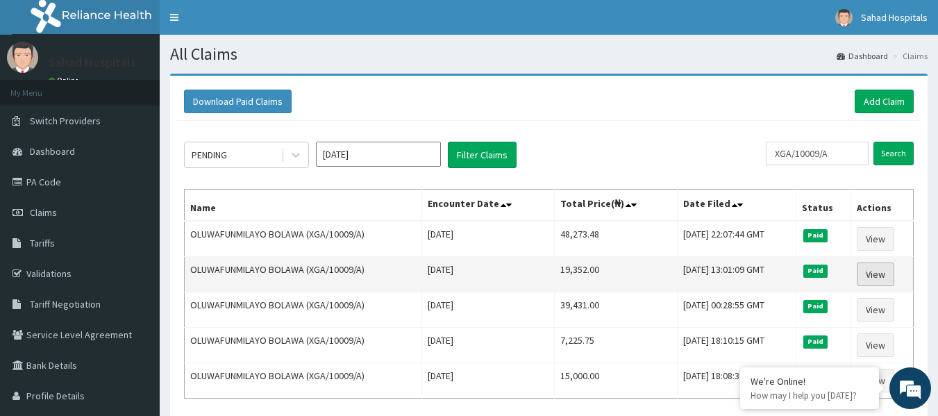
click at [881, 276] on link "View" at bounding box center [876, 275] width 38 height 24
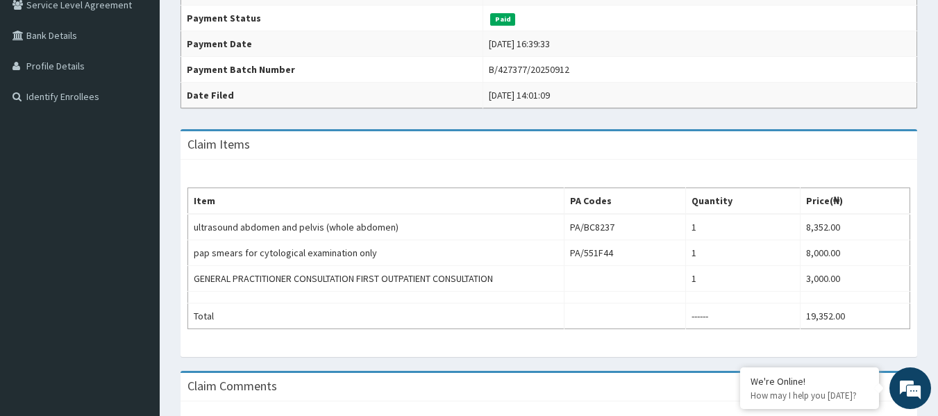
scroll to position [333, 0]
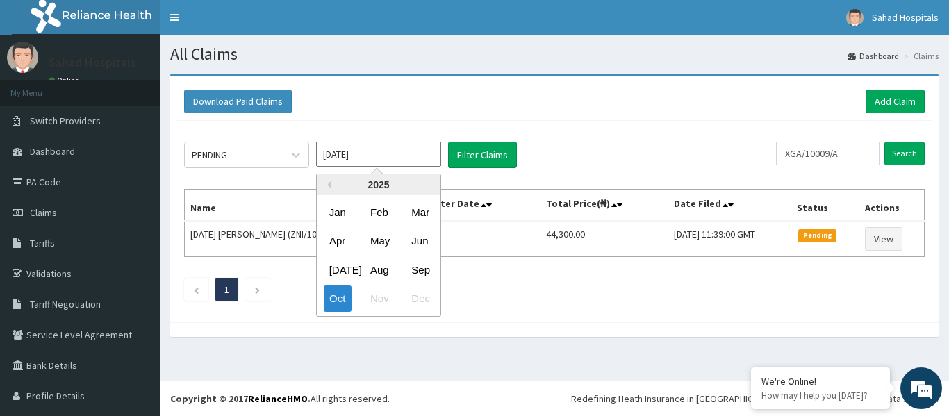
click at [368, 149] on input "Oct 2025" at bounding box center [378, 154] width 125 height 25
click at [379, 277] on div "Aug" at bounding box center [379, 270] width 28 height 26
type input "Aug 2025"
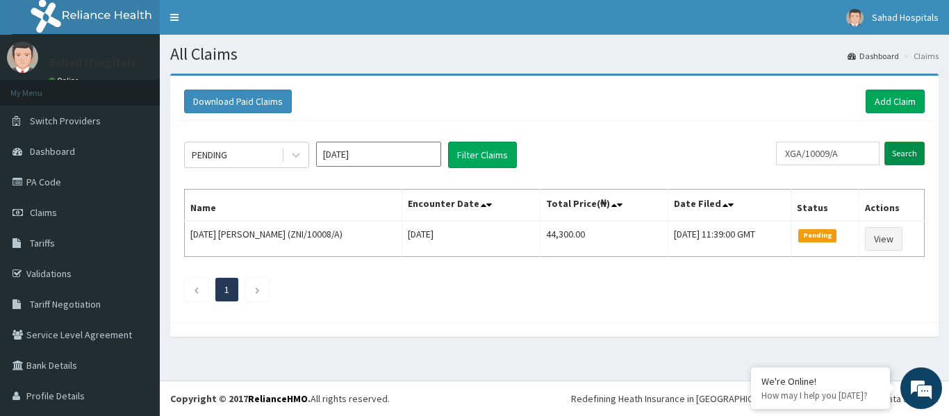
click at [897, 155] on input "Search" at bounding box center [904, 154] width 40 height 24
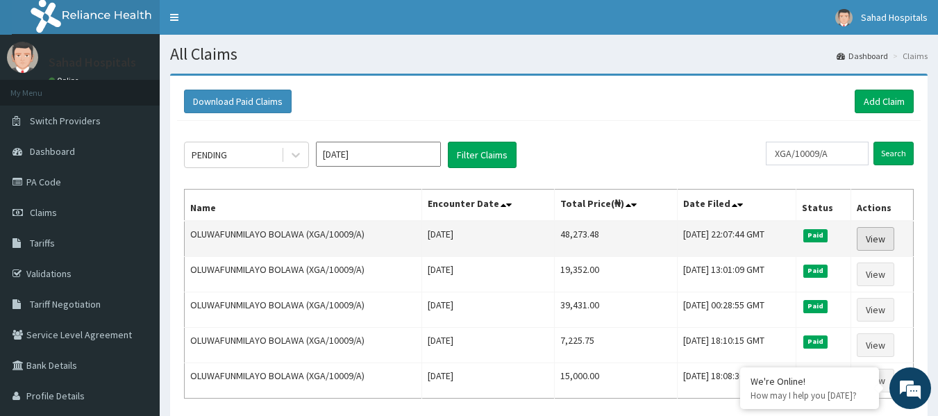
click at [881, 238] on link "View" at bounding box center [876, 239] width 38 height 24
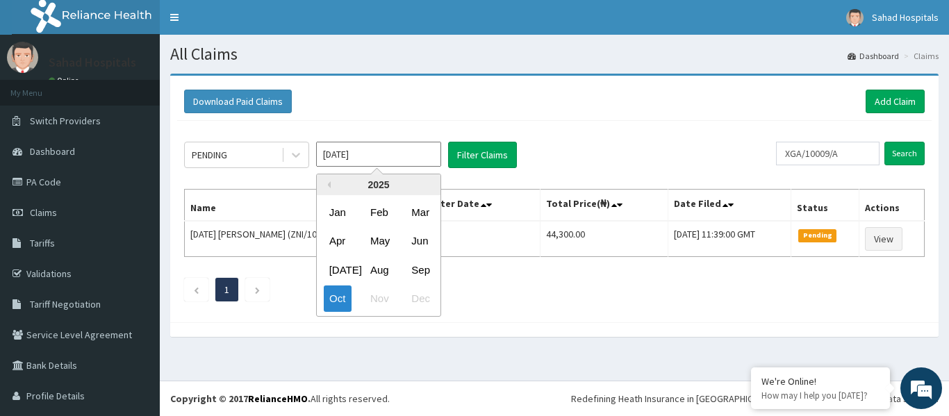
click at [393, 153] on input "[DATE]" at bounding box center [378, 154] width 125 height 25
click at [379, 263] on div "Aug" at bounding box center [379, 270] width 28 height 26
type input "[DATE]"
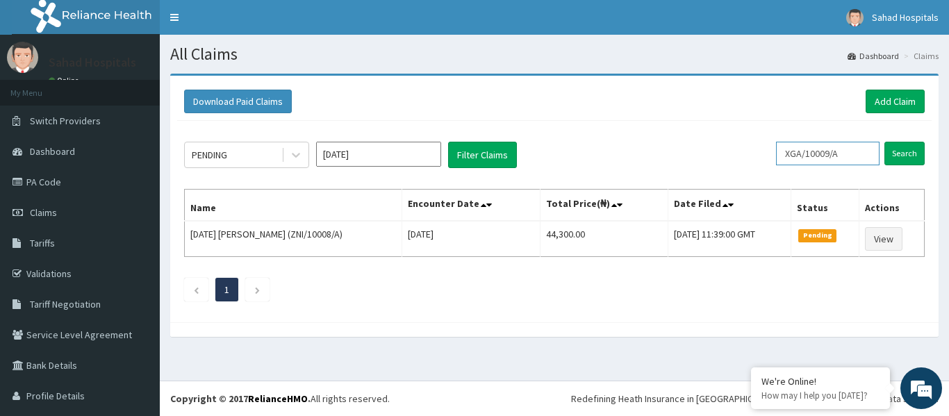
click at [841, 153] on input "XGA/10009/A" at bounding box center [827, 154] width 103 height 24
type input "X"
paste input "NTD/10057/B"
type input "NTD/10057/B"
click at [889, 151] on input "Search" at bounding box center [904, 154] width 40 height 24
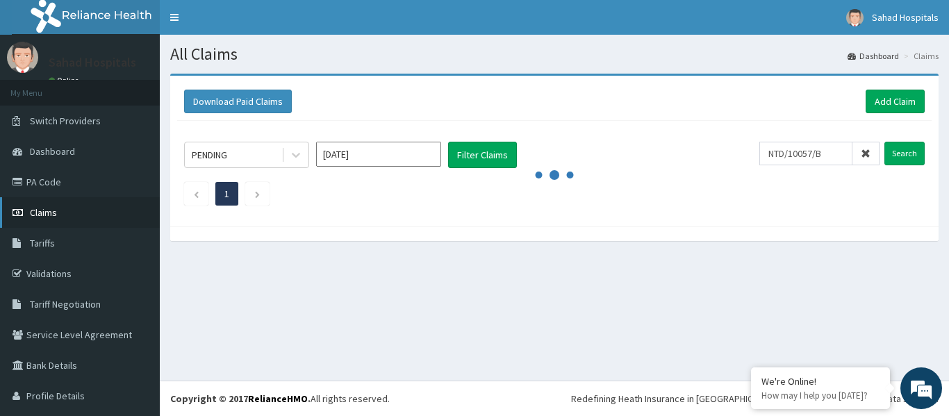
click at [88, 208] on link "Claims" at bounding box center [80, 212] width 160 height 31
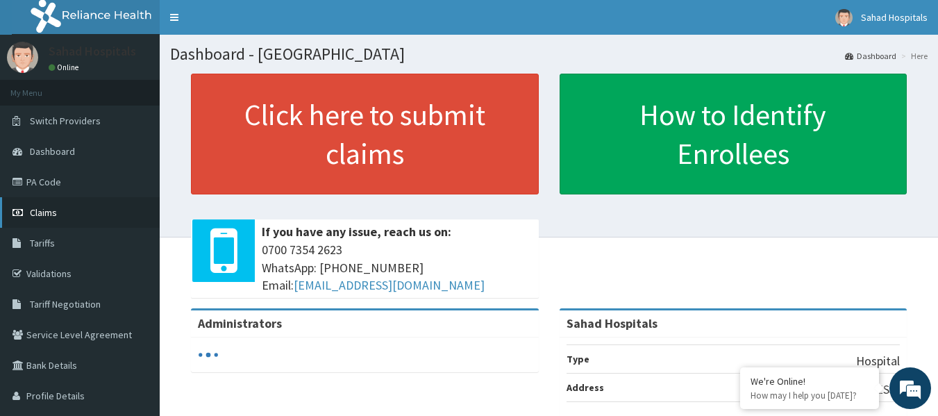
click at [60, 214] on link "Claims" at bounding box center [80, 212] width 160 height 31
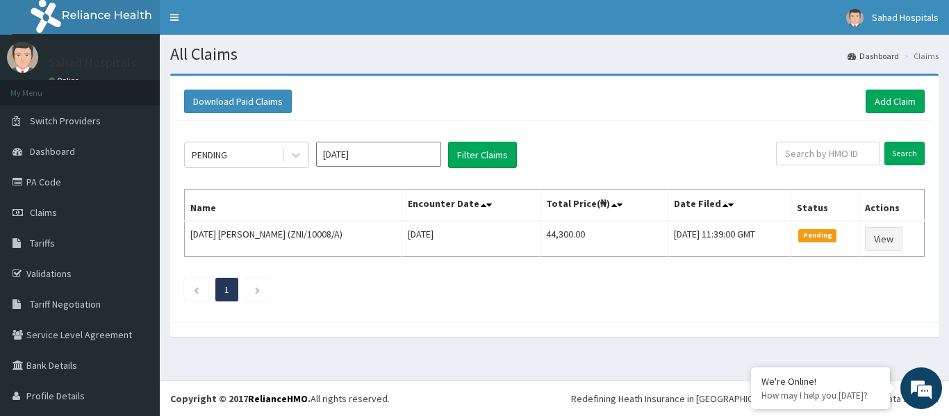
click at [380, 159] on input "Oct 2025" at bounding box center [378, 154] width 125 height 25
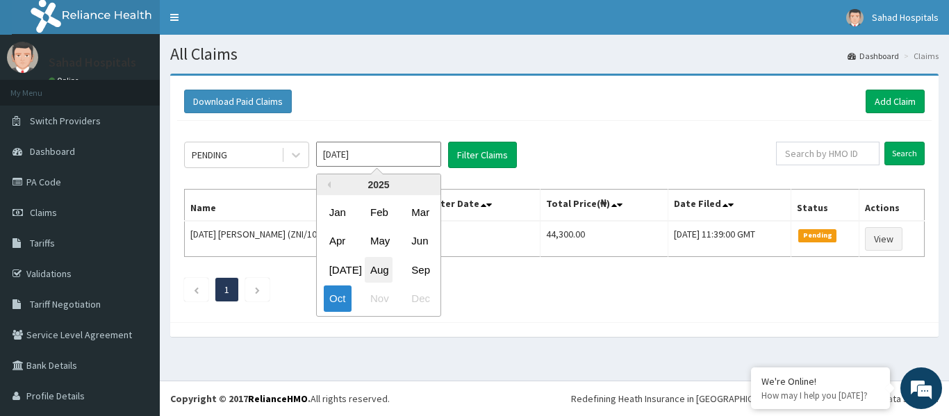
click at [376, 267] on div "Aug" at bounding box center [379, 270] width 28 height 26
type input "[DATE]"
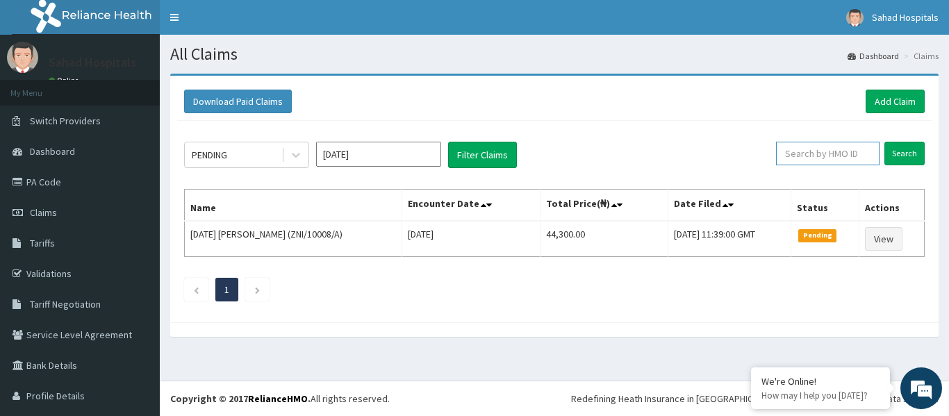
click at [831, 149] on input "text" at bounding box center [827, 154] width 103 height 24
paste input "NTD/10057/B"
type input "NTD/10057/B"
click at [890, 153] on input "Search" at bounding box center [904, 154] width 40 height 24
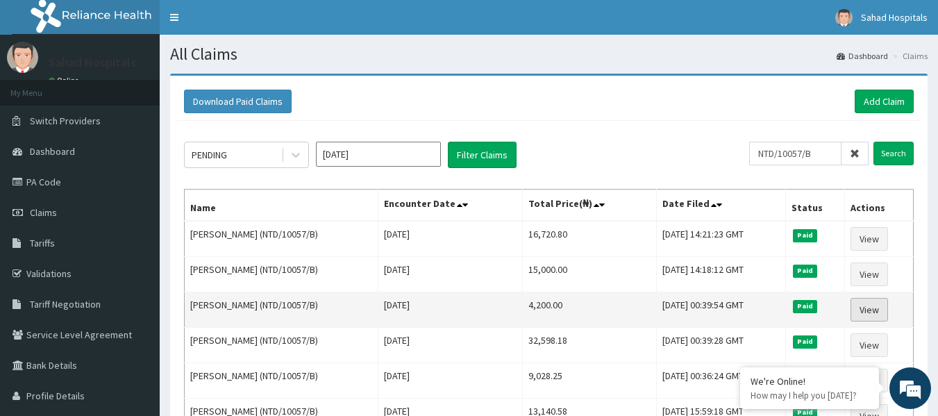
click at [871, 308] on link "View" at bounding box center [870, 310] width 38 height 24
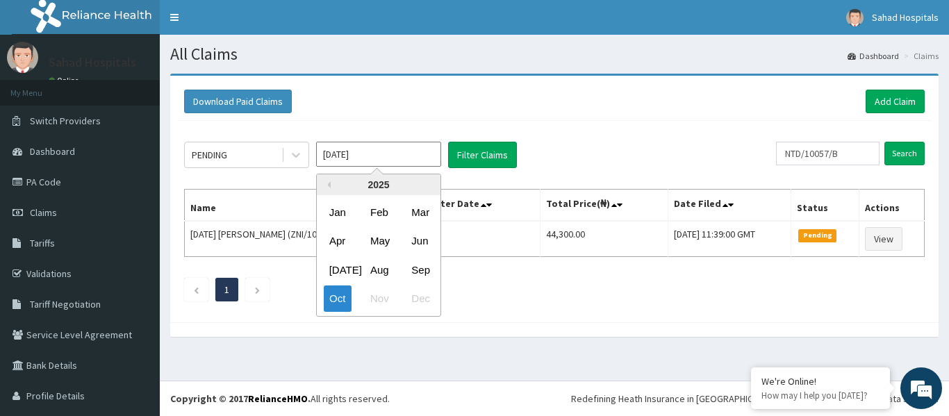
click at [382, 153] on input "[DATE]" at bounding box center [378, 154] width 125 height 25
click at [374, 265] on div "Aug" at bounding box center [379, 270] width 28 height 26
type input "[DATE]"
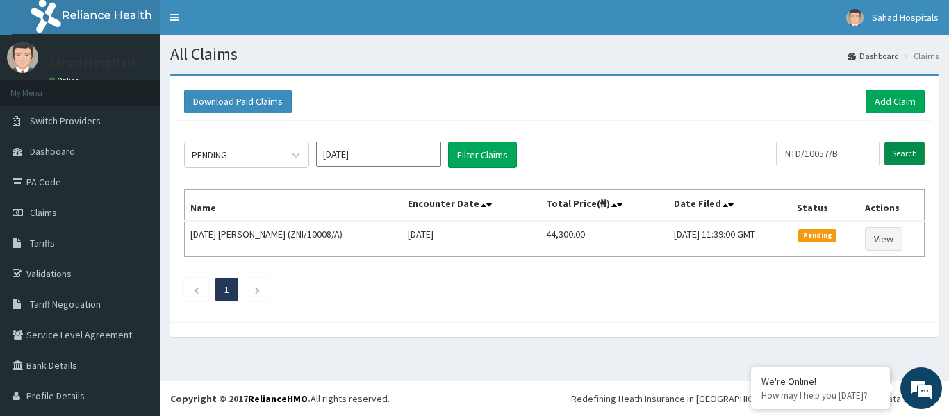
click at [899, 147] on input "Search" at bounding box center [904, 154] width 40 height 24
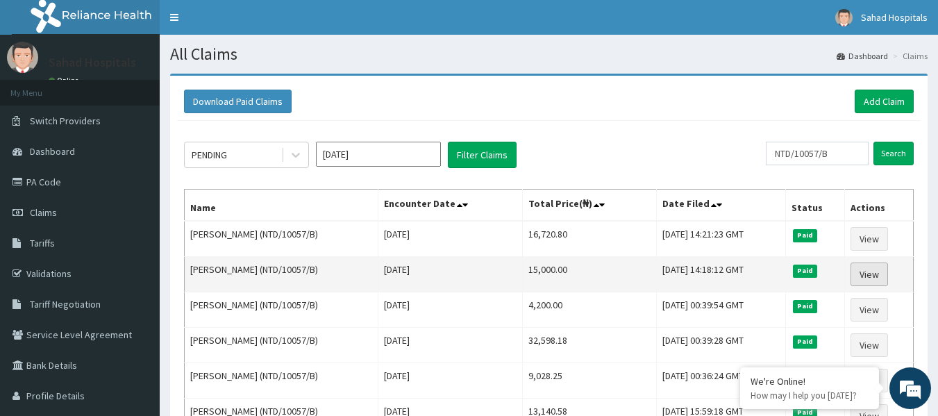
click at [869, 271] on link "View" at bounding box center [870, 275] width 38 height 24
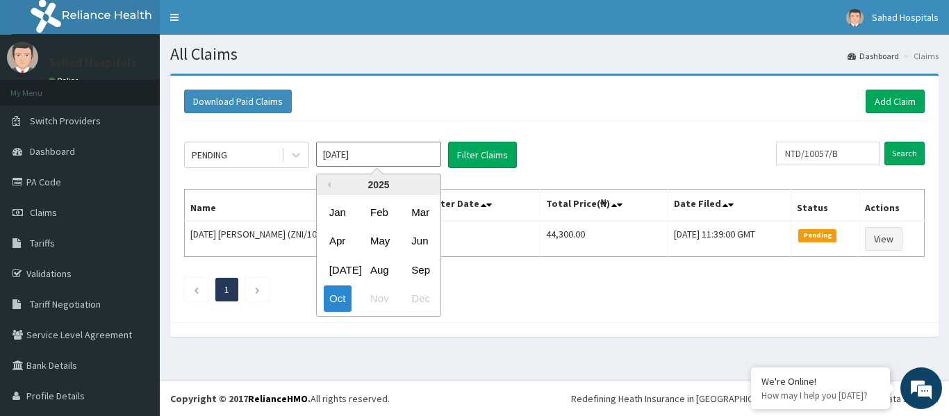
click at [377, 147] on input "[DATE]" at bounding box center [378, 154] width 125 height 25
click at [375, 269] on div "Aug" at bounding box center [379, 270] width 28 height 26
type input "Aug 2025"
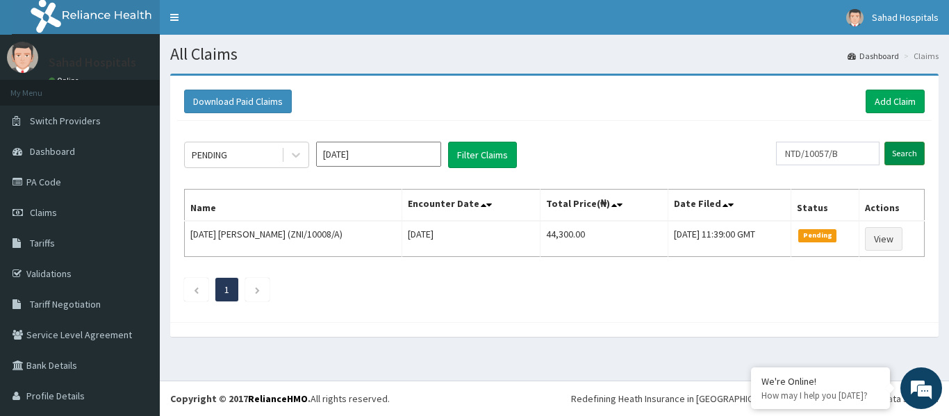
click at [900, 156] on input "Search" at bounding box center [904, 154] width 40 height 24
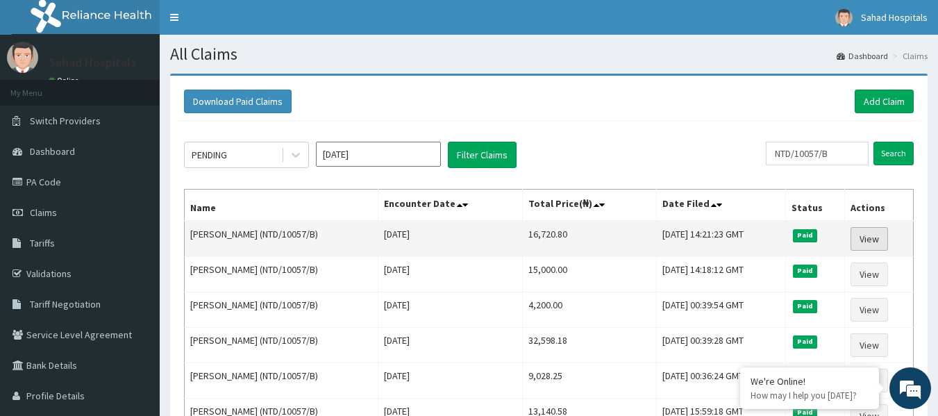
click at [872, 235] on link "View" at bounding box center [870, 239] width 38 height 24
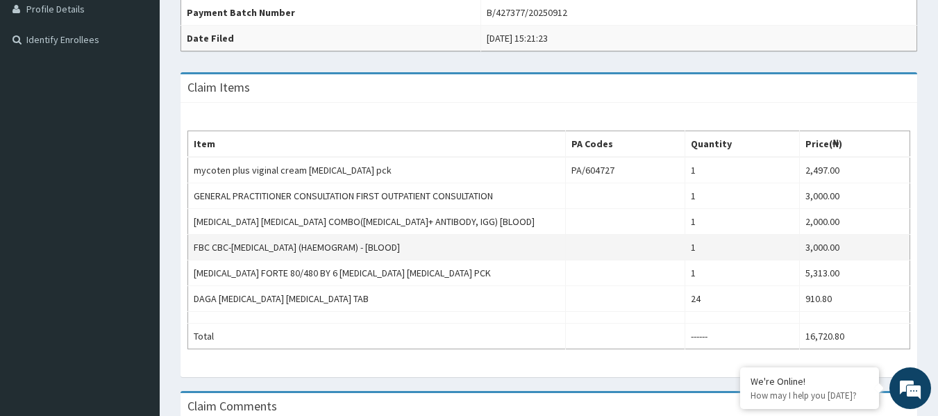
scroll to position [389, 0]
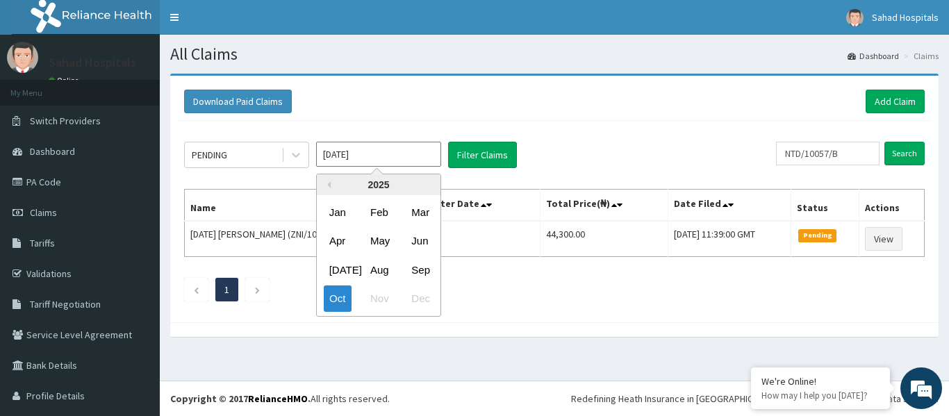
click at [390, 150] on input "[DATE]" at bounding box center [378, 154] width 125 height 25
click at [375, 268] on div "Aug" at bounding box center [379, 270] width 28 height 26
type input "[DATE]"
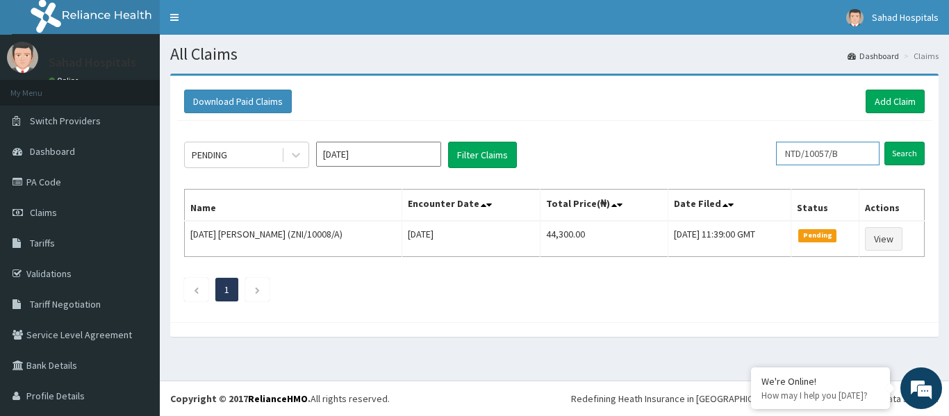
click at [843, 156] on input "NTD/10057/B" at bounding box center [827, 154] width 103 height 24
type input "N"
paste input "HTH/10008/B"
type input "HTH/10008/B"
click at [890, 153] on input "Search" at bounding box center [904, 154] width 40 height 24
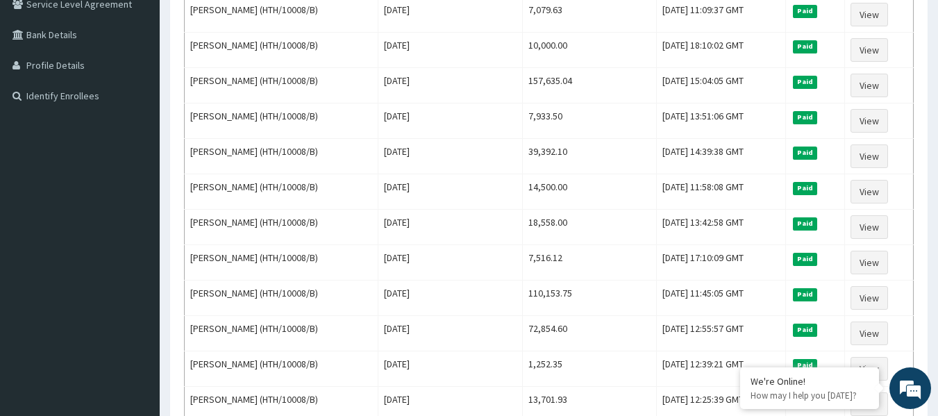
scroll to position [333, 0]
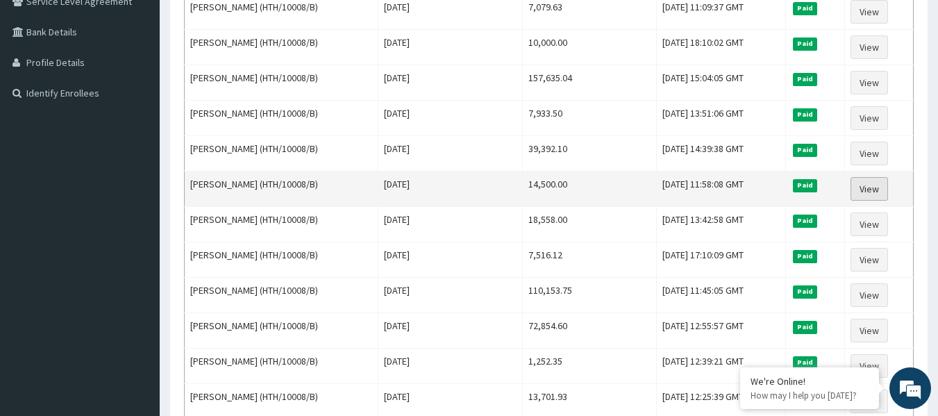
click at [876, 188] on link "View" at bounding box center [870, 189] width 38 height 24
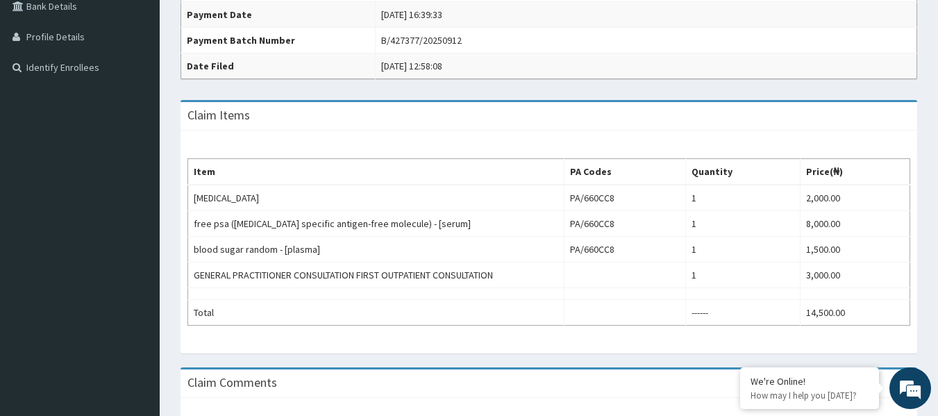
scroll to position [361, 0]
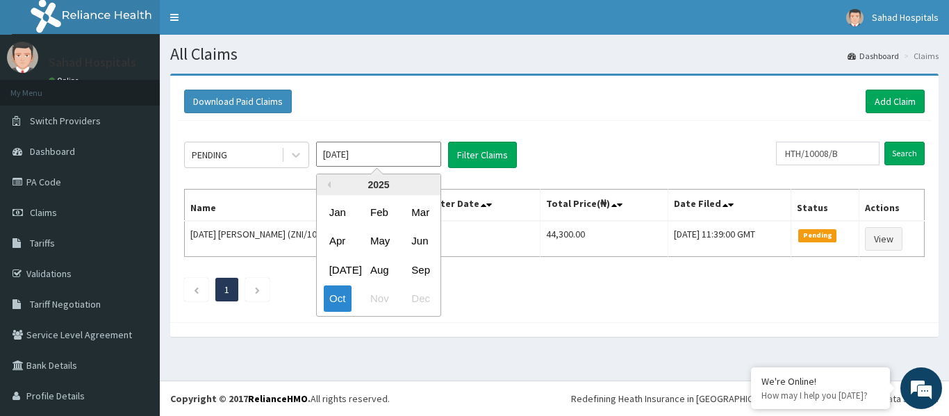
click at [371, 152] on input "Oct 2025" at bounding box center [378, 154] width 125 height 25
click at [374, 269] on div "Aug" at bounding box center [379, 270] width 28 height 26
type input "Aug 2025"
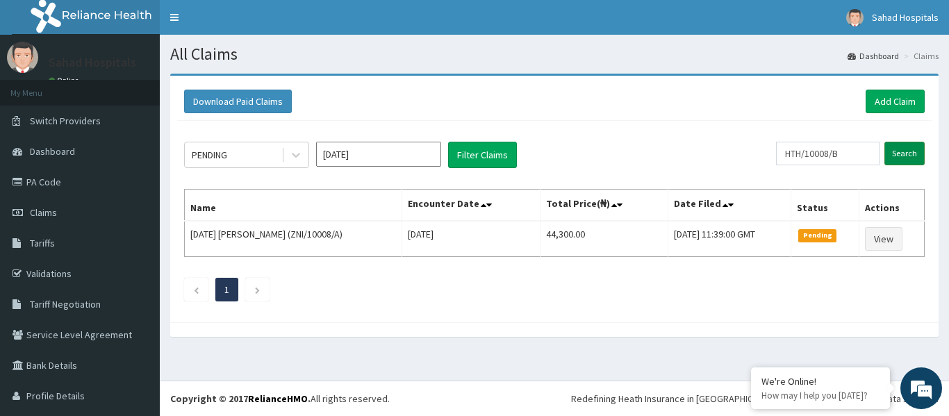
click at [895, 155] on input "Search" at bounding box center [904, 154] width 40 height 24
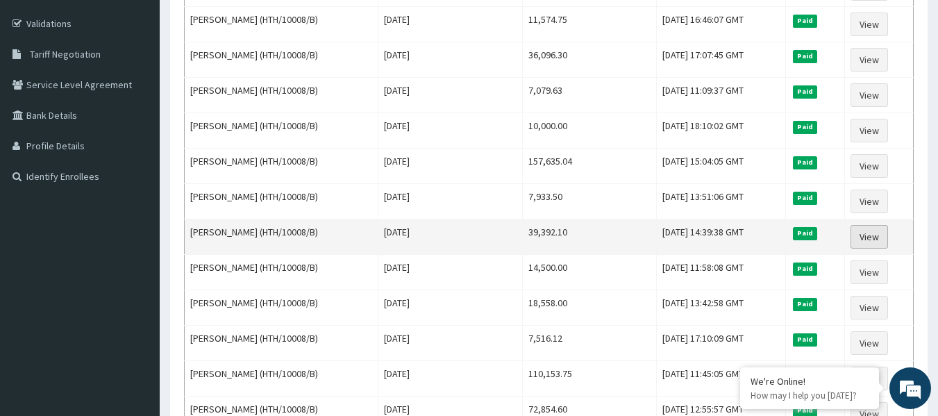
click at [873, 231] on link "View" at bounding box center [870, 237] width 38 height 24
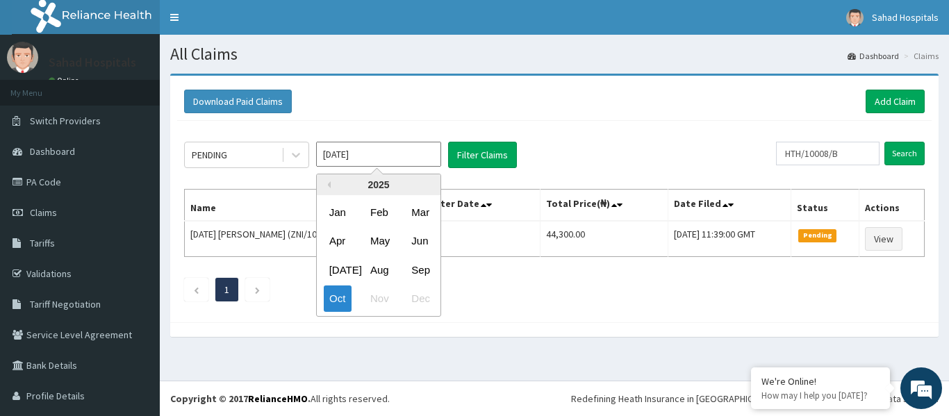
click at [410, 145] on input "Oct 2025" at bounding box center [378, 154] width 125 height 25
click at [381, 266] on div "Aug" at bounding box center [379, 270] width 28 height 26
type input "Aug 2025"
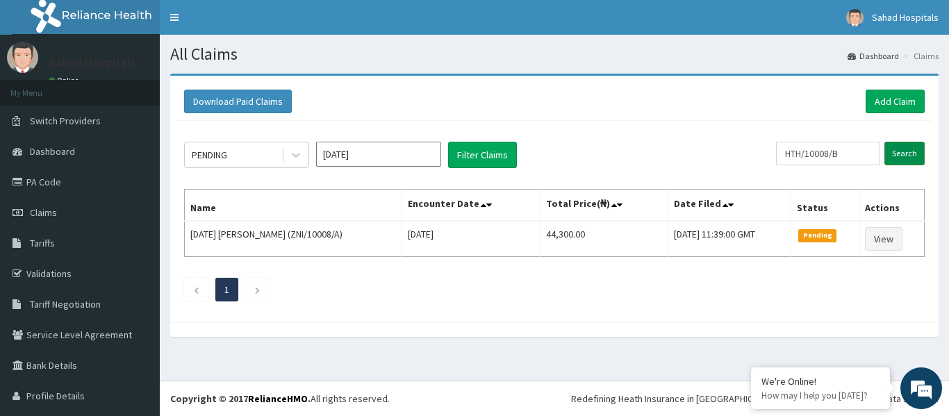
click at [889, 150] on input "Search" at bounding box center [904, 154] width 40 height 24
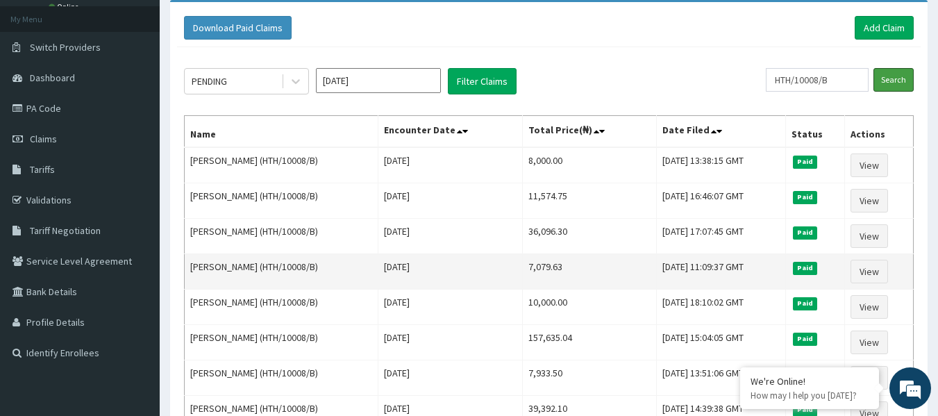
scroll to position [83, 0]
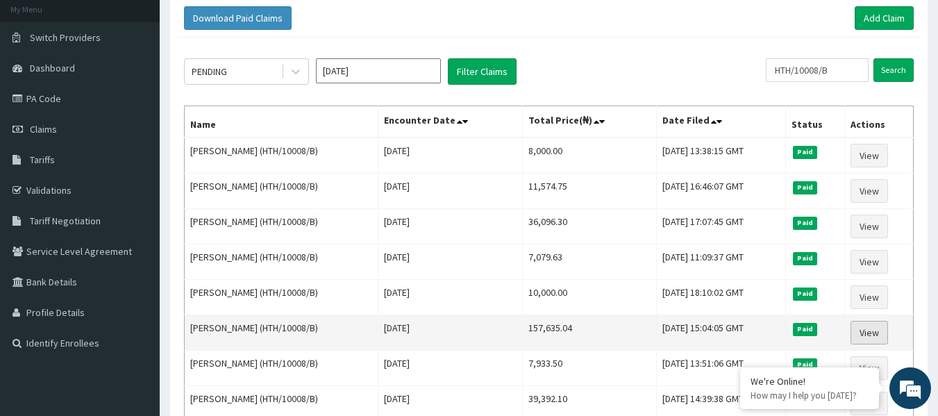
click at [868, 331] on link "View" at bounding box center [870, 333] width 38 height 24
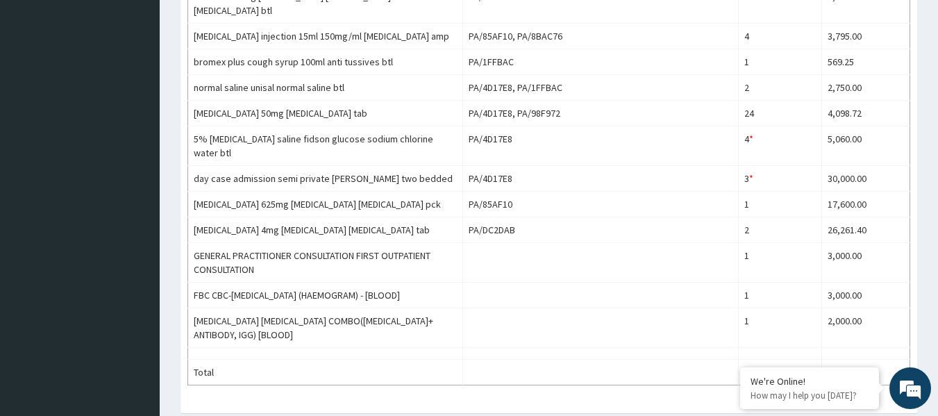
scroll to position [750, 0]
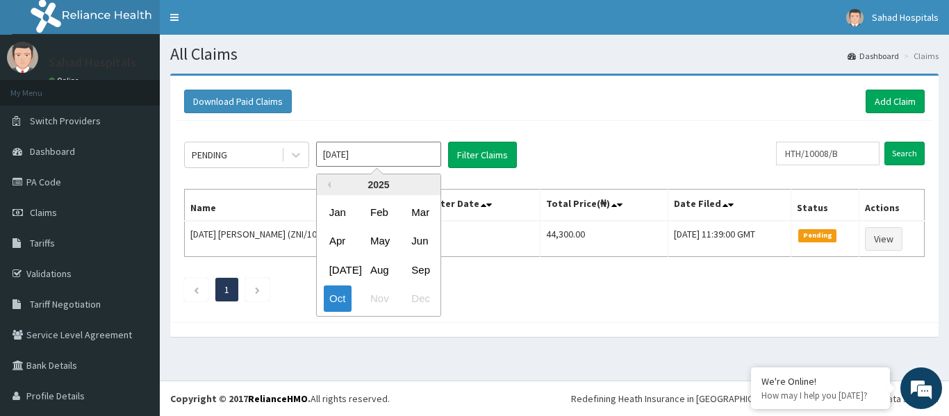
click at [376, 156] on input "[DATE]" at bounding box center [378, 154] width 125 height 25
click at [375, 275] on div "Aug" at bounding box center [379, 270] width 28 height 26
type input "[DATE]"
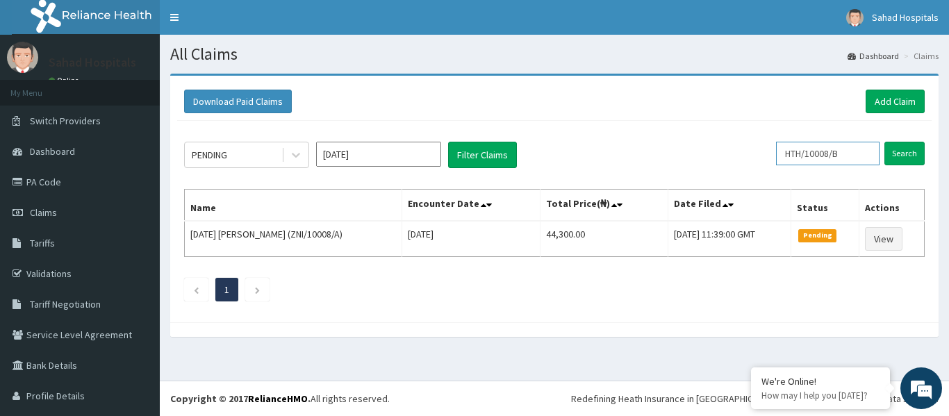
click at [842, 149] on input "HTH/10008/B" at bounding box center [827, 154] width 103 height 24
type input "H"
paste input "NTL/10015/B"
click at [890, 152] on input "Search" at bounding box center [904, 154] width 40 height 24
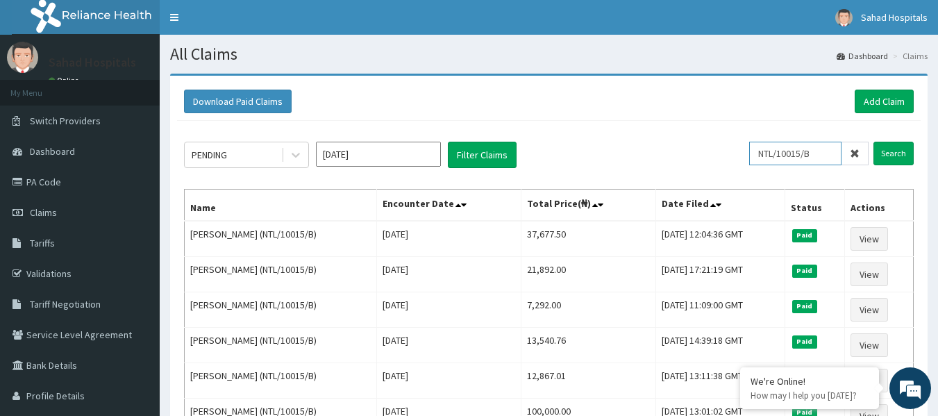
click at [823, 158] on input "NTL/10015/B" at bounding box center [795, 154] width 92 height 24
type input "N"
click at [823, 158] on input "text" at bounding box center [817, 154] width 103 height 24
paste input "NME/10054/A"
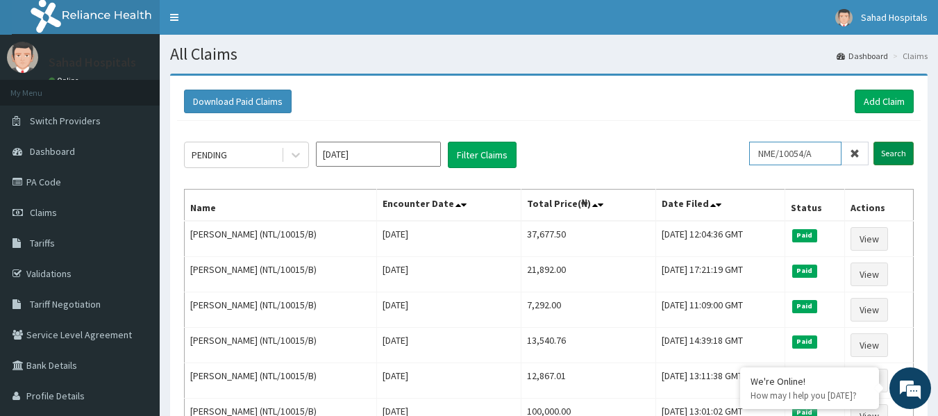
type input "NME/10054/A"
click at [891, 151] on input "Search" at bounding box center [894, 154] width 40 height 24
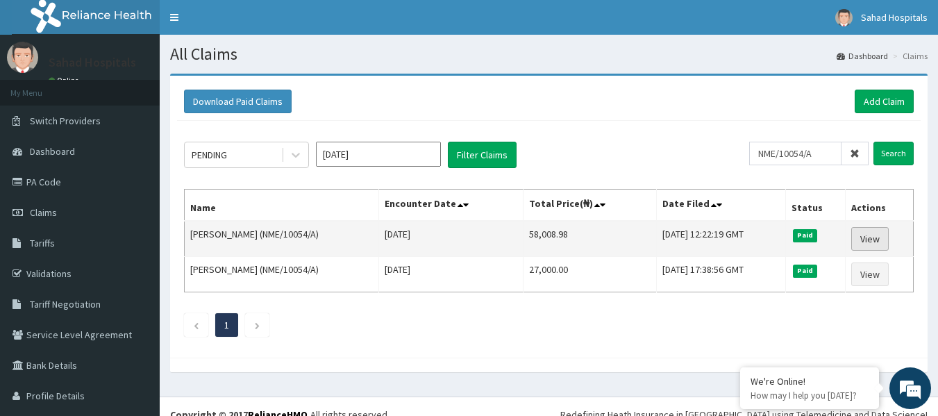
click at [866, 238] on link "View" at bounding box center [870, 239] width 38 height 24
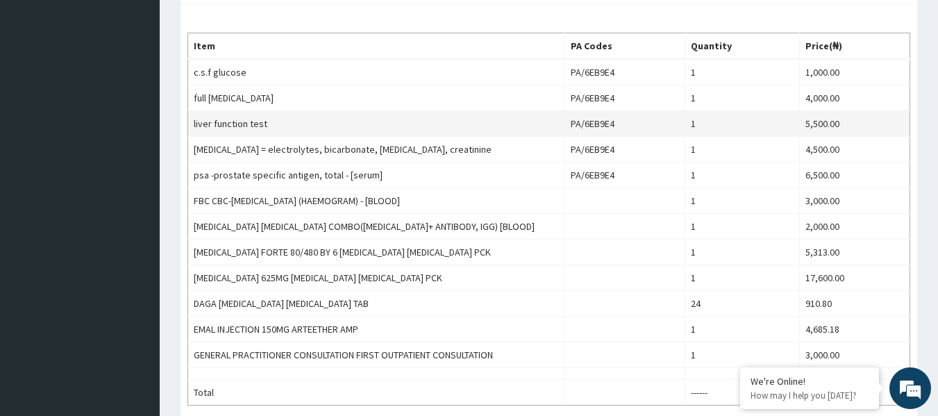
scroll to position [556, 0]
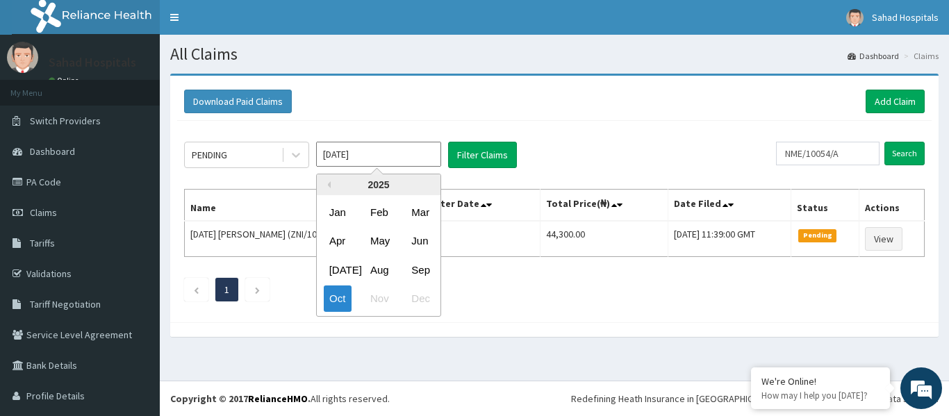
click at [391, 156] on input "Oct 2025" at bounding box center [378, 154] width 125 height 25
click at [376, 268] on div "Aug" at bounding box center [379, 270] width 28 height 26
type input "Aug 2025"
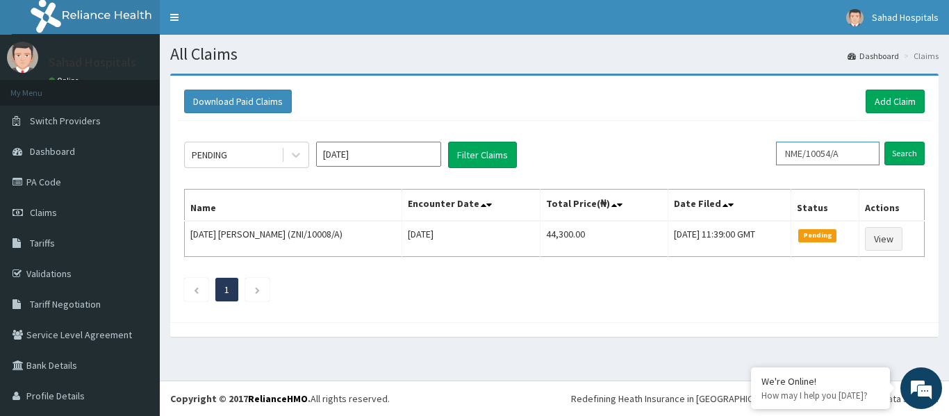
click at [847, 149] on input "NME/10054/A" at bounding box center [827, 154] width 103 height 24
type input "N"
paste input "SRS/10137/A"
type input "SRS/10137/A"
click at [888, 158] on input "Search" at bounding box center [904, 154] width 40 height 24
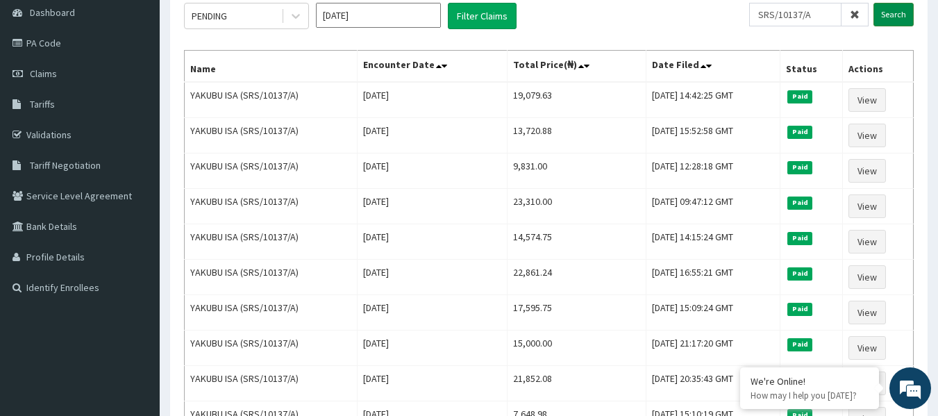
scroll to position [111, 0]
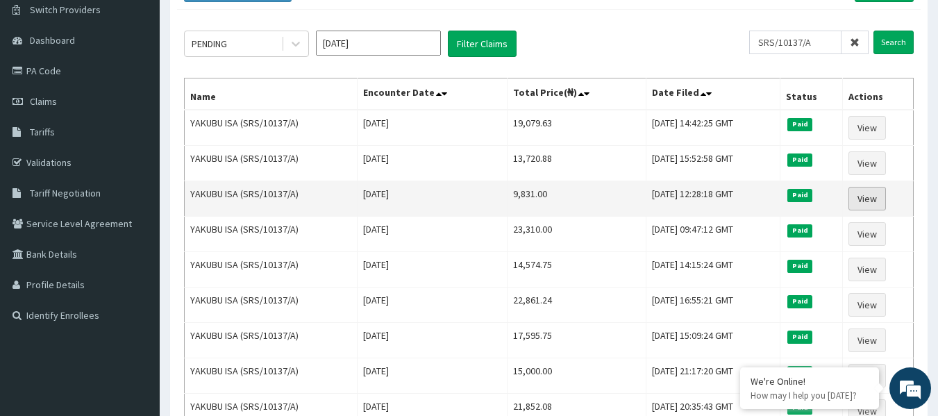
click at [863, 201] on link "View" at bounding box center [868, 199] width 38 height 24
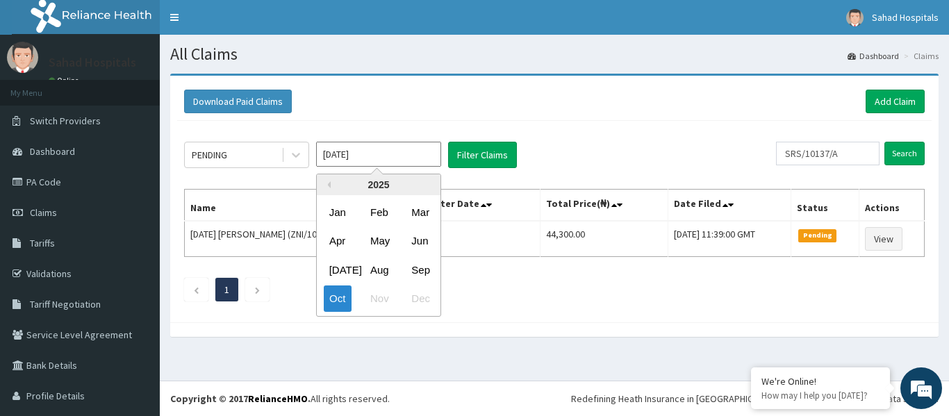
click at [379, 153] on input "Oct 2025" at bounding box center [378, 154] width 125 height 25
click at [377, 272] on div "Aug" at bounding box center [379, 270] width 28 height 26
type input "Aug 2025"
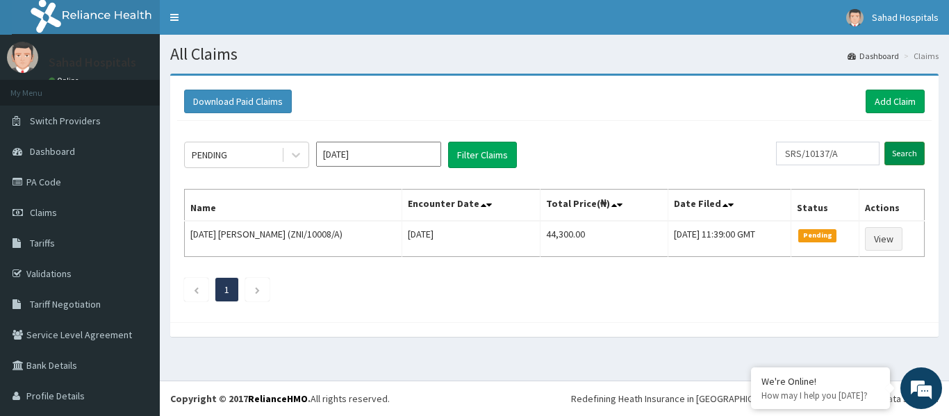
click at [891, 153] on input "Search" at bounding box center [904, 154] width 40 height 24
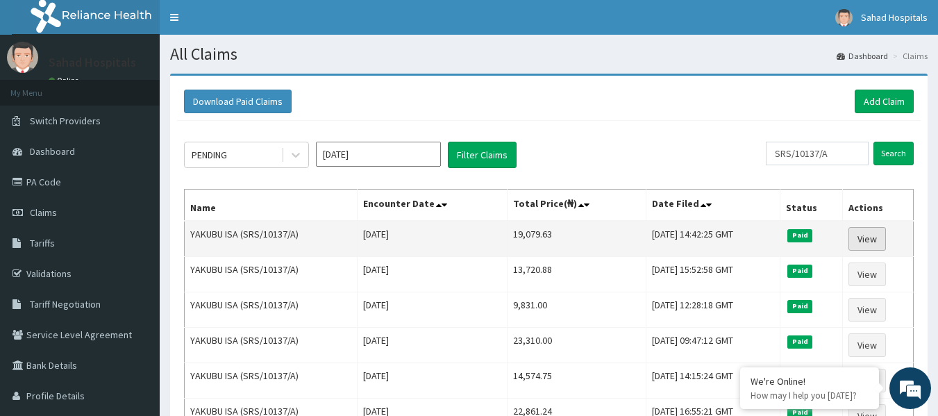
click at [879, 238] on link "View" at bounding box center [868, 239] width 38 height 24
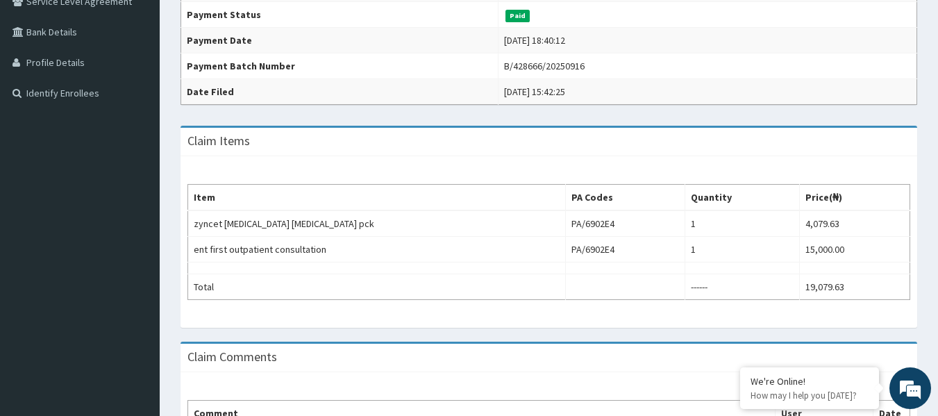
scroll to position [361, 0]
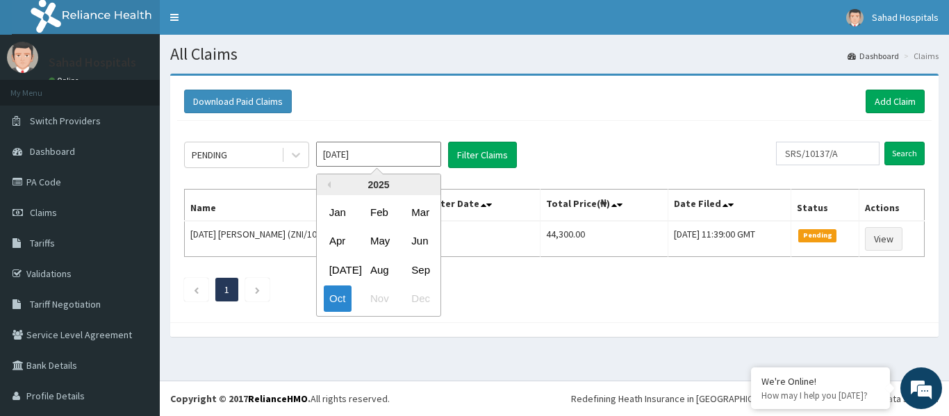
click at [380, 150] on input "[DATE]" at bounding box center [378, 154] width 125 height 25
click at [379, 264] on div "Aug" at bounding box center [379, 270] width 28 height 26
type input "Aug 2025"
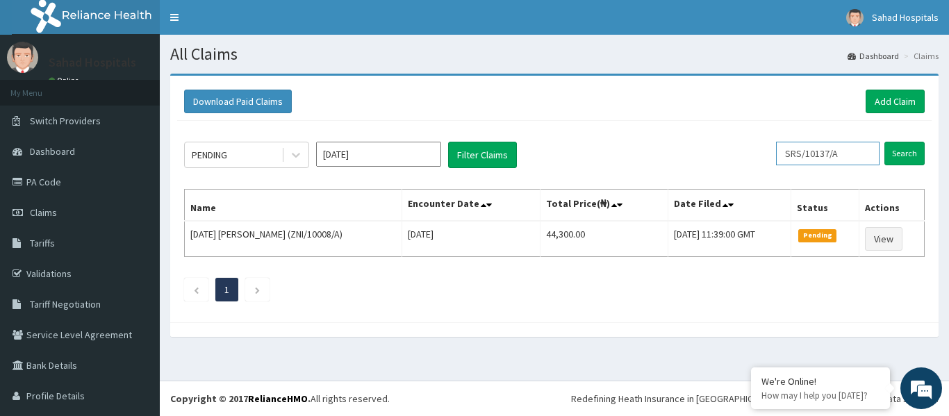
click at [840, 159] on input "SRS/10137/A" at bounding box center [827, 154] width 103 height 24
type input "S"
paste input "WCO/10140/A"
type input "WCO/10140/A"
click at [885, 151] on input "Search" at bounding box center [904, 154] width 40 height 24
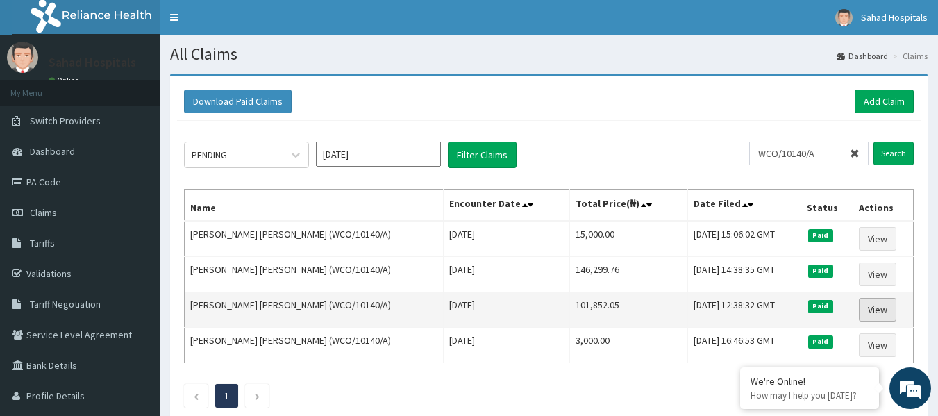
click at [870, 304] on link "View" at bounding box center [878, 310] width 38 height 24
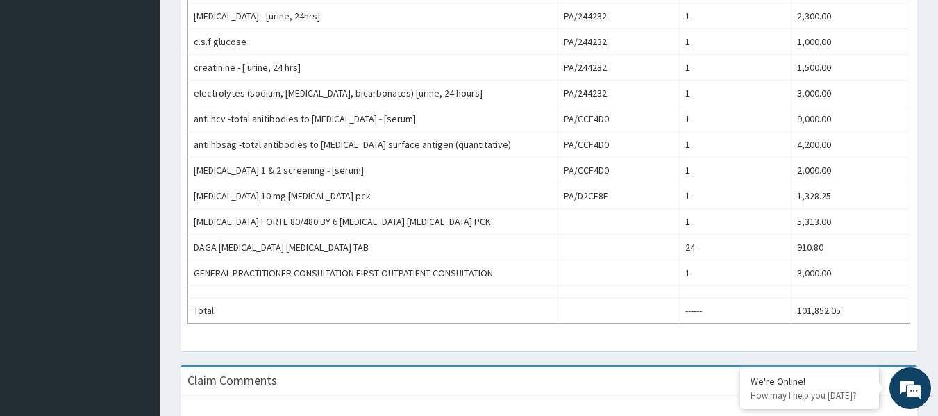
scroll to position [639, 0]
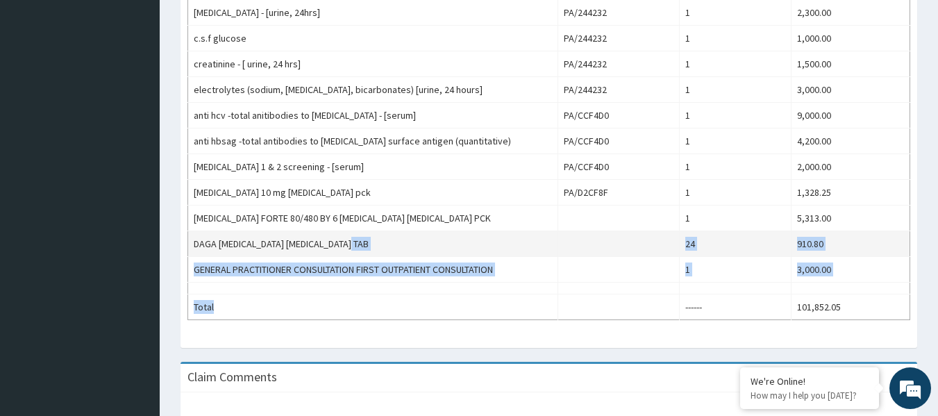
drag, startPoint x: 538, startPoint y: 317, endPoint x: 528, endPoint y: 244, distance: 74.4
click at [528, 244] on tbody "renal function tests = electrolytes, bicarbonate, urea, creatinine PA/244232 1 …" at bounding box center [549, 134] width 722 height 372
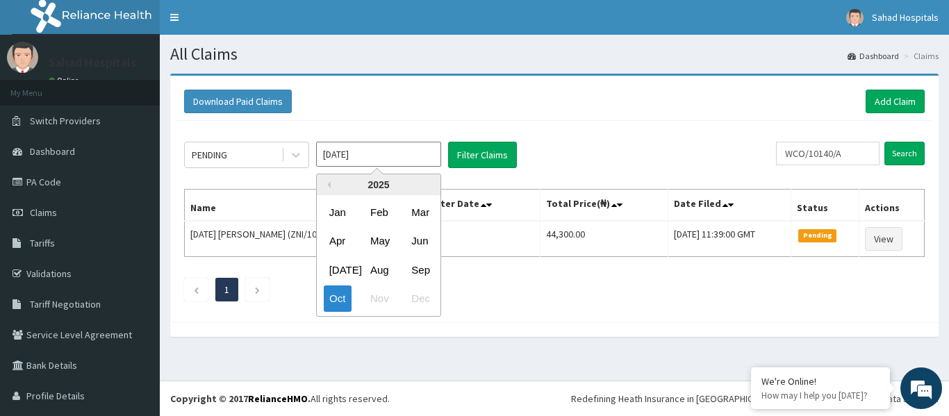
click at [378, 142] on input "Oct 2025" at bounding box center [378, 154] width 125 height 25
click at [387, 265] on div "Aug" at bounding box center [379, 270] width 28 height 26
type input "Aug 2025"
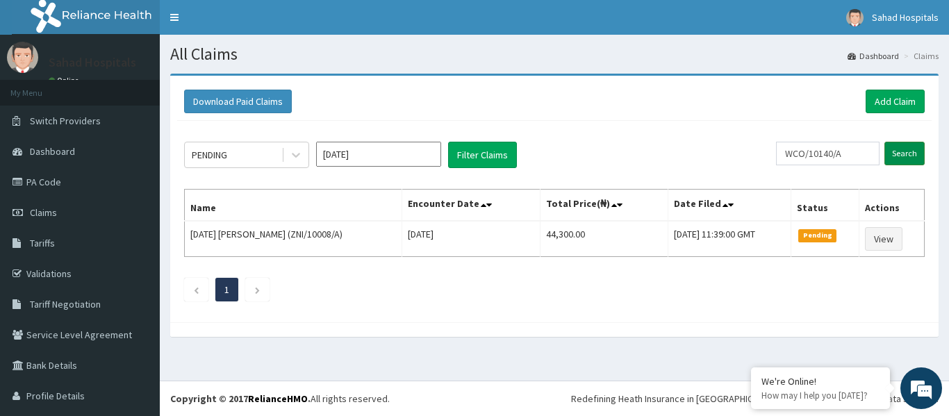
click at [903, 147] on input "Search" at bounding box center [904, 154] width 40 height 24
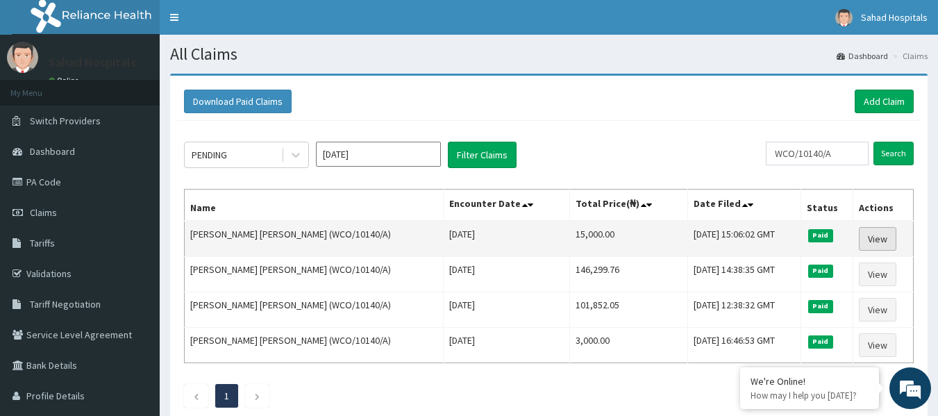
click at [867, 235] on link "View" at bounding box center [878, 239] width 38 height 24
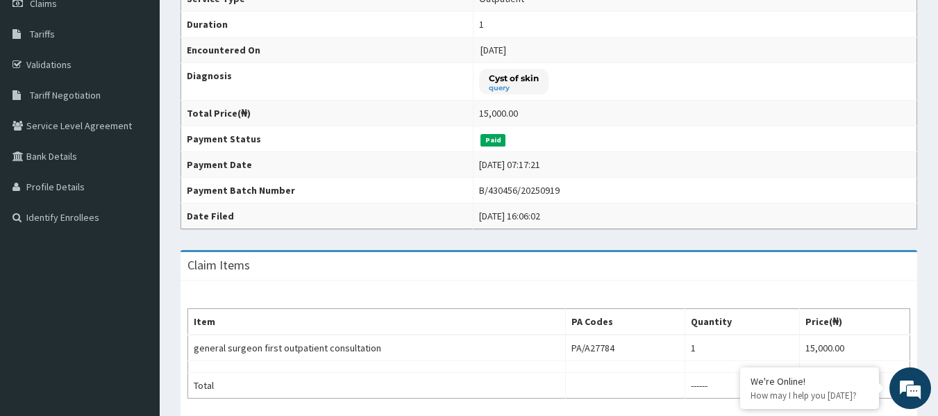
scroll to position [139, 0]
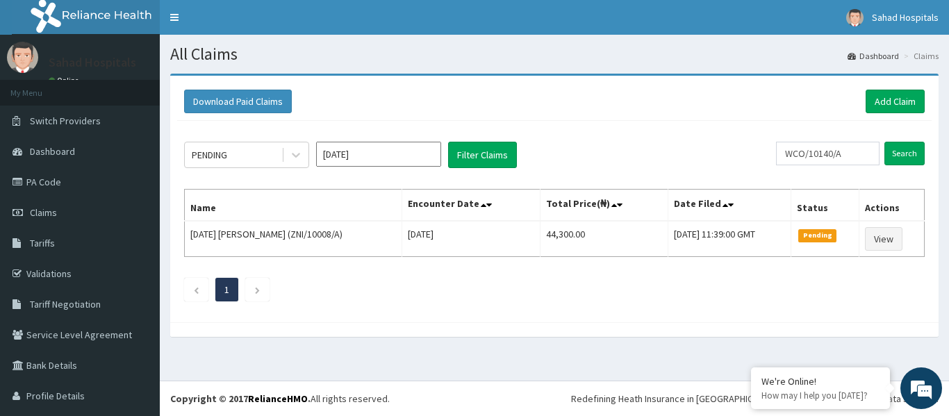
click at [391, 150] on input "Oct 2025" at bounding box center [378, 154] width 125 height 25
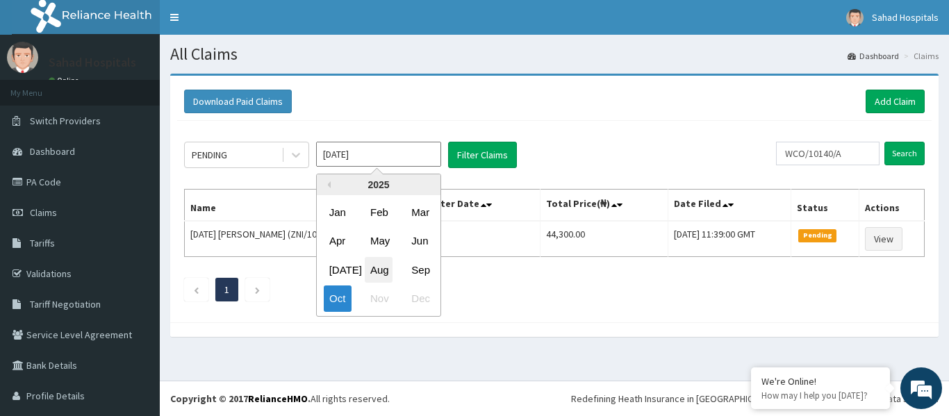
click at [383, 271] on div "Aug" at bounding box center [379, 270] width 28 height 26
type input "Aug 2025"
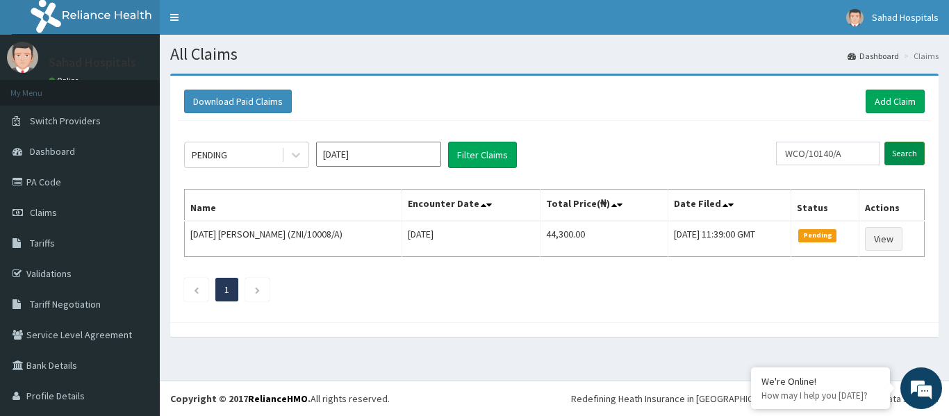
click at [884, 153] on input "Search" at bounding box center [904, 154] width 40 height 24
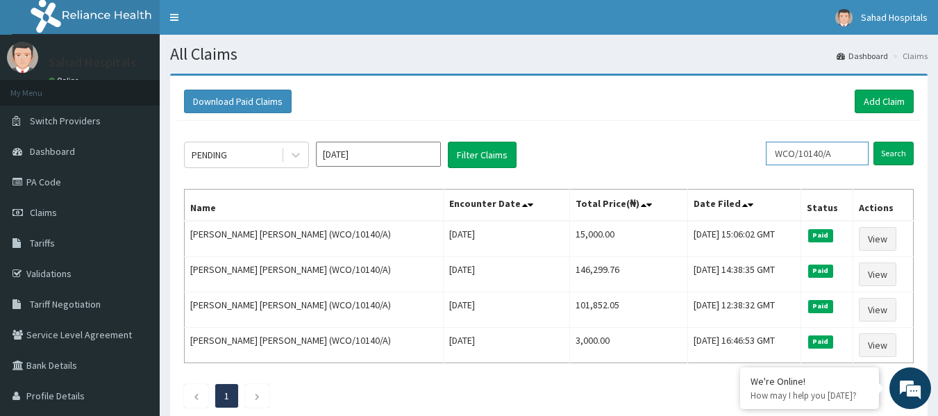
click at [854, 153] on input "WCO/10140/A" at bounding box center [817, 154] width 103 height 24
type input "W"
paste input "CMC/10182/A"
type input "CMC/10182/A"
click at [901, 157] on input "Search" at bounding box center [894, 154] width 40 height 24
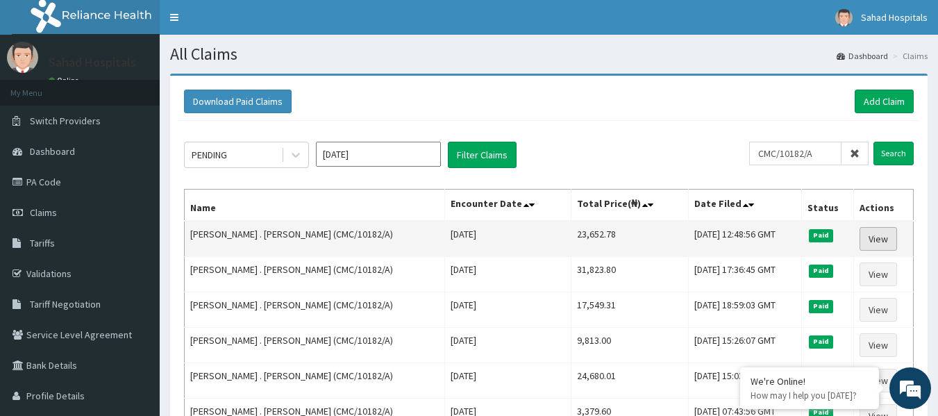
click at [877, 238] on link "View" at bounding box center [879, 239] width 38 height 24
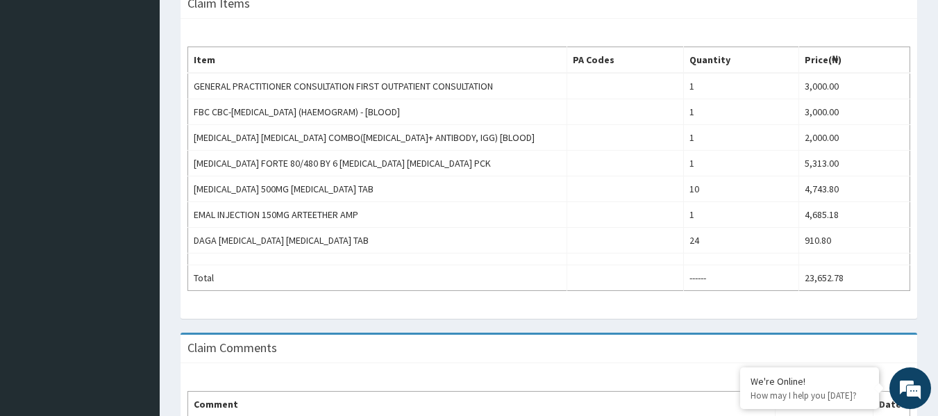
scroll to position [472, 0]
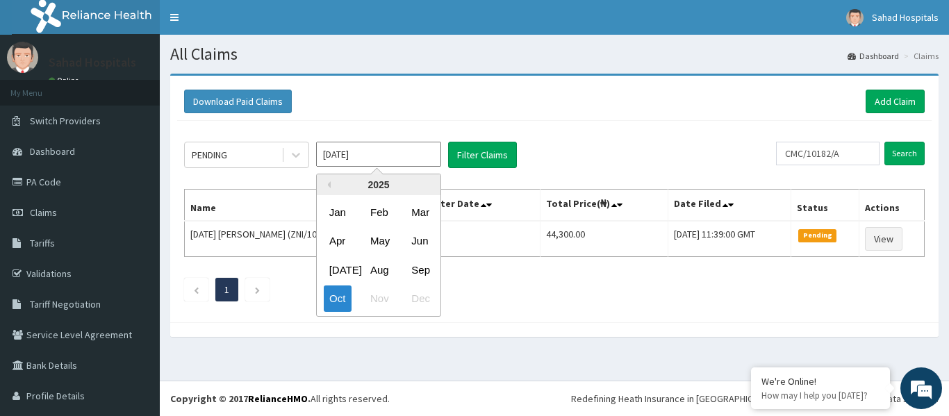
click at [390, 158] on input "Oct 2025" at bounding box center [378, 154] width 125 height 25
click at [369, 264] on div "Aug" at bounding box center [379, 270] width 28 height 26
type input "Aug 2025"
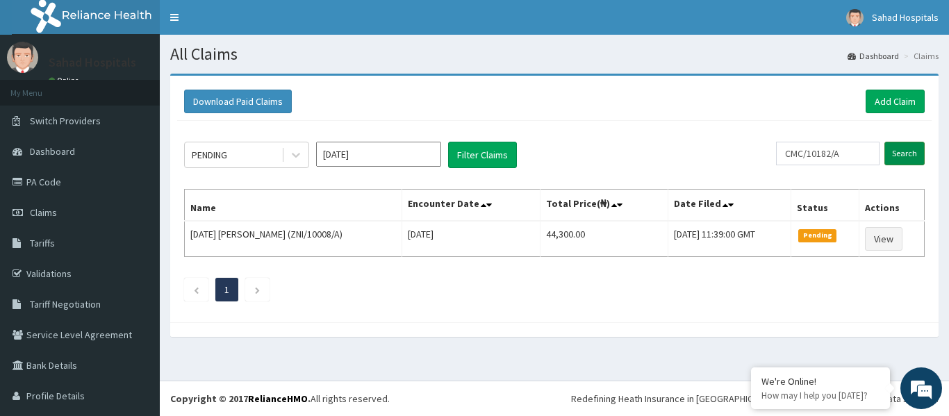
click at [907, 151] on input "Search" at bounding box center [904, 154] width 40 height 24
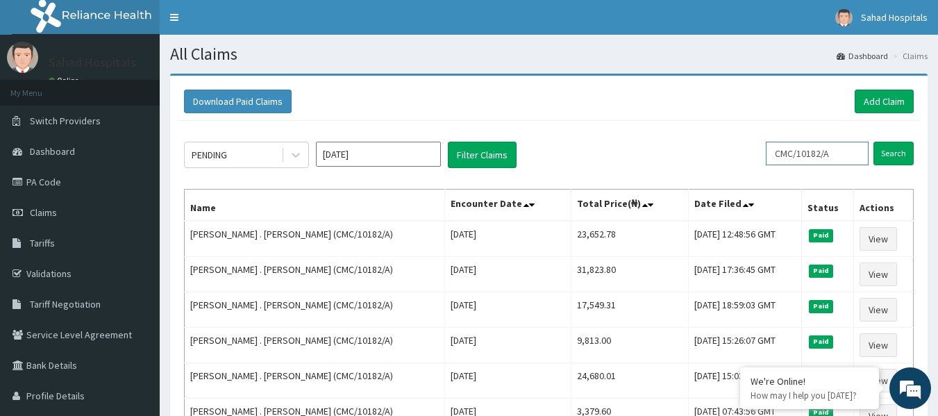
click at [843, 157] on input "CMC/10182/A" at bounding box center [817, 154] width 103 height 24
type input "C"
paste input "TOE/10021/A"
type input "TOE/10021/A"
click at [891, 153] on input "Search" at bounding box center [894, 154] width 40 height 24
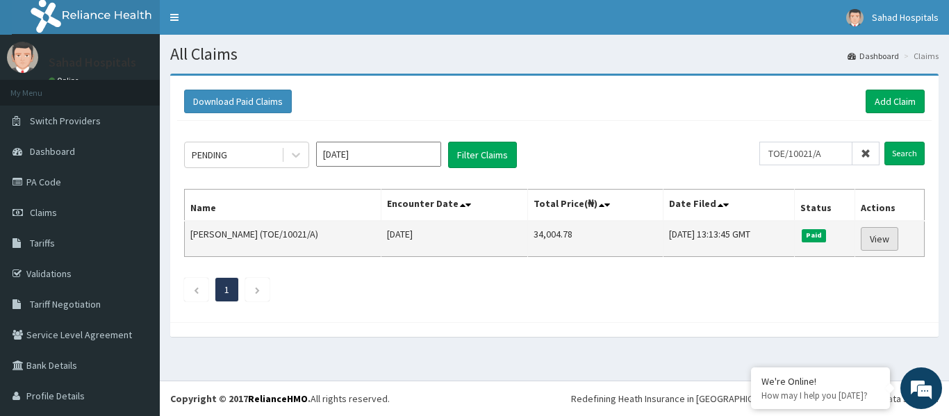
click at [865, 238] on link "View" at bounding box center [880, 239] width 38 height 24
